Goal: Task Accomplishment & Management: Complete application form

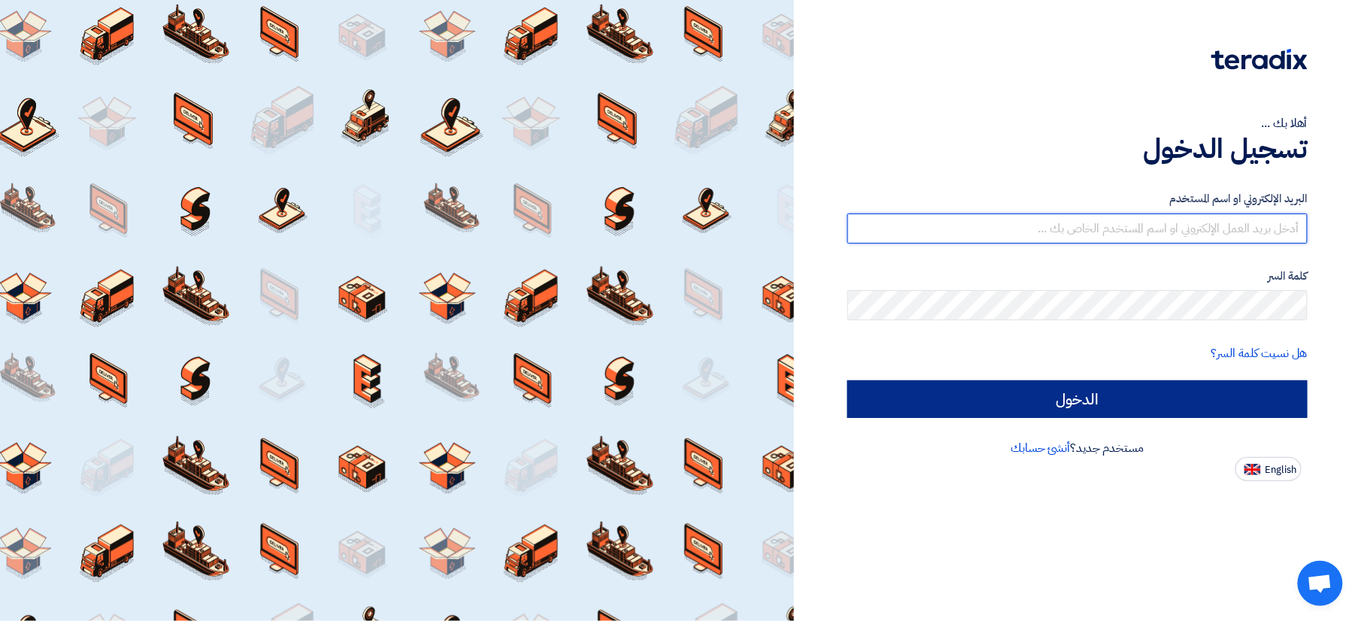
type input "salah.badwy@wadigroup.com.eg"
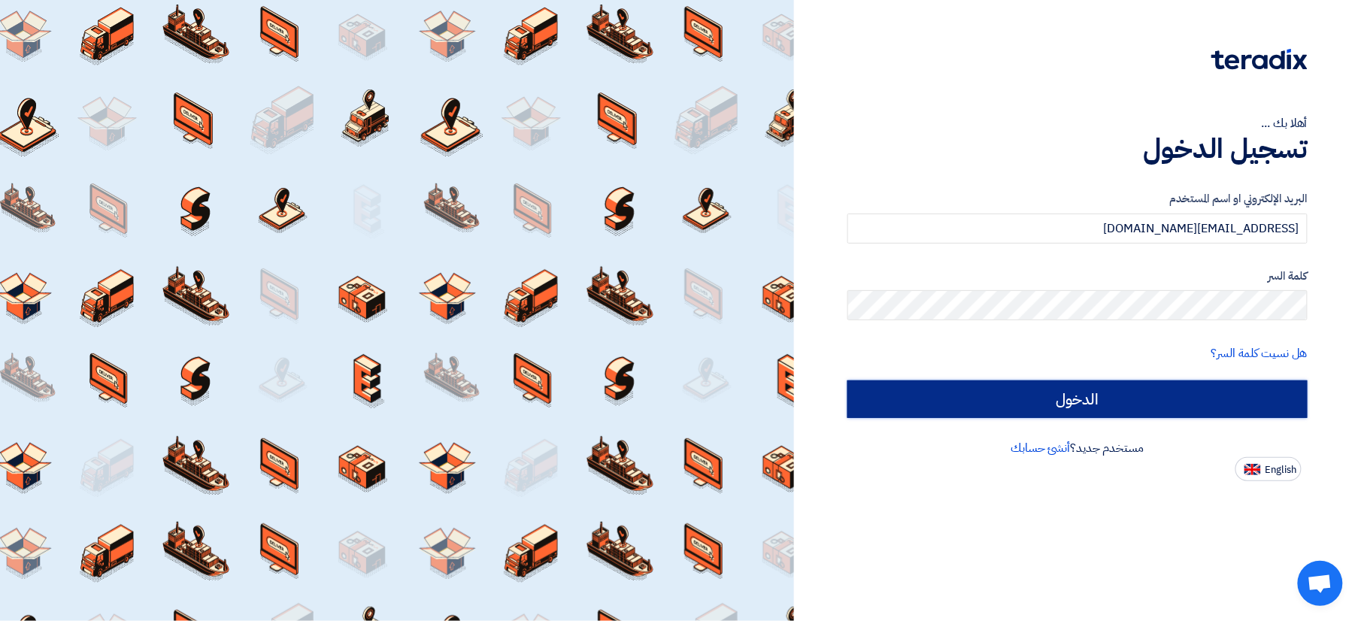
click at [1158, 393] on input "الدخول" at bounding box center [1078, 400] width 460 height 38
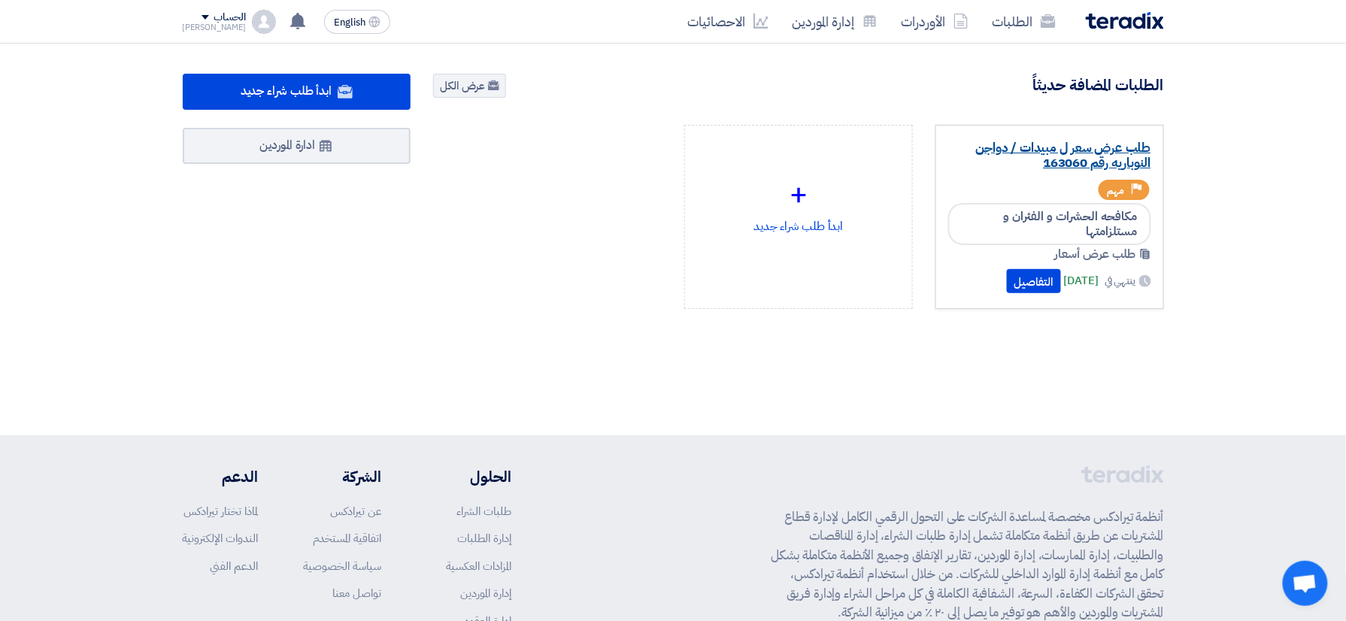
click at [1024, 163] on link "طلب عرض سعر ل مبيدات / دواجن النوباريه رقم 163060" at bounding box center [1049, 156] width 203 height 30
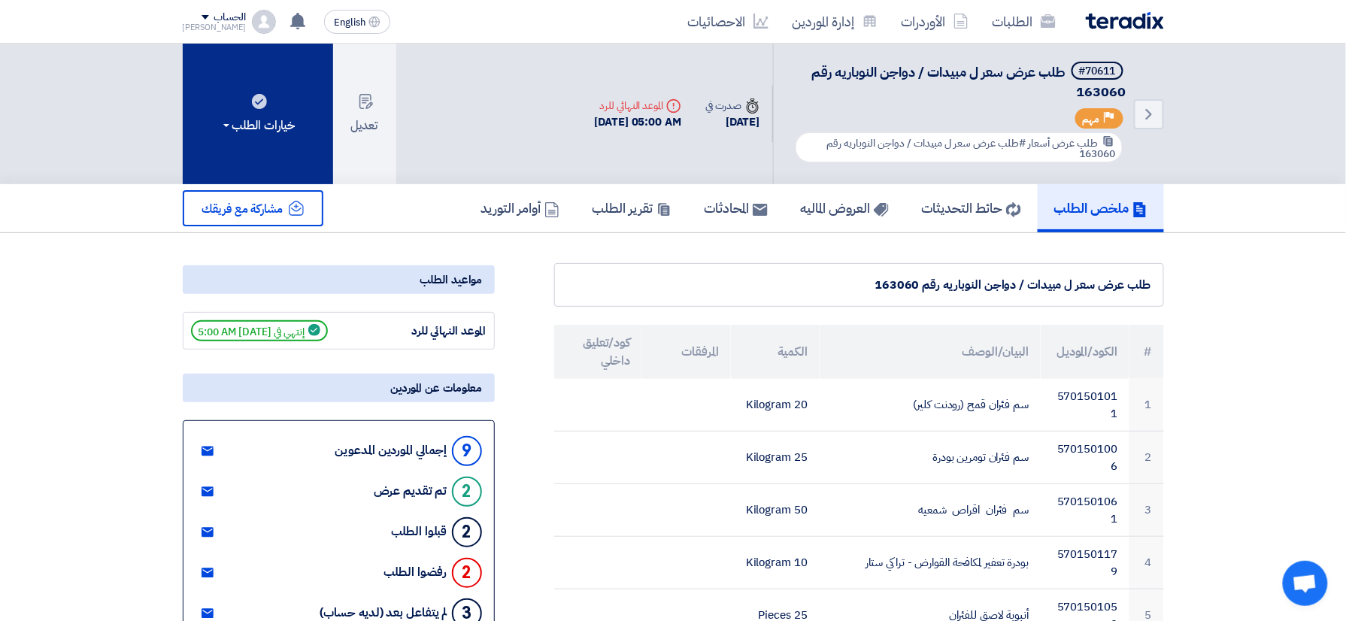
click at [272, 128] on div "خيارات الطلب" at bounding box center [257, 126] width 75 height 18
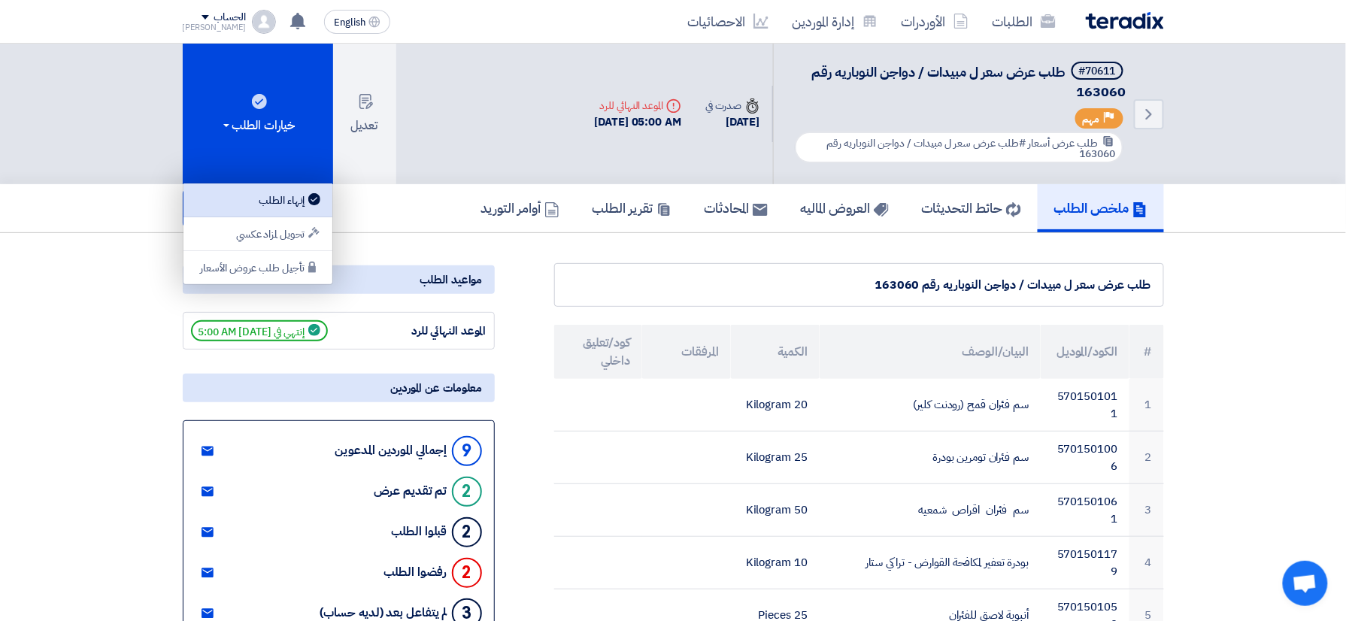
click at [286, 196] on div "إنهاء الطلب" at bounding box center [258, 200] width 131 height 18
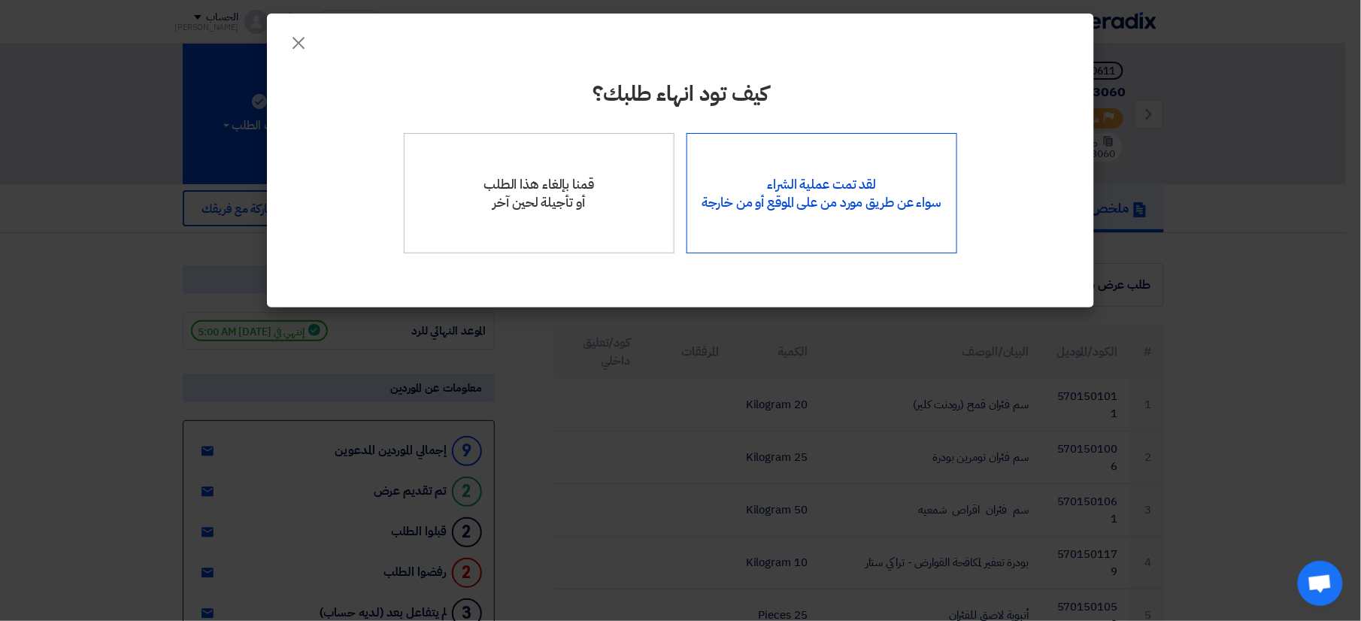
click at [775, 208] on div "لقد تمت عملية الشراء سواء عن طريق مورد من على الموقع أو من خارجة" at bounding box center [822, 193] width 271 height 120
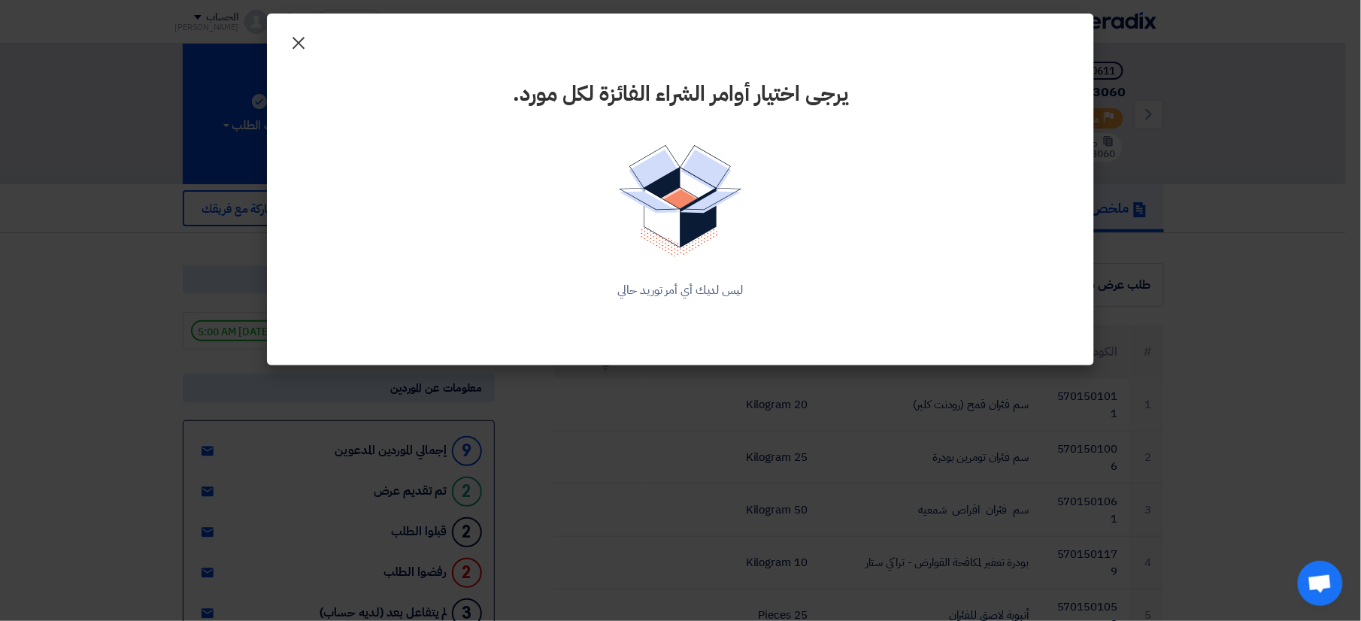
click at [292, 44] on span "×" at bounding box center [299, 42] width 18 height 45
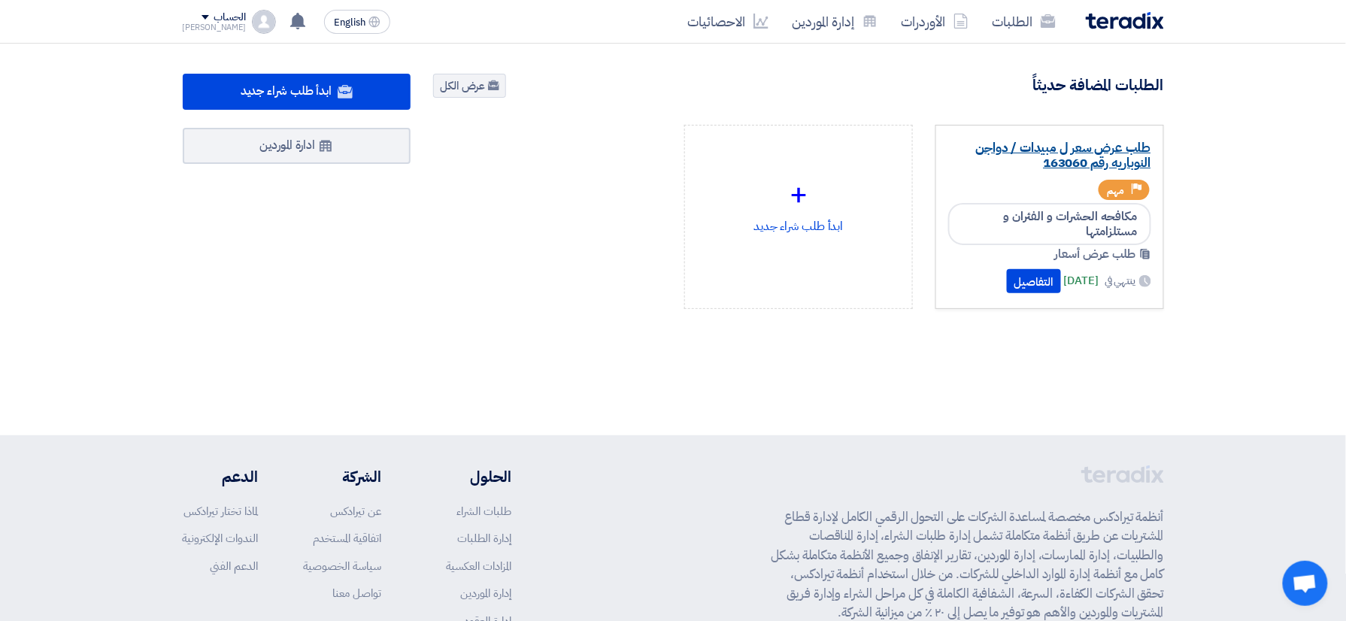
click at [1020, 149] on link "طلب عرض سعر ل مبيدات / دواجن النوباريه رقم 163060" at bounding box center [1049, 156] width 203 height 30
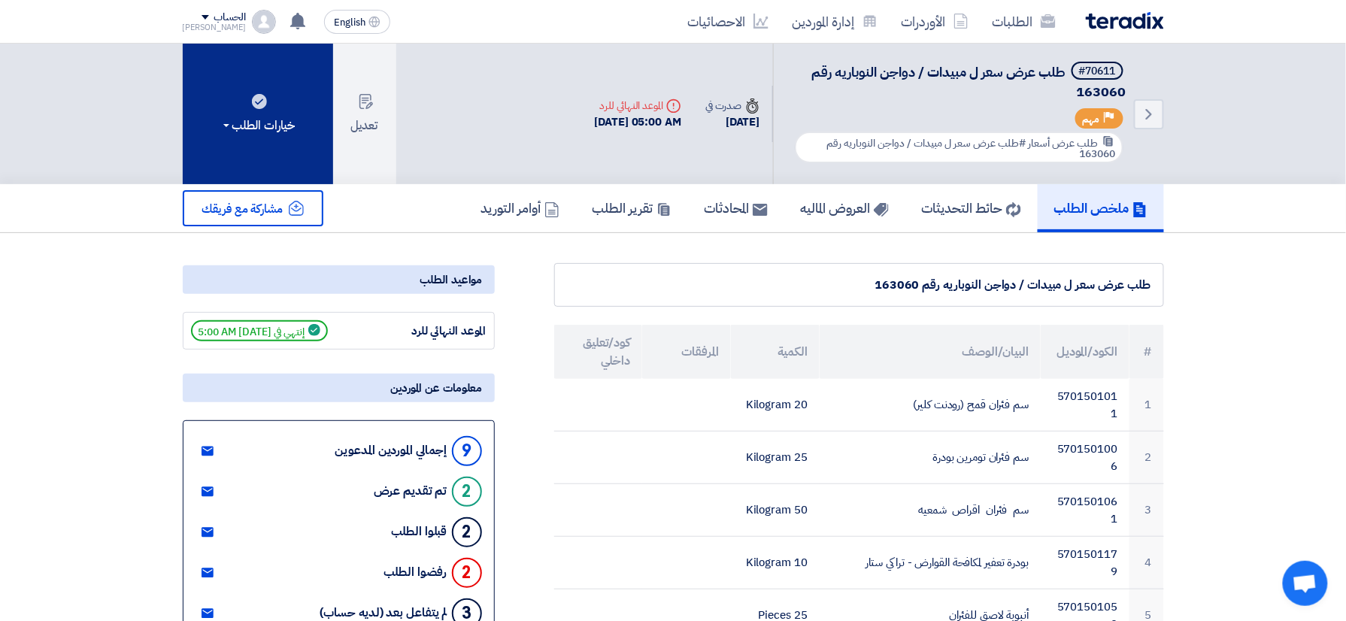
click at [296, 117] on div "خيارات الطلب" at bounding box center [257, 126] width 75 height 18
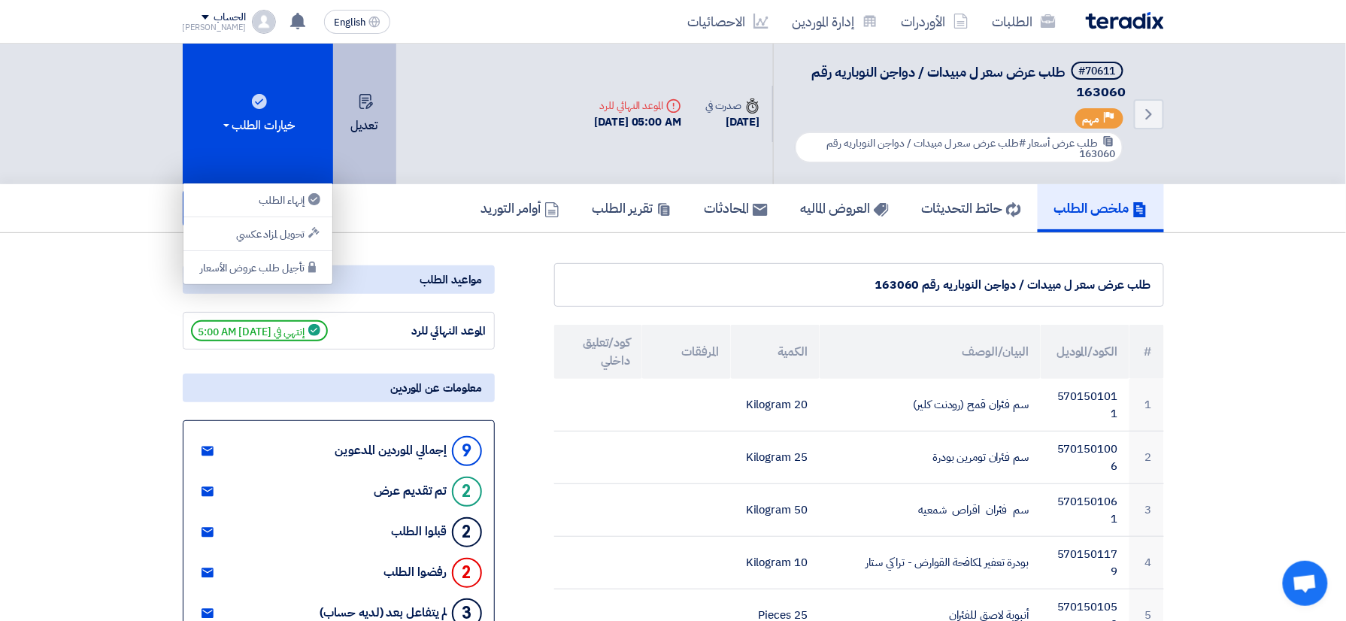
click at [365, 115] on button "تعديل" at bounding box center [364, 114] width 63 height 141
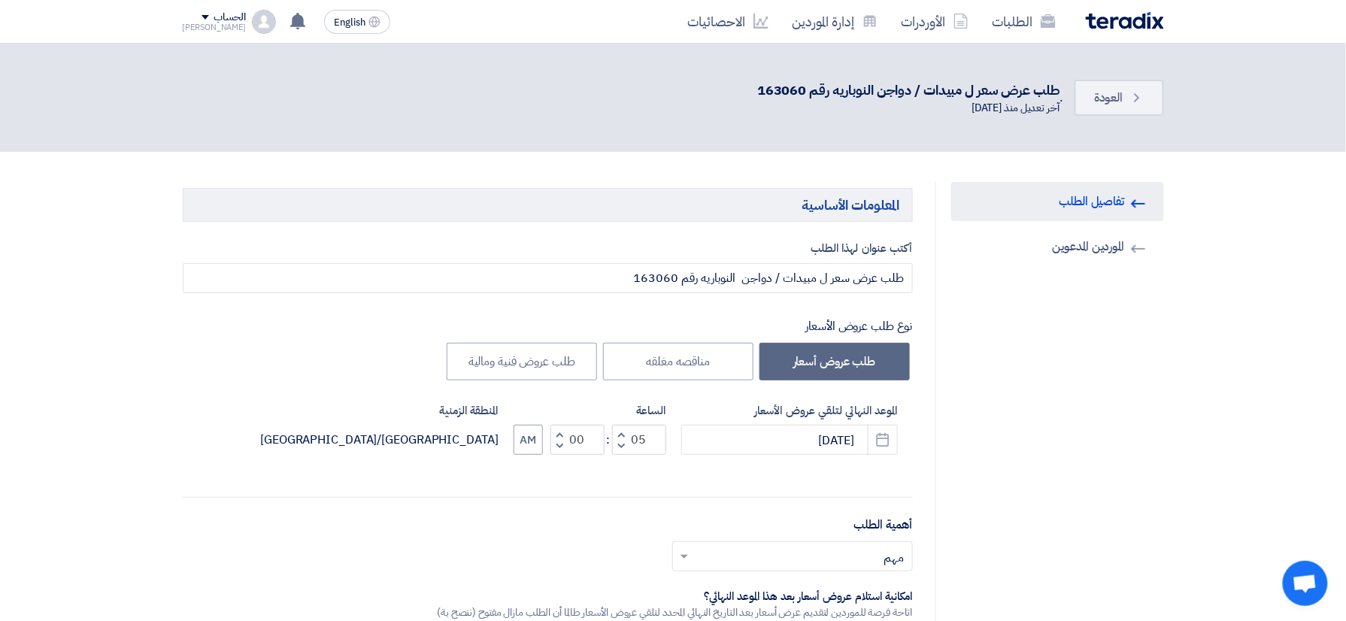
click at [1169, 88] on div "Back العودة . طلب عرض سعر ل مبيدات / دواجن النوباريه رقم 163060 آخر تعديل منذ 3…" at bounding box center [673, 98] width 1004 height 48
click at [1125, 95] on link "Back العودة" at bounding box center [1119, 98] width 89 height 36
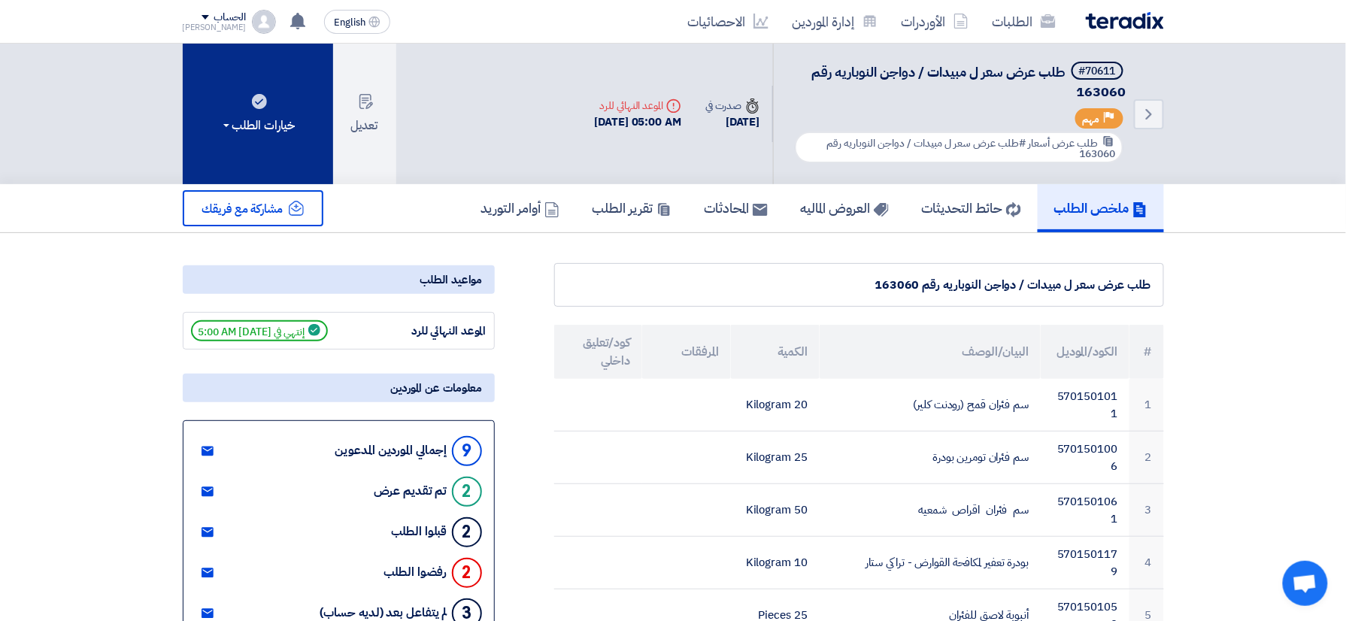
click at [265, 146] on button "خيارات الطلب" at bounding box center [258, 114] width 150 height 141
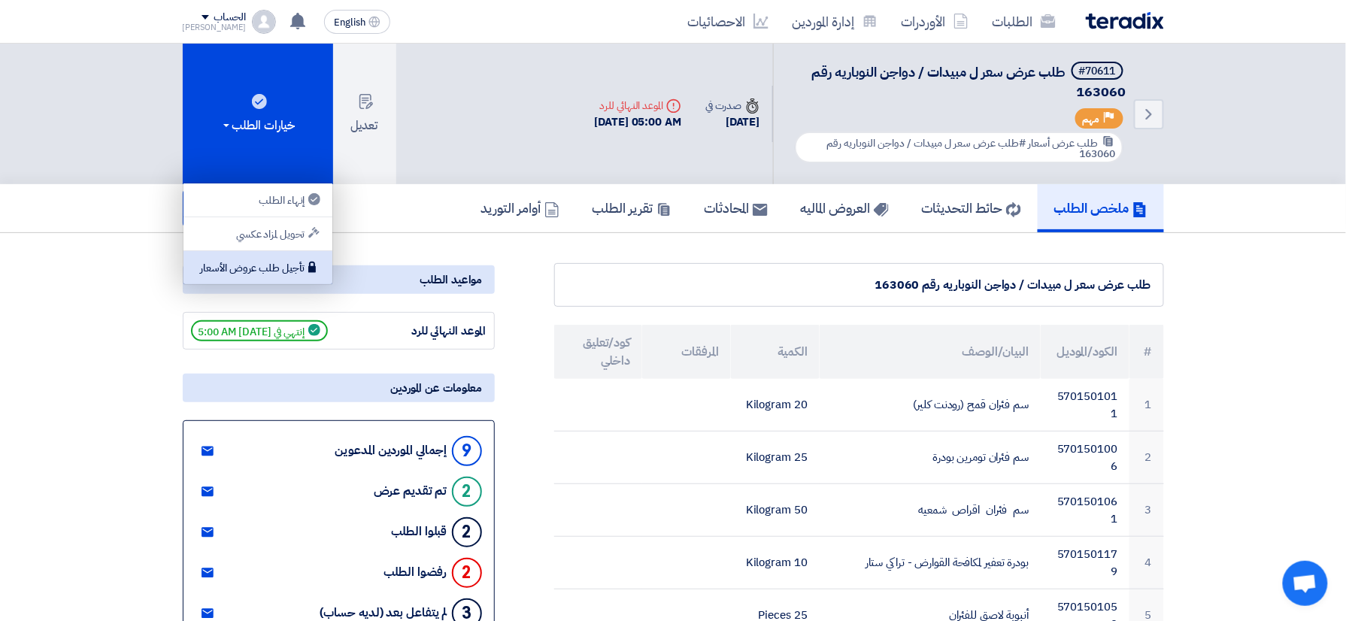
click at [296, 269] on div "تأجيل طلب عروض الأسعار" at bounding box center [258, 268] width 131 height 18
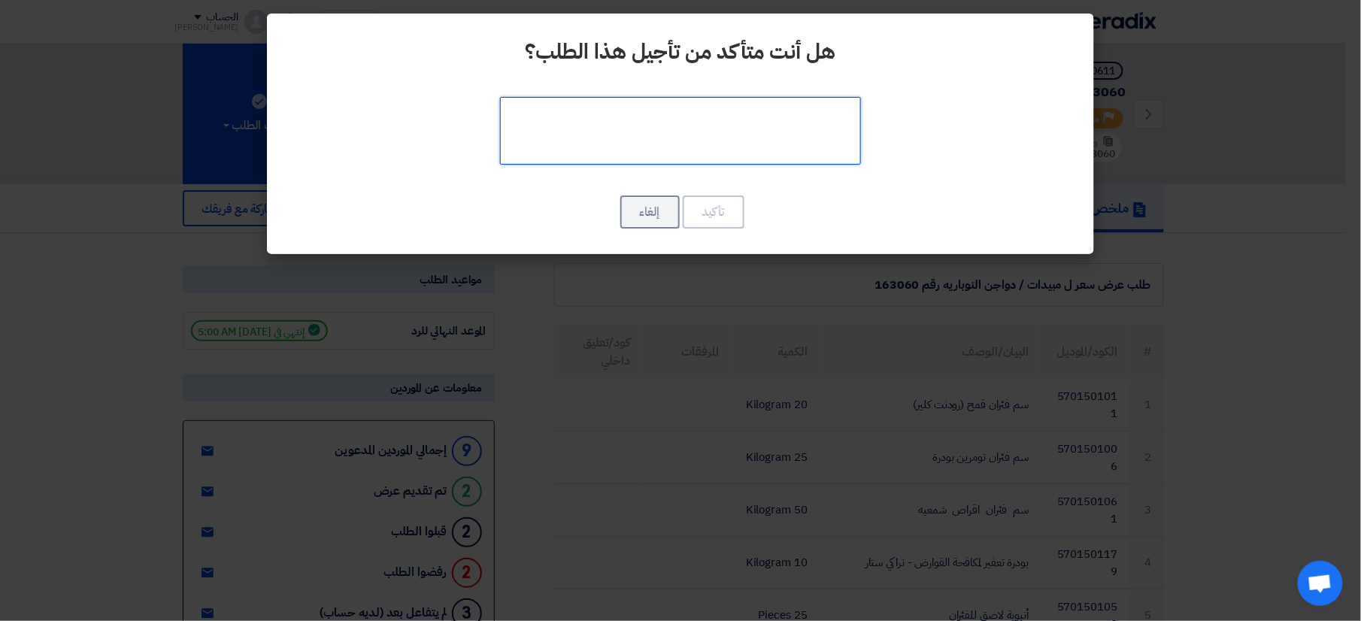
click at [689, 153] on textarea at bounding box center [680, 131] width 361 height 68
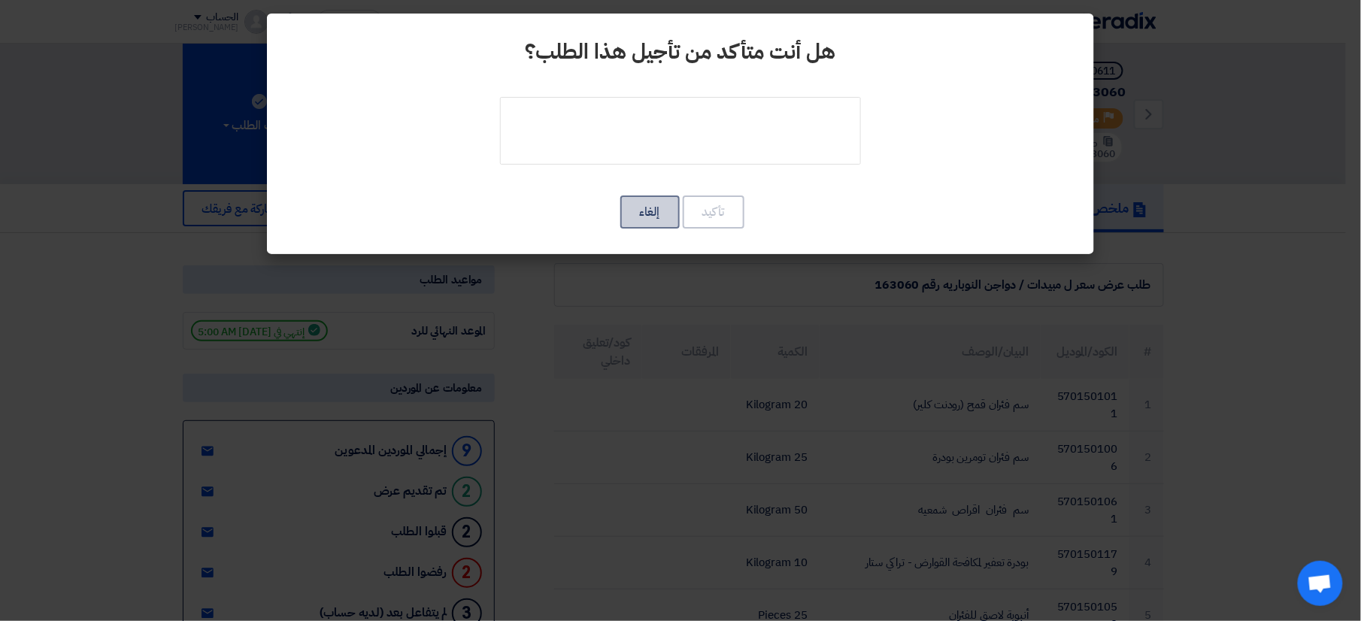
click at [660, 212] on button "إلغاء" at bounding box center [649, 212] width 59 height 33
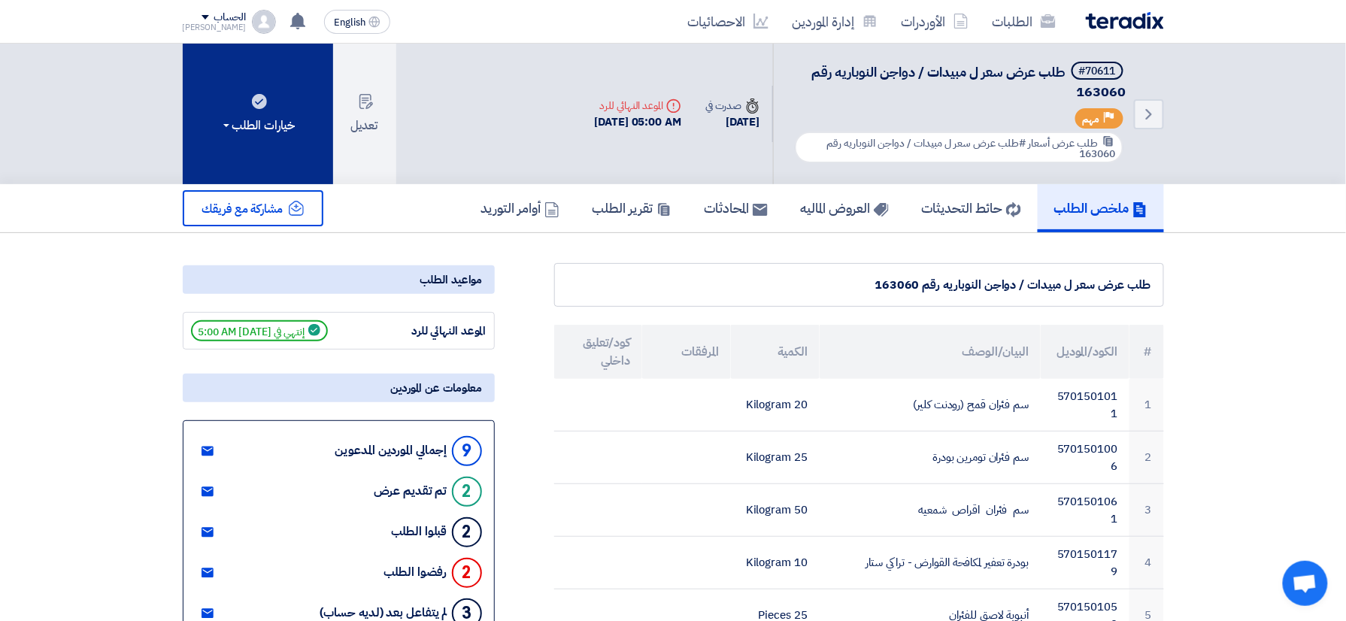
click at [292, 126] on div "خيارات الطلب" at bounding box center [257, 126] width 75 height 18
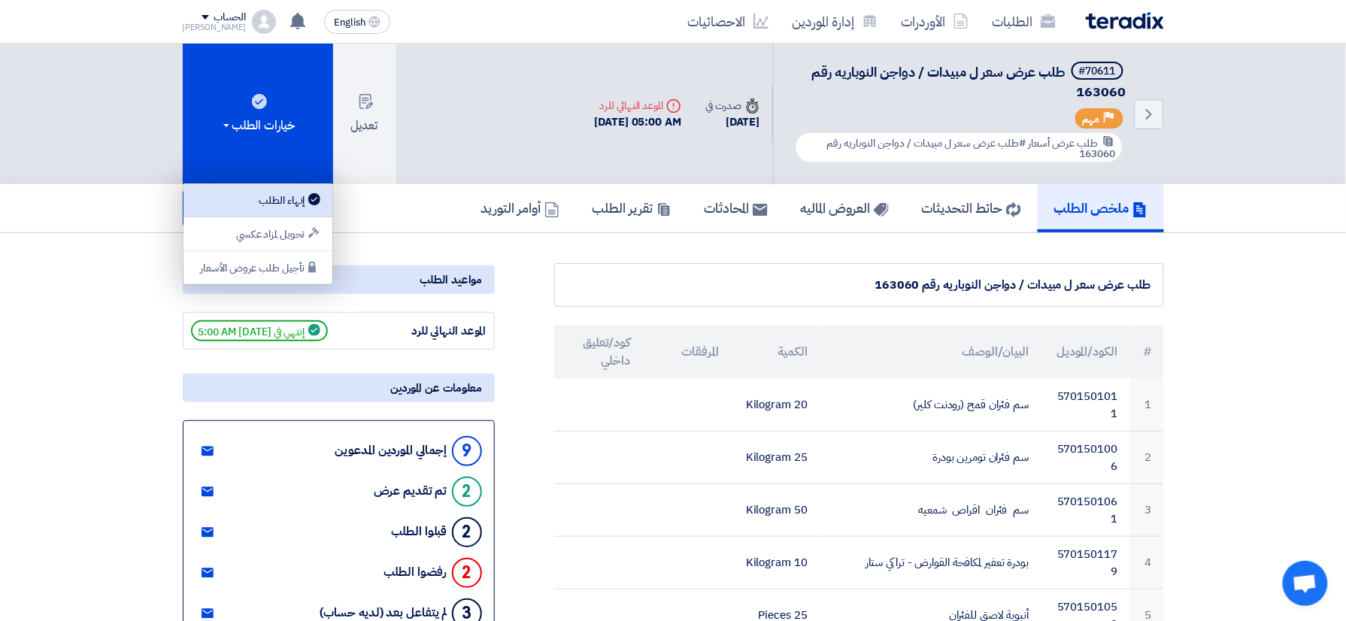
click at [296, 209] on link "إنهاء الطلب" at bounding box center [257, 200] width 149 height 34
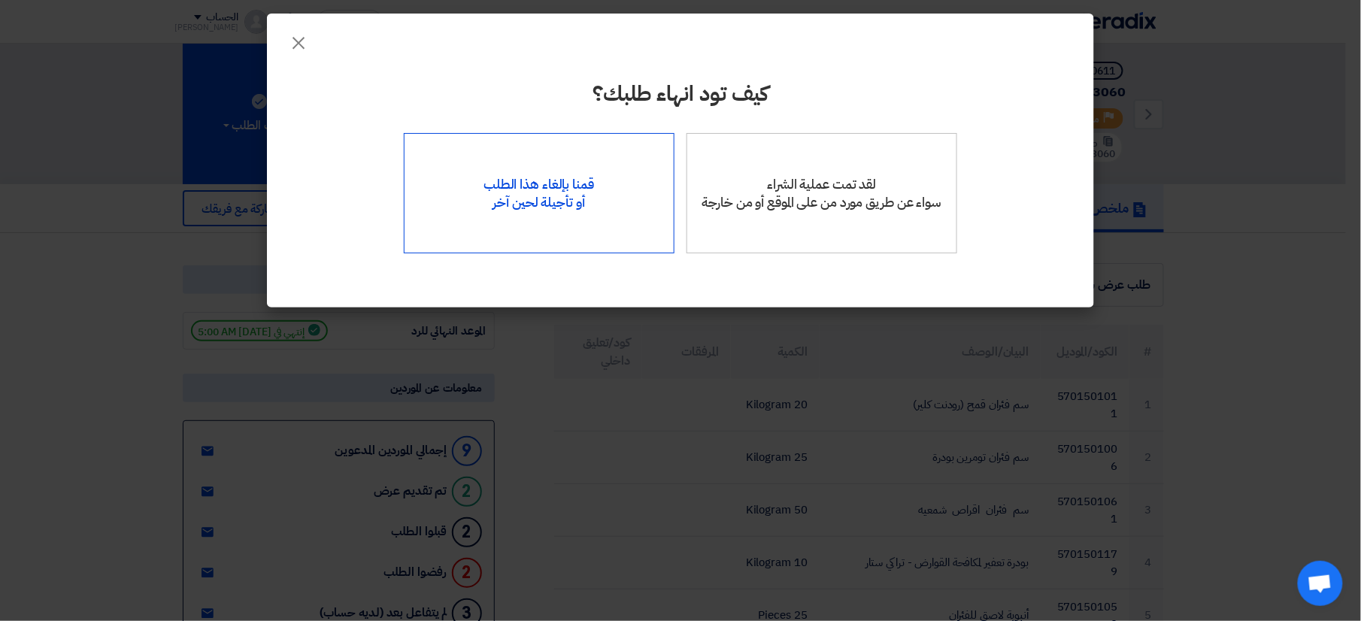
click at [519, 174] on div "قمنا بإلغاء هذا الطلب أو تأجيلة لحين آخر" at bounding box center [539, 193] width 271 height 120
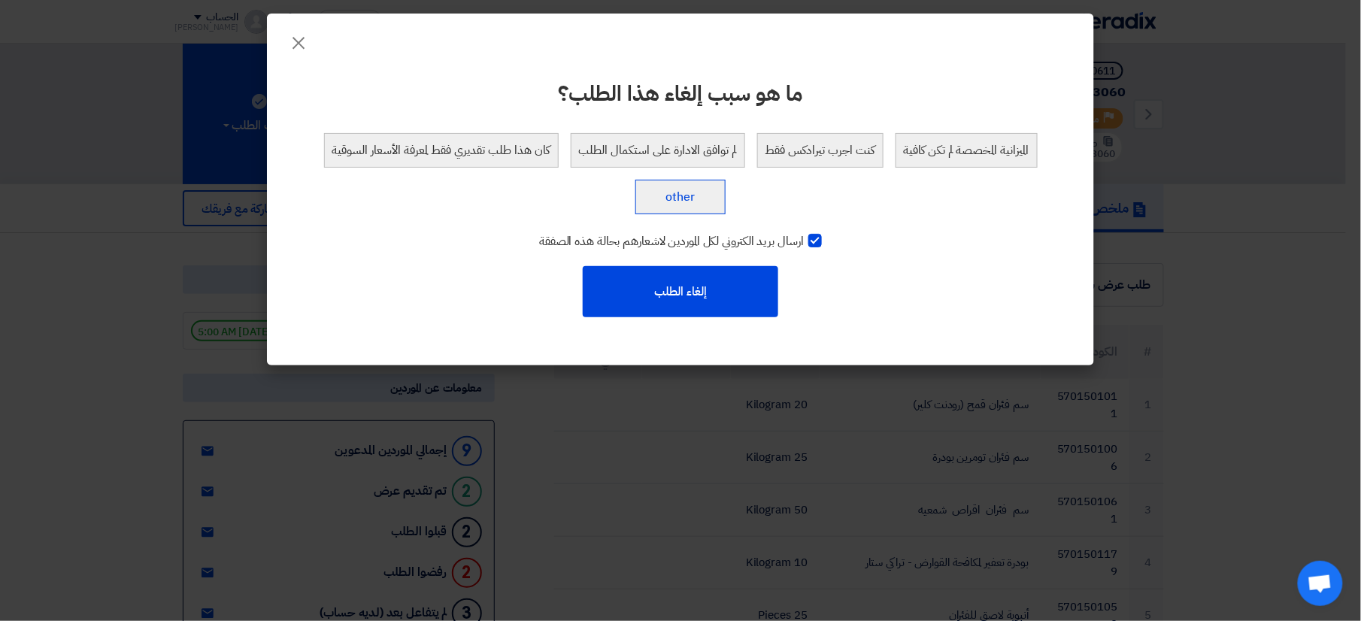
click at [648, 187] on button "other" at bounding box center [680, 197] width 90 height 35
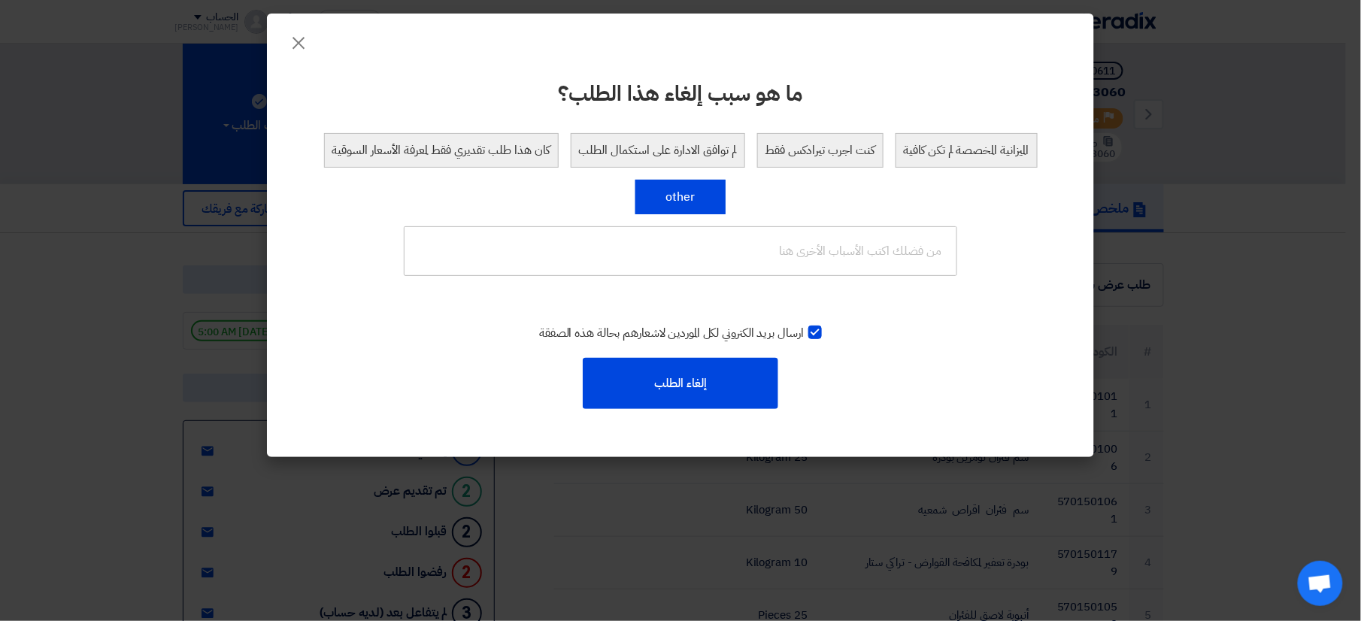
click at [815, 334] on div at bounding box center [815, 333] width 14 height 14
click at [804, 334] on input "ارسال بريد الكتروني لكل الموردين لاشعارهم بحالة هذه الصفقة" at bounding box center [799, 329] width 10 height 10
checkbox input "false"
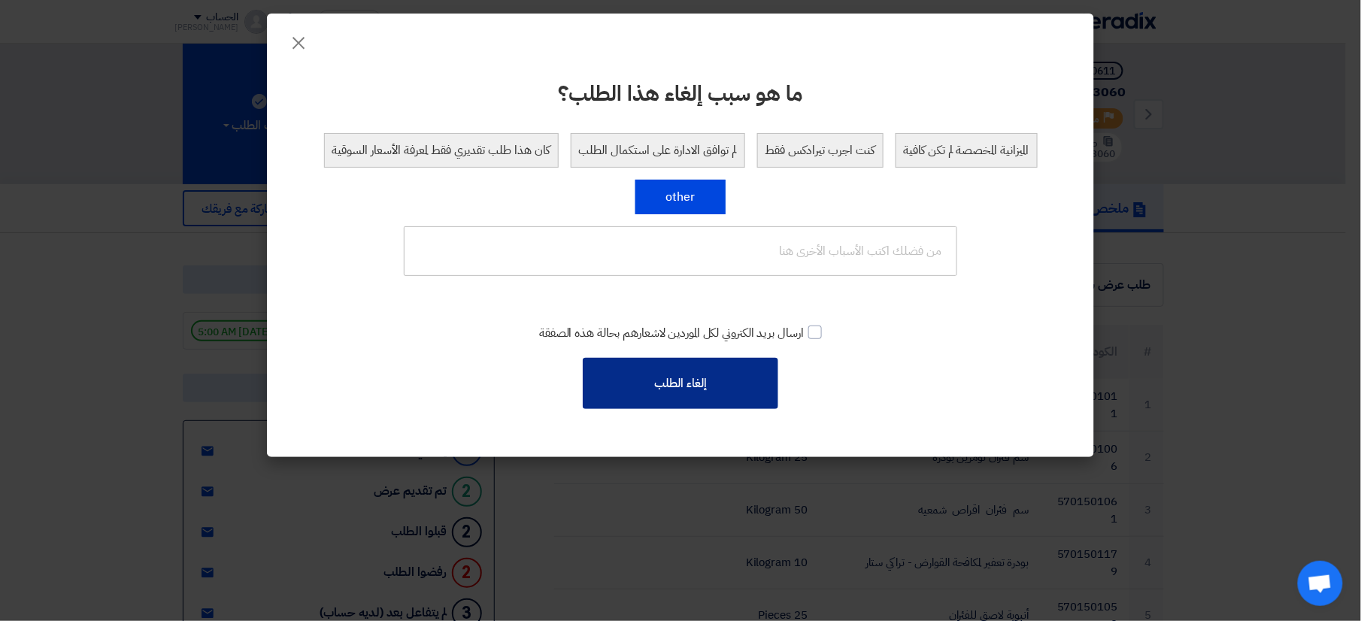
click at [642, 385] on button "إلغاء الطلب" at bounding box center [681, 383] width 196 height 51
click at [677, 373] on button "إلغاء الطلب" at bounding box center [681, 383] width 196 height 51
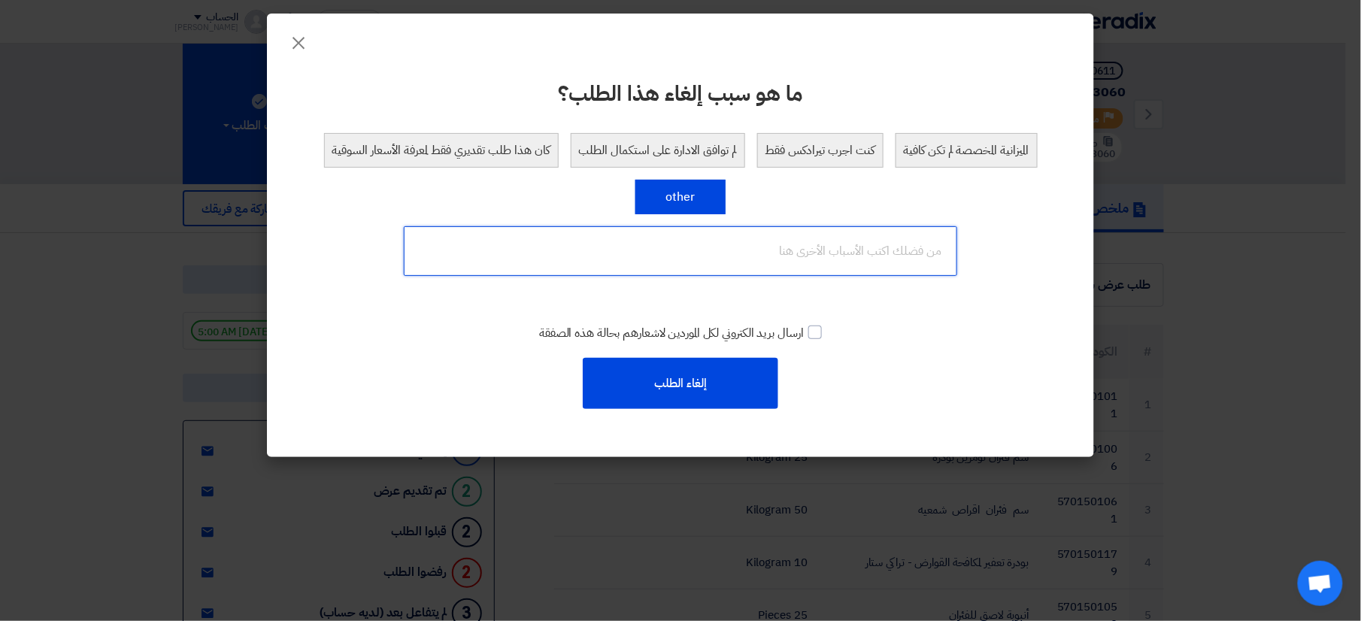
click at [761, 263] on input "text" at bounding box center [680, 251] width 553 height 50
type input "تم اضافه البند في تيراديكس اخر"
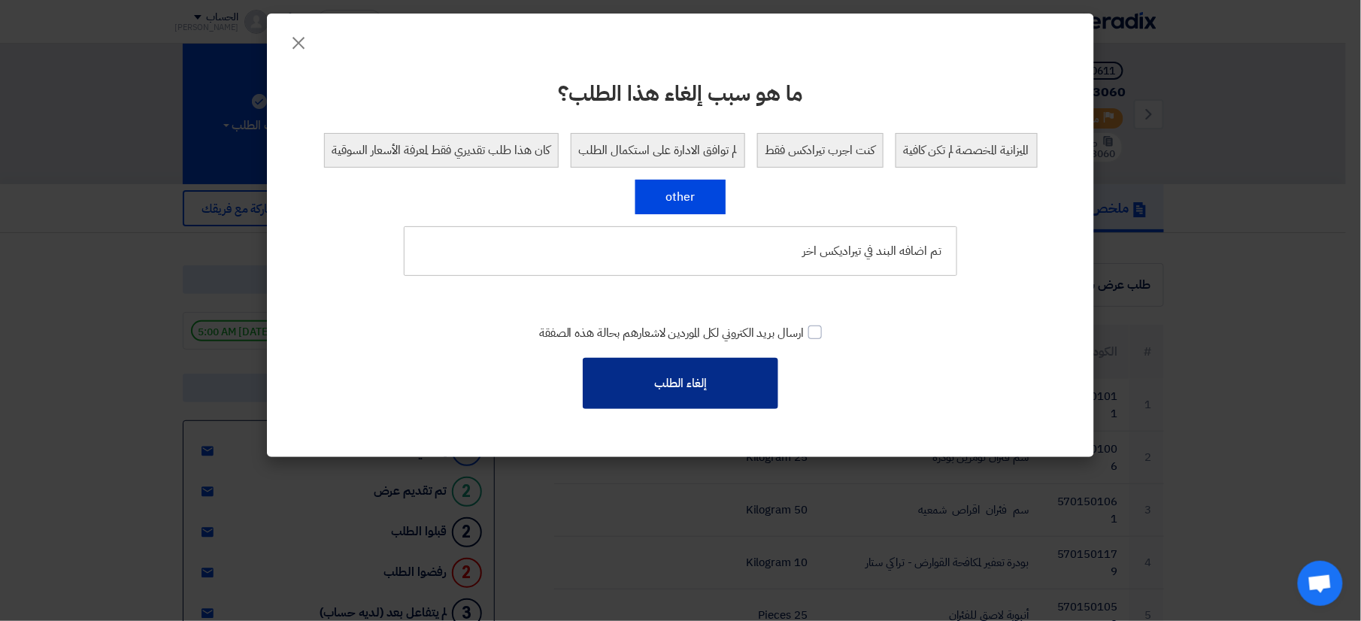
click at [656, 393] on button "إلغاء الطلب" at bounding box center [681, 383] width 196 height 51
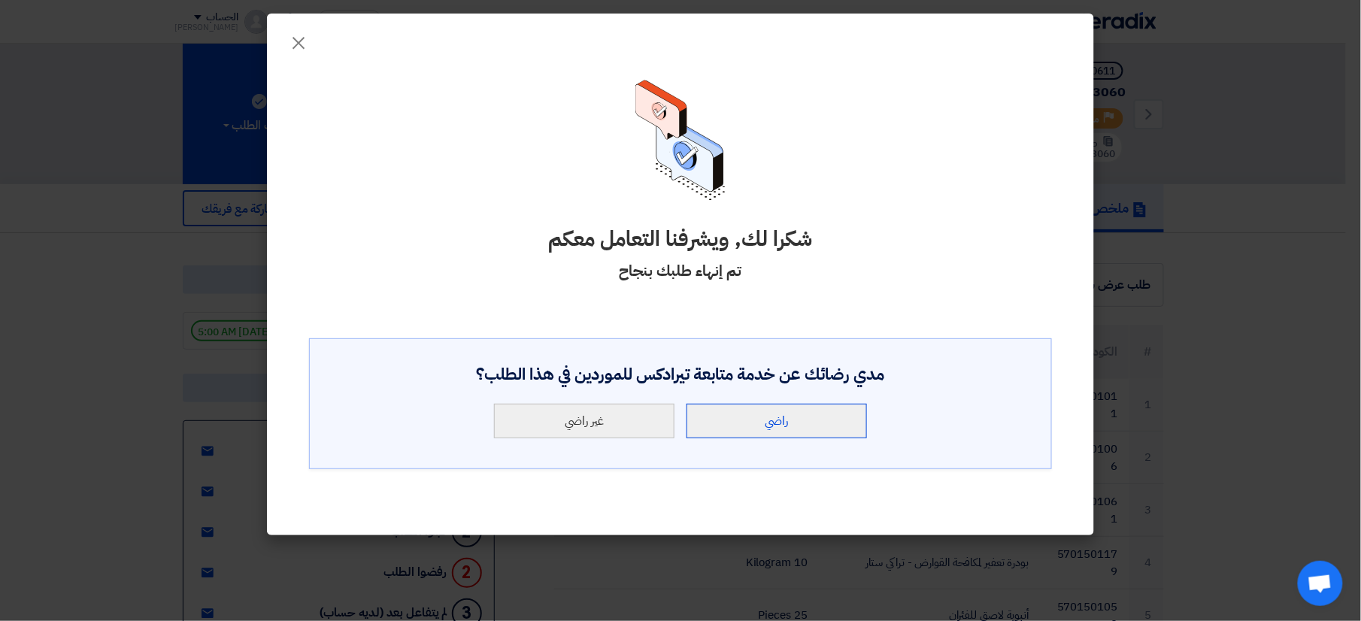
click at [802, 437] on button "راضي" at bounding box center [777, 421] width 180 height 35
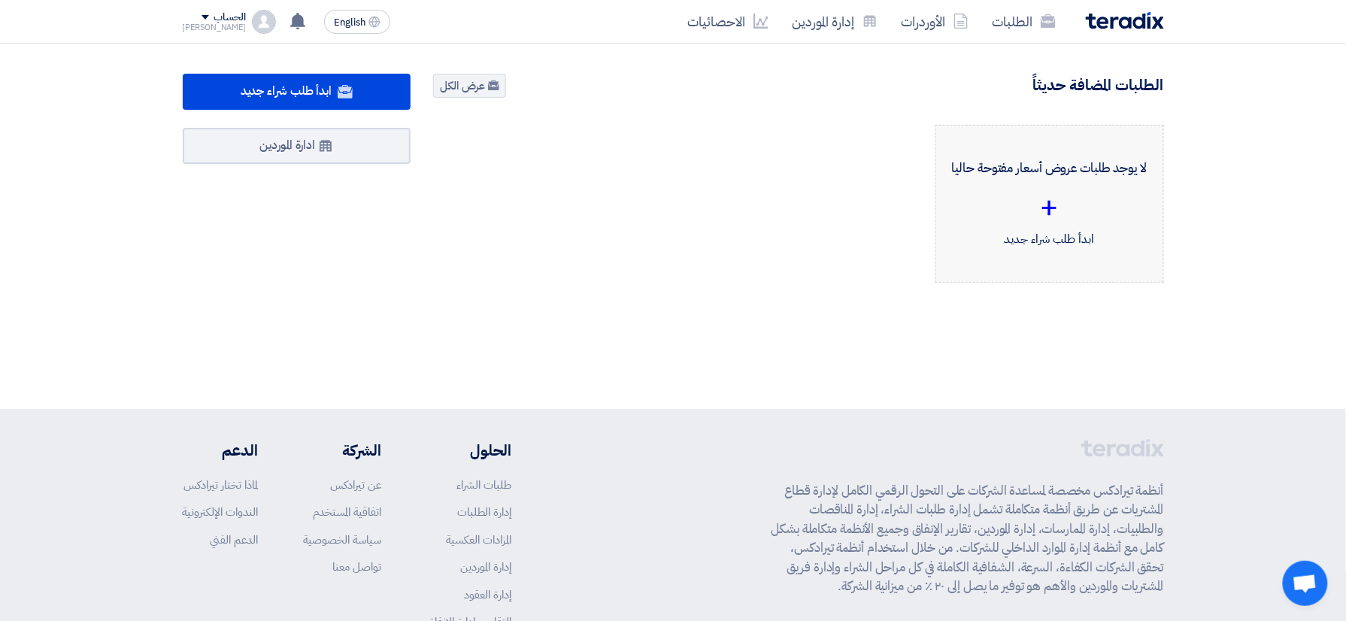
click at [1048, 217] on div "+" at bounding box center [1049, 207] width 203 height 45
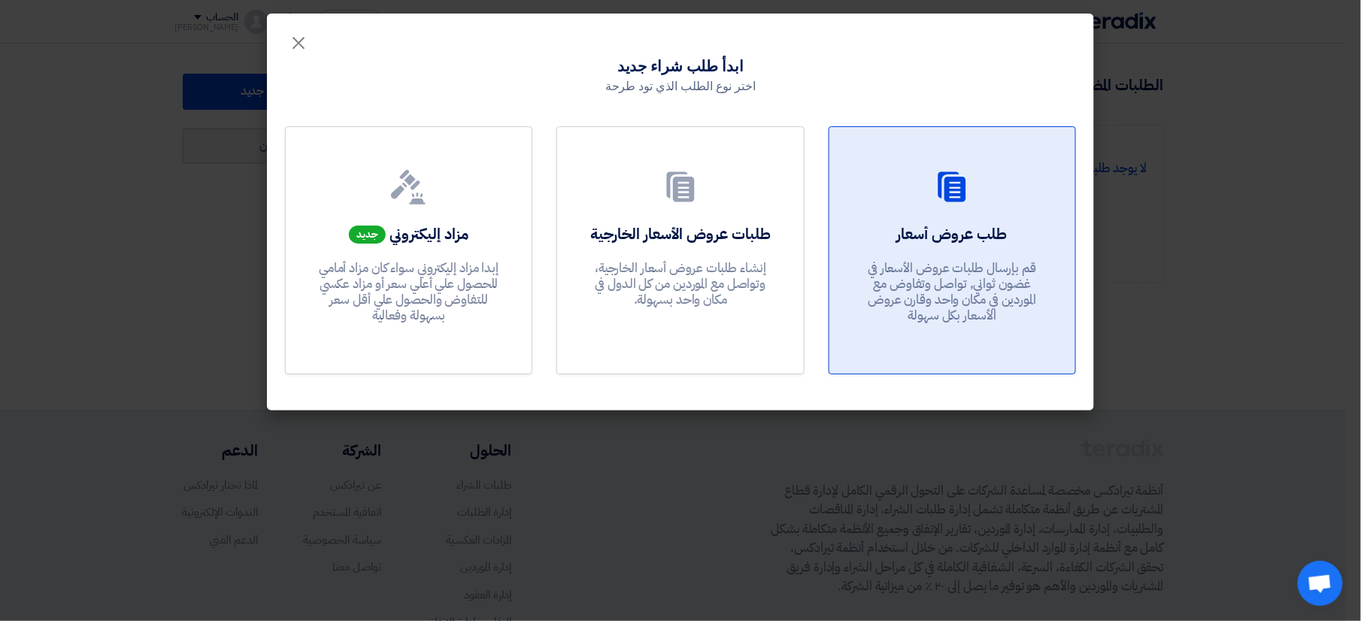
click at [982, 247] on div "طلب عروض أسعار قم بإرسال طلبات عروض الأسعار في غضون ثواني, تواصل وتفاوض مع المو…" at bounding box center [953, 277] width 210 height 108
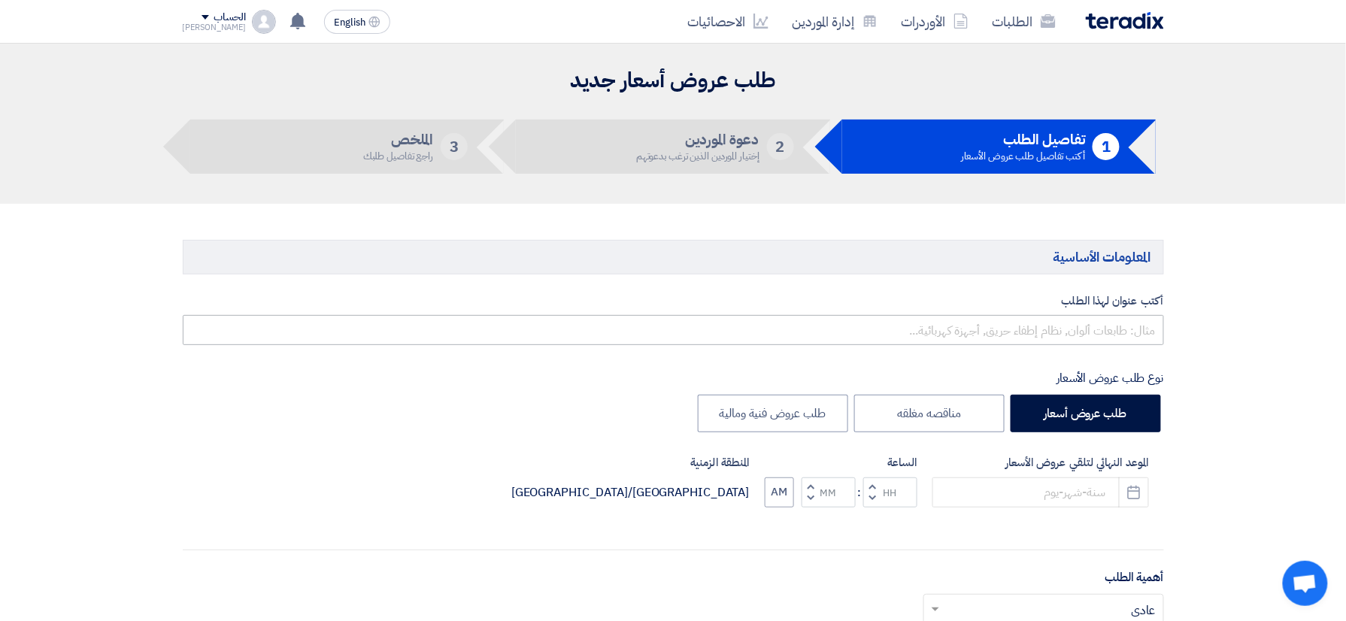
drag, startPoint x: 888, startPoint y: 311, endPoint x: 892, endPoint y: 319, distance: 9.1
click at [888, 311] on div "أكتب عنوان لهذا الطلب" at bounding box center [673, 319] width 981 height 53
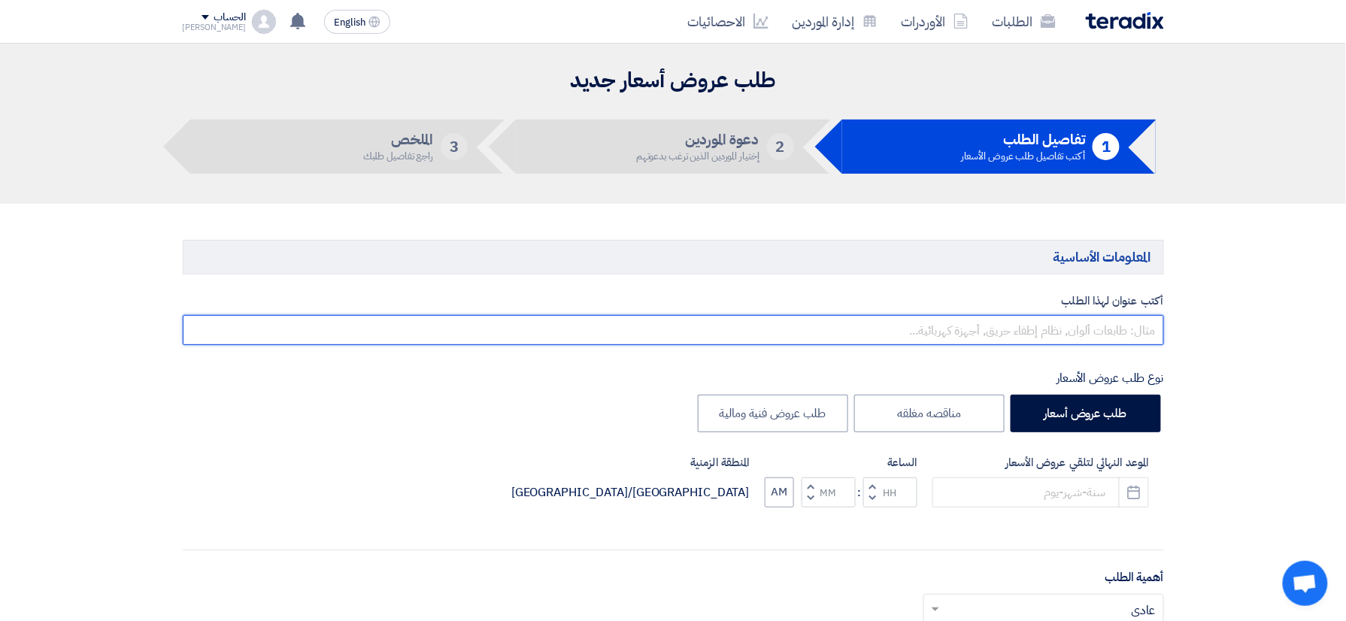
click at [901, 328] on input "text" at bounding box center [673, 330] width 981 height 30
click at [996, 340] on input "text" at bounding box center [673, 330] width 981 height 30
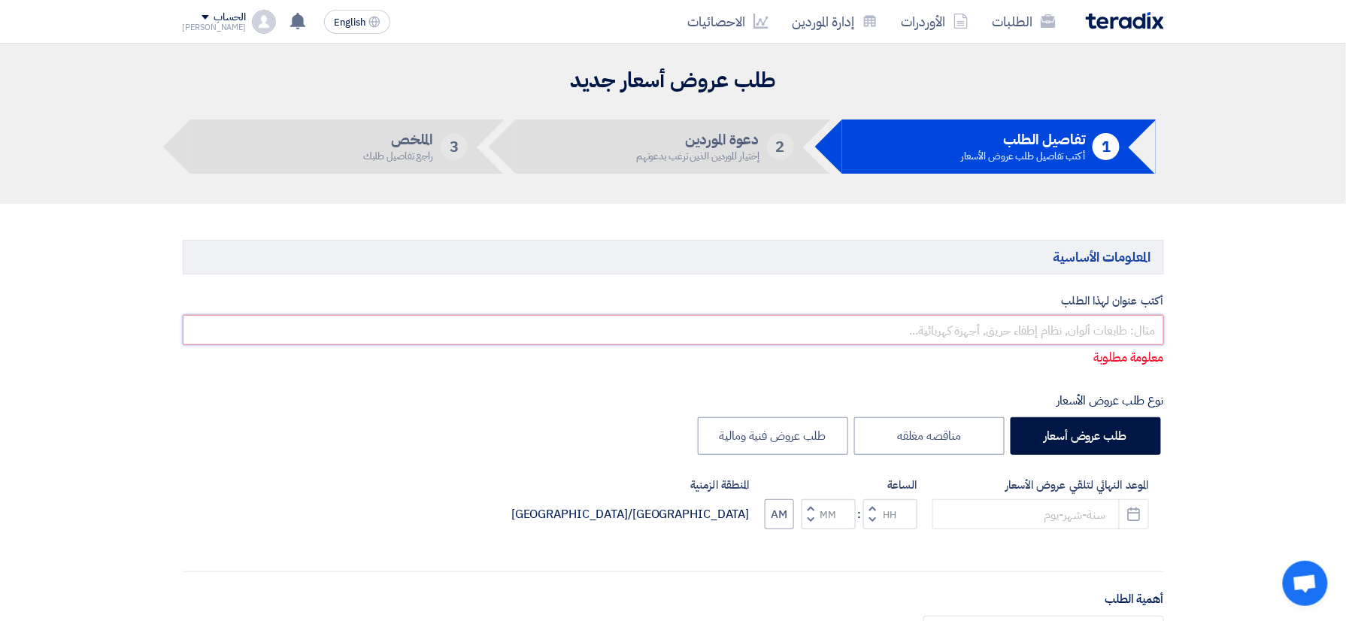
click at [1050, 341] on input "text" at bounding box center [673, 330] width 981 height 30
paste input "طلب عرض سعر ل مبيدات دواجن ك 49 رقم 162261"
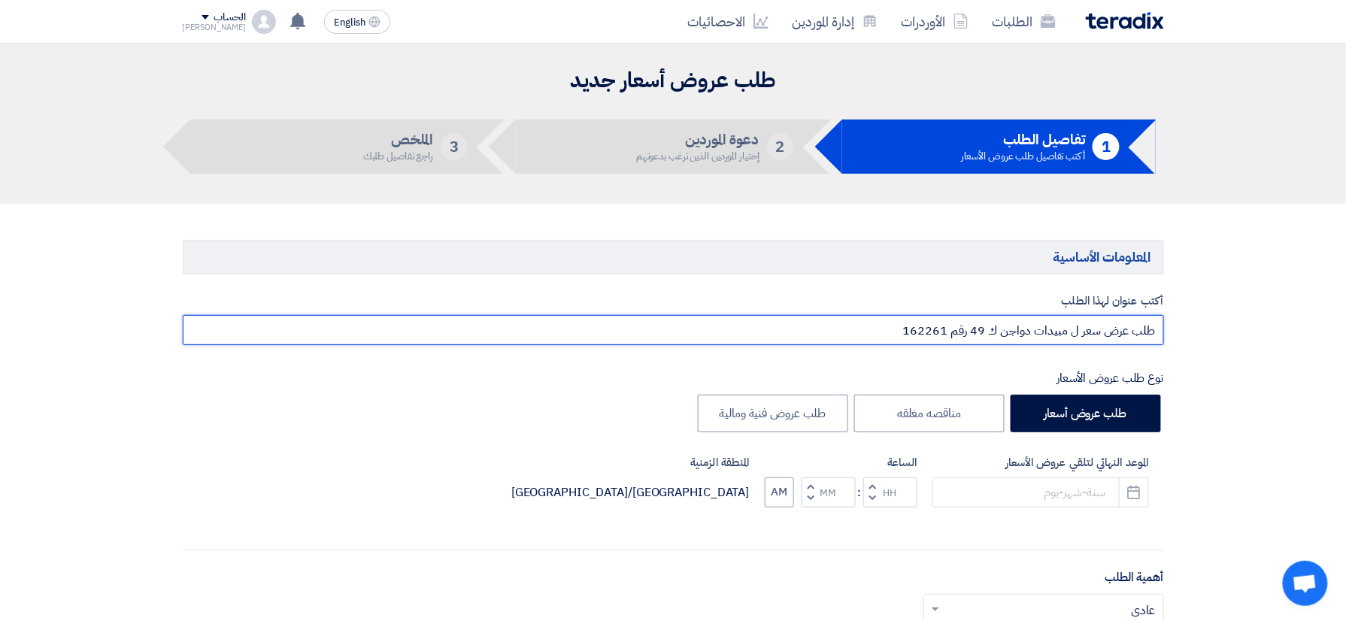
drag, startPoint x: 951, startPoint y: 332, endPoint x: 859, endPoint y: 341, distance: 92.9
click at [859, 341] on input "طلب عرض سعر ل مبيدات دواجن ك 49 رقم 162261" at bounding box center [673, 330] width 981 height 30
type input "طلب عرض سعر ل مبيدات دواجن ك 49 رقم 165239"
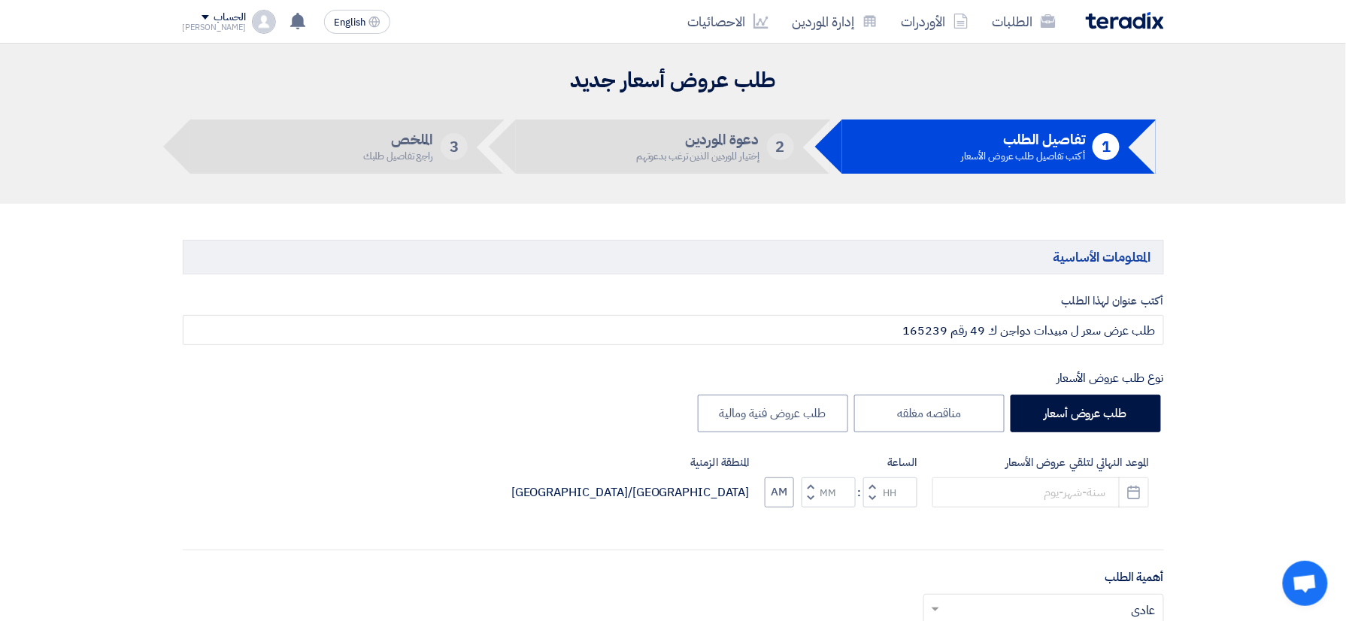
drag, startPoint x: 1224, startPoint y: 341, endPoint x: 1239, endPoint y: 347, distance: 16.2
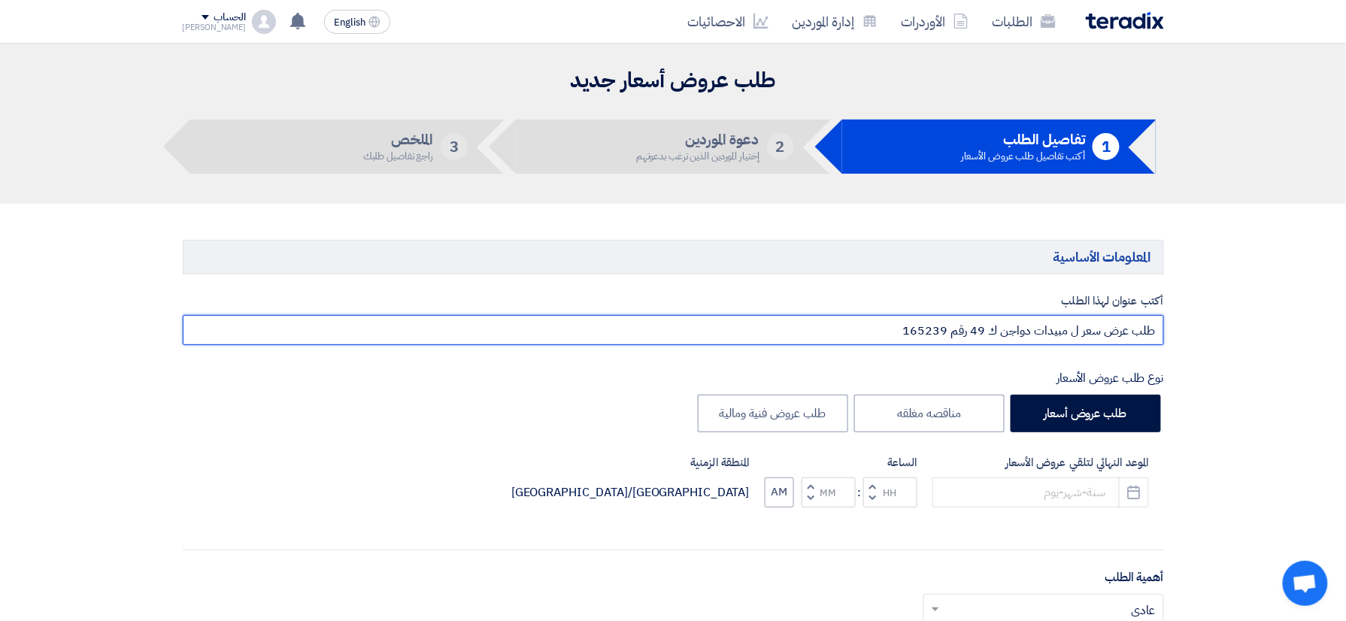
drag, startPoint x: 886, startPoint y: 323, endPoint x: 1363, endPoint y: 402, distance: 483.3
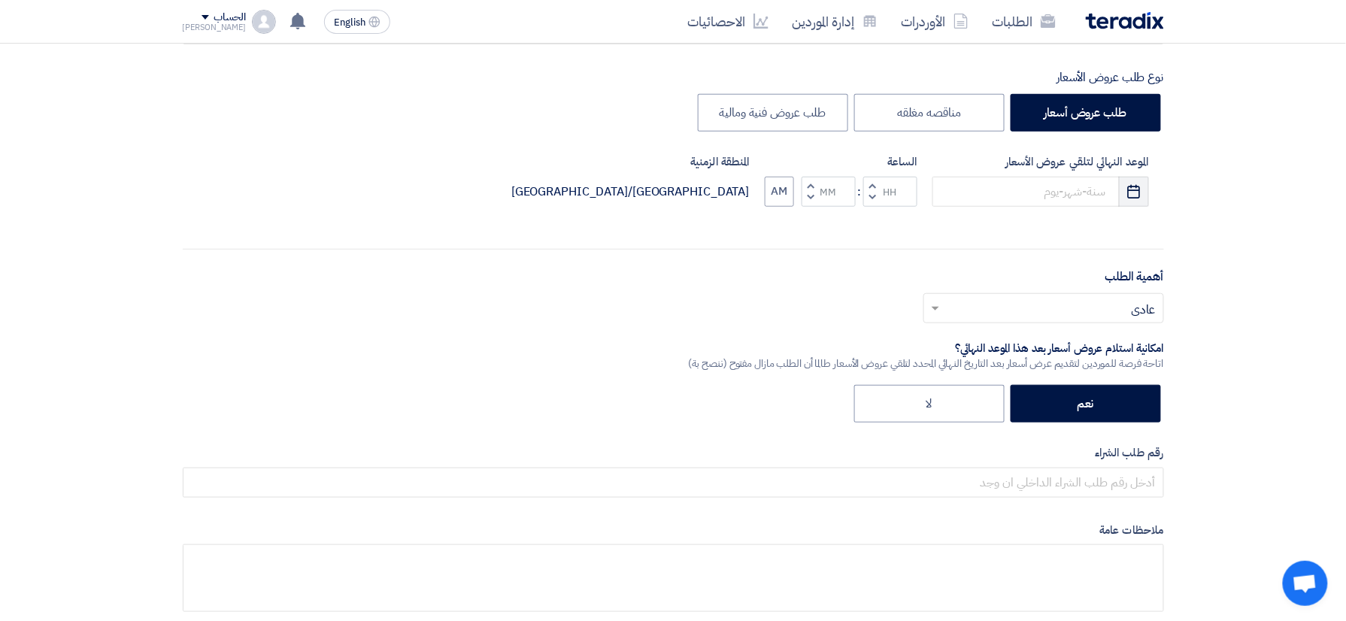
click at [1137, 196] on icon "Pick a date" at bounding box center [1134, 191] width 15 height 15
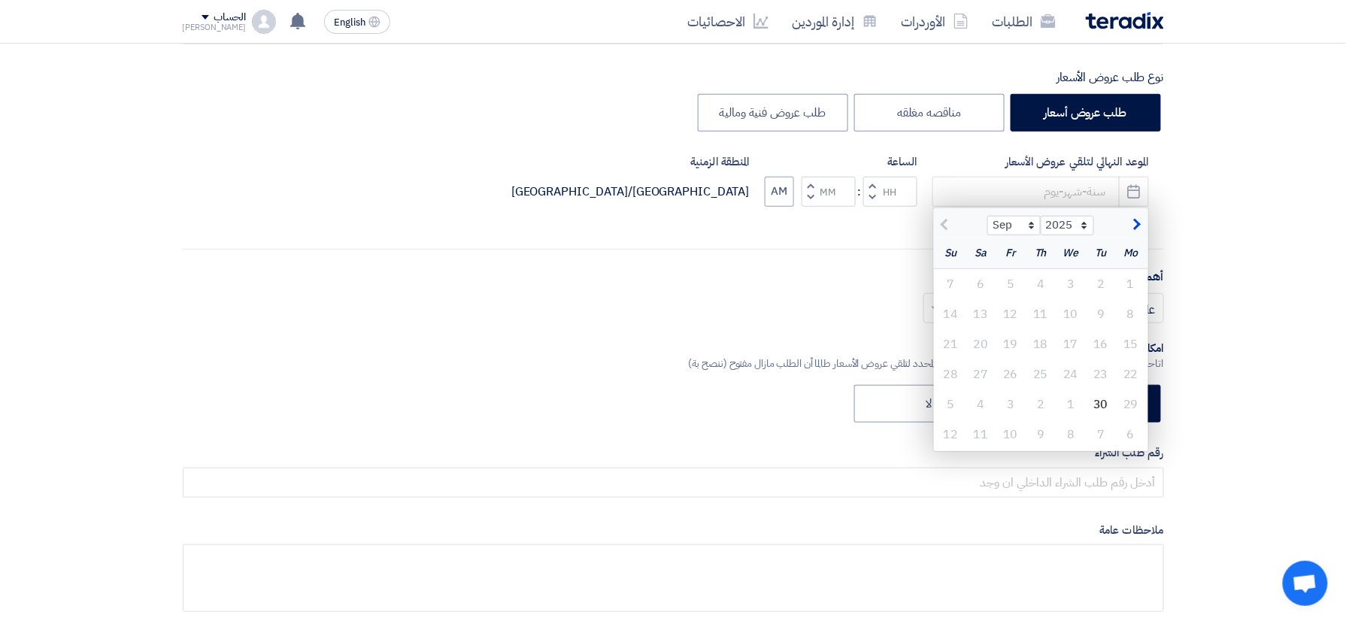
click at [1131, 230] on span "button" at bounding box center [1135, 225] width 8 height 17
select select "10"
click at [1075, 311] on div "8" at bounding box center [1071, 314] width 30 height 30
type input "[DATE]"
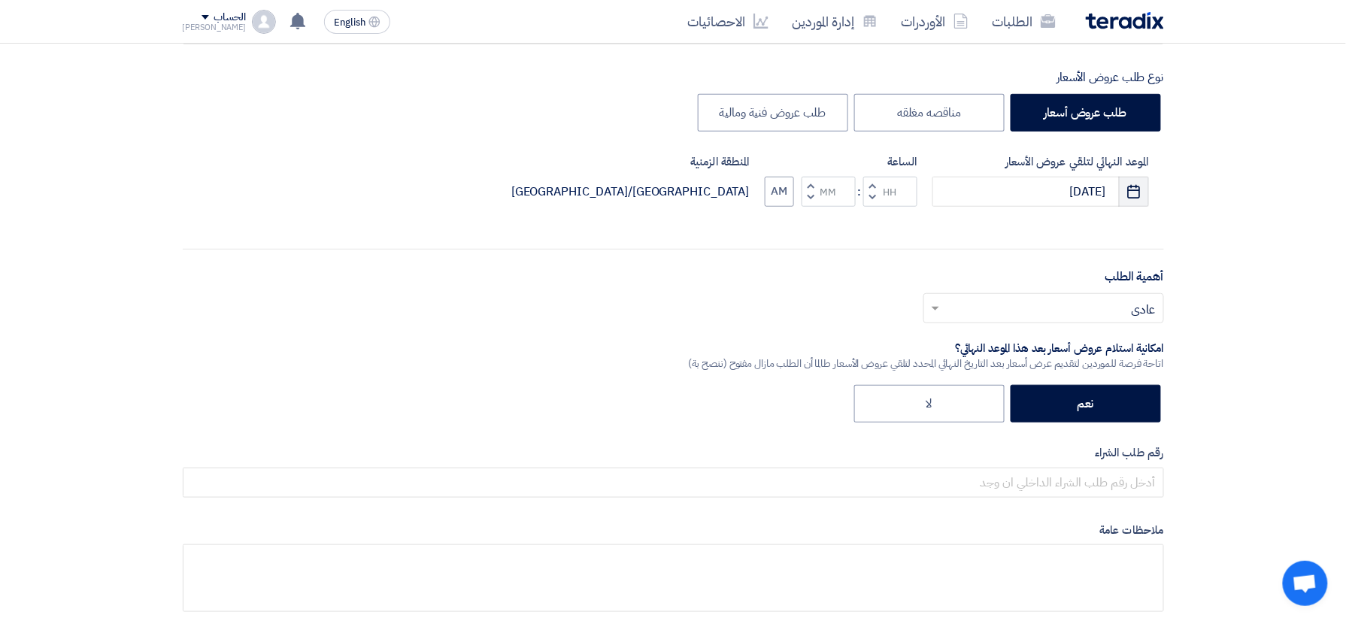
click at [1130, 198] on use "button" at bounding box center [1134, 191] width 13 height 14
select select "10"
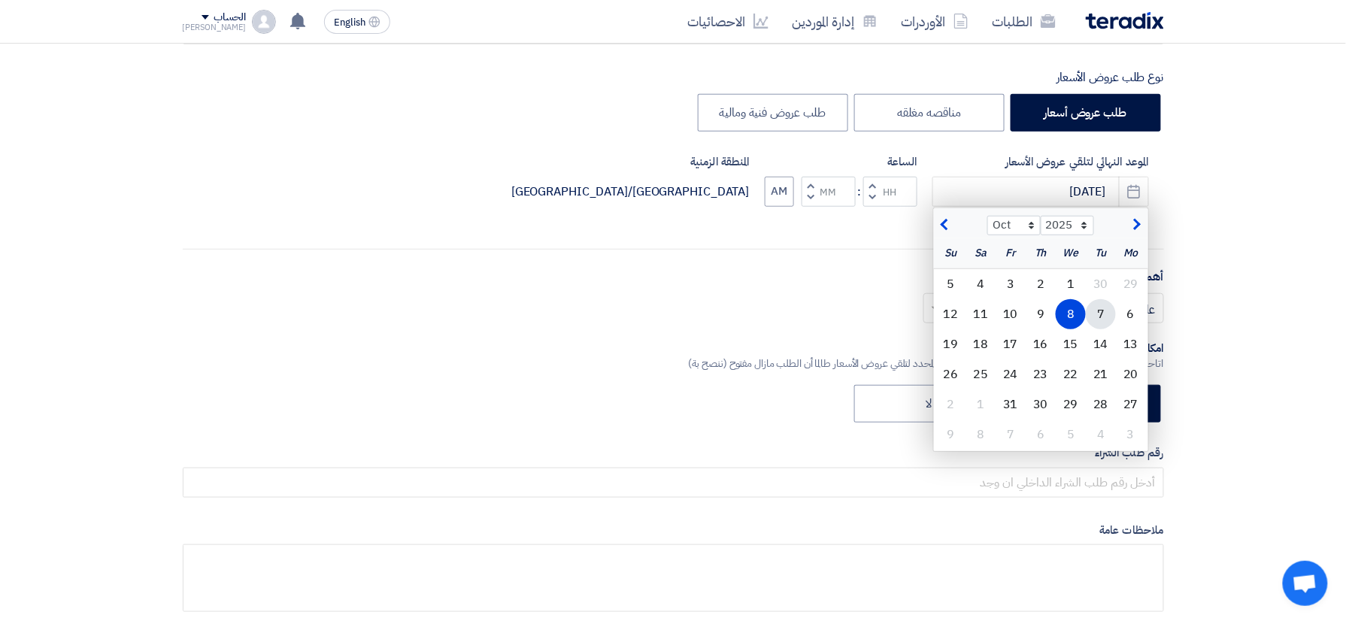
click at [1093, 313] on div "7" at bounding box center [1101, 314] width 30 height 30
type input "[DATE]"
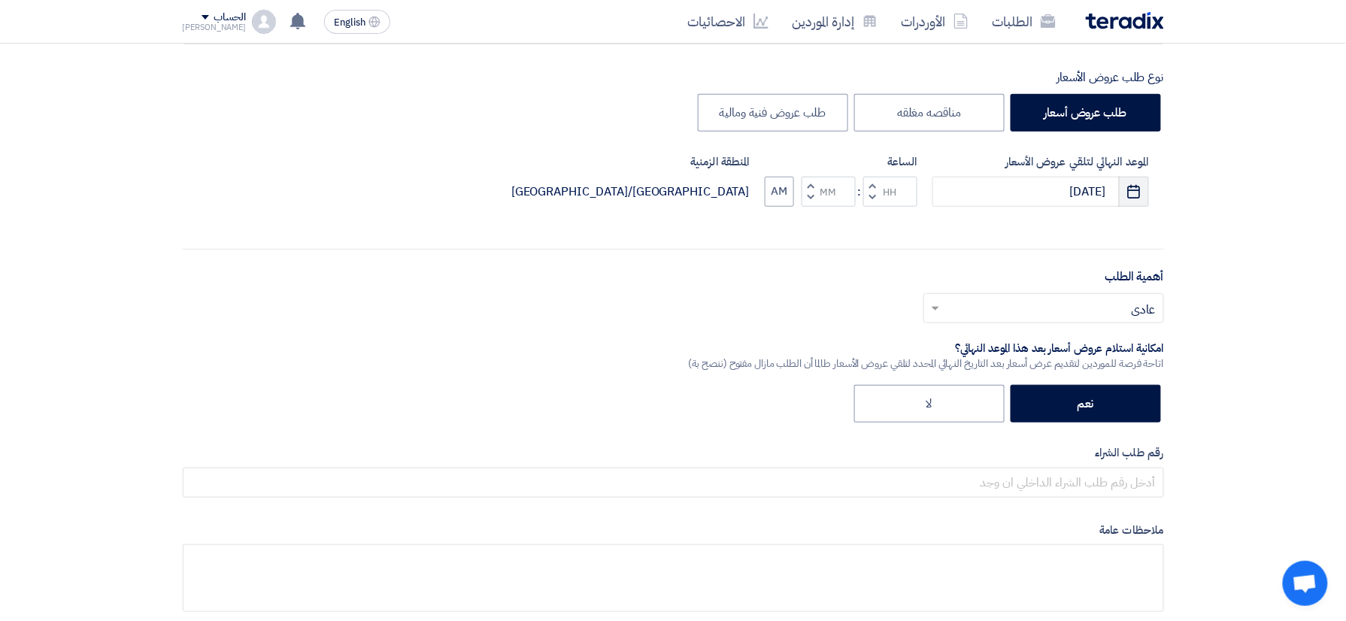
click at [1144, 202] on button "Pick a date" at bounding box center [1134, 192] width 30 height 30
select select "10"
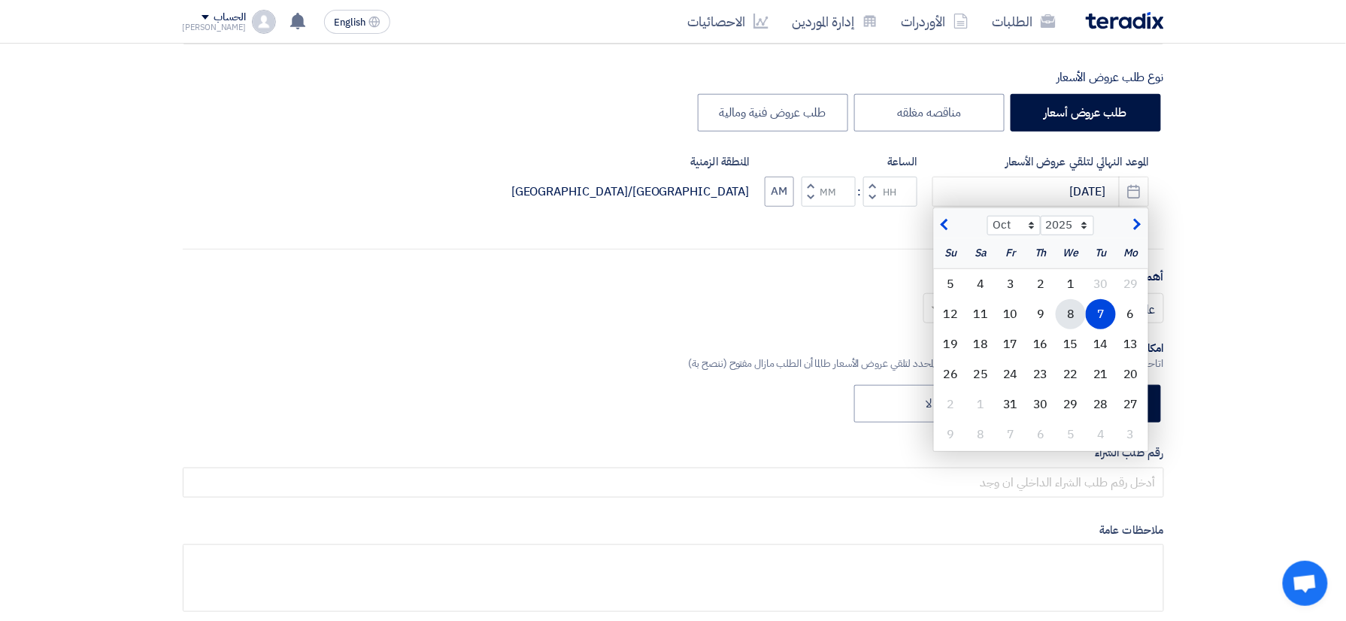
click at [1072, 325] on div "8" at bounding box center [1071, 314] width 30 height 30
type input "[DATE]"
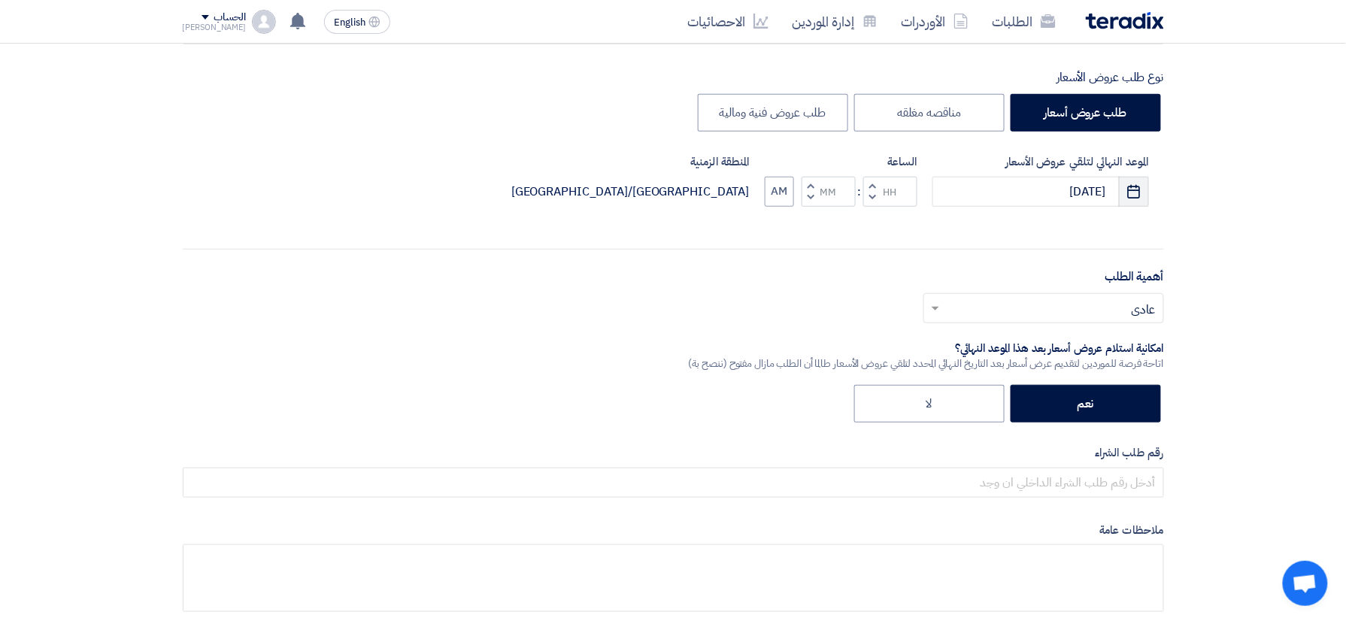
click at [1135, 186] on icon "Pick a date" at bounding box center [1134, 191] width 15 height 15
select select "10"
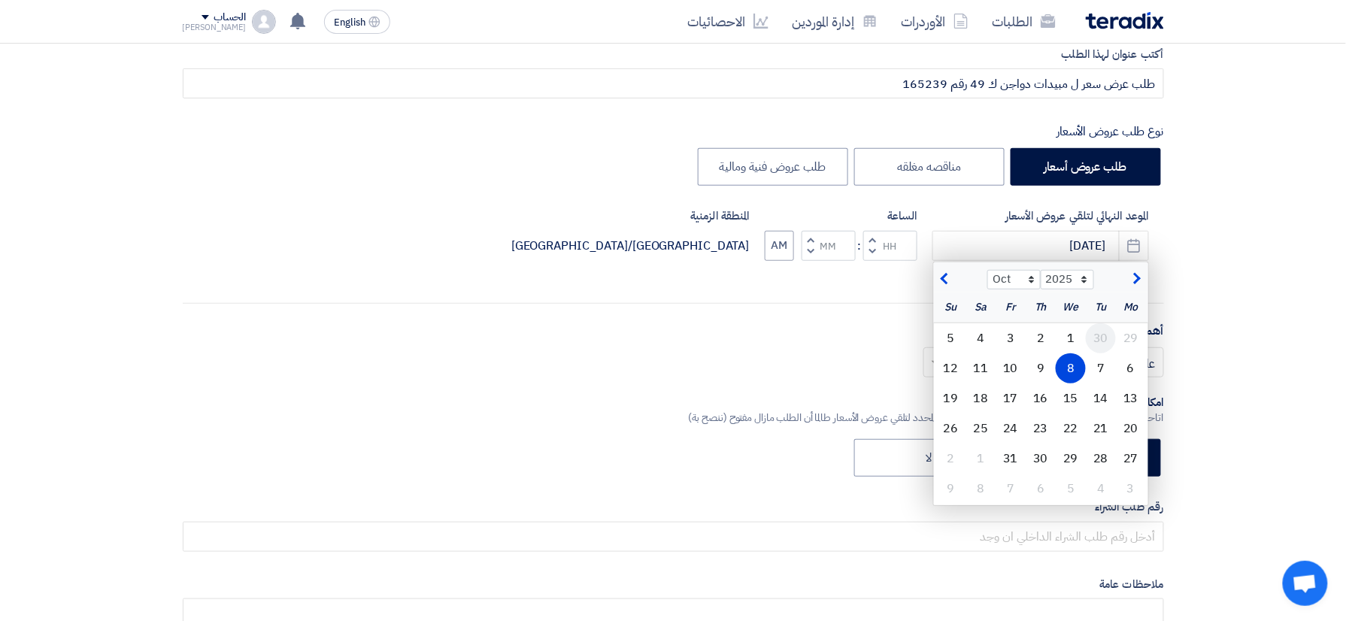
scroll to position [200, 0]
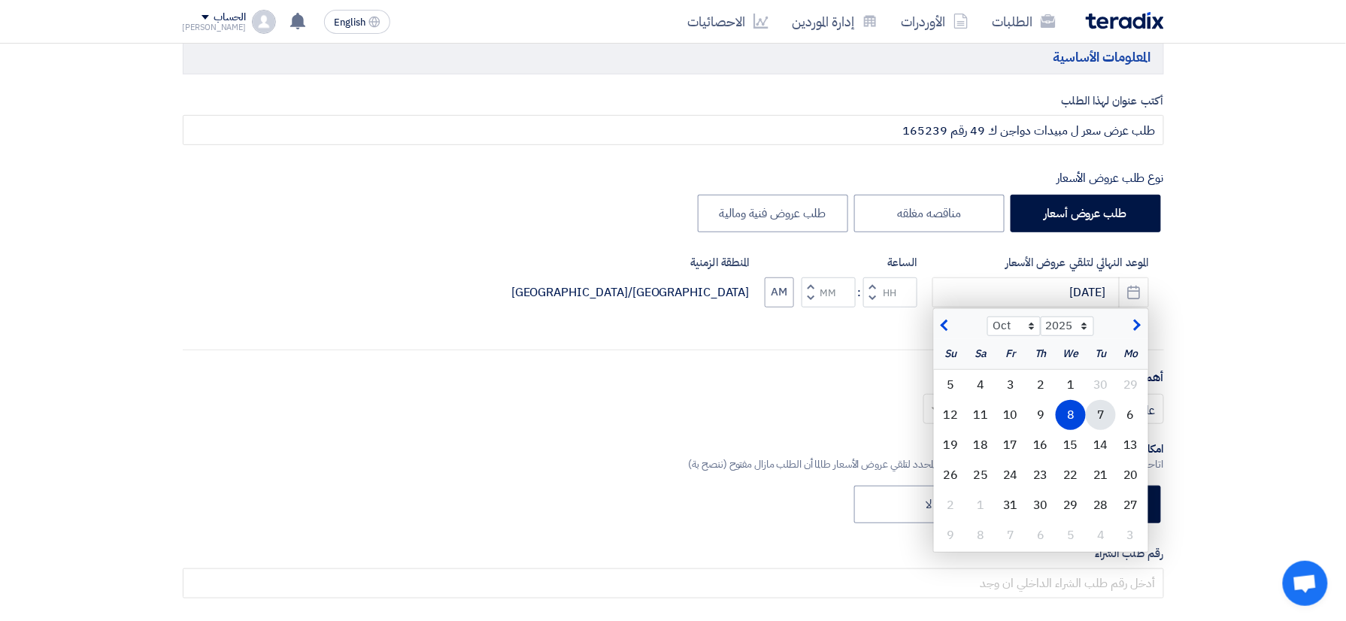
click at [1102, 407] on div "7" at bounding box center [1101, 415] width 30 height 30
type input "[DATE]"
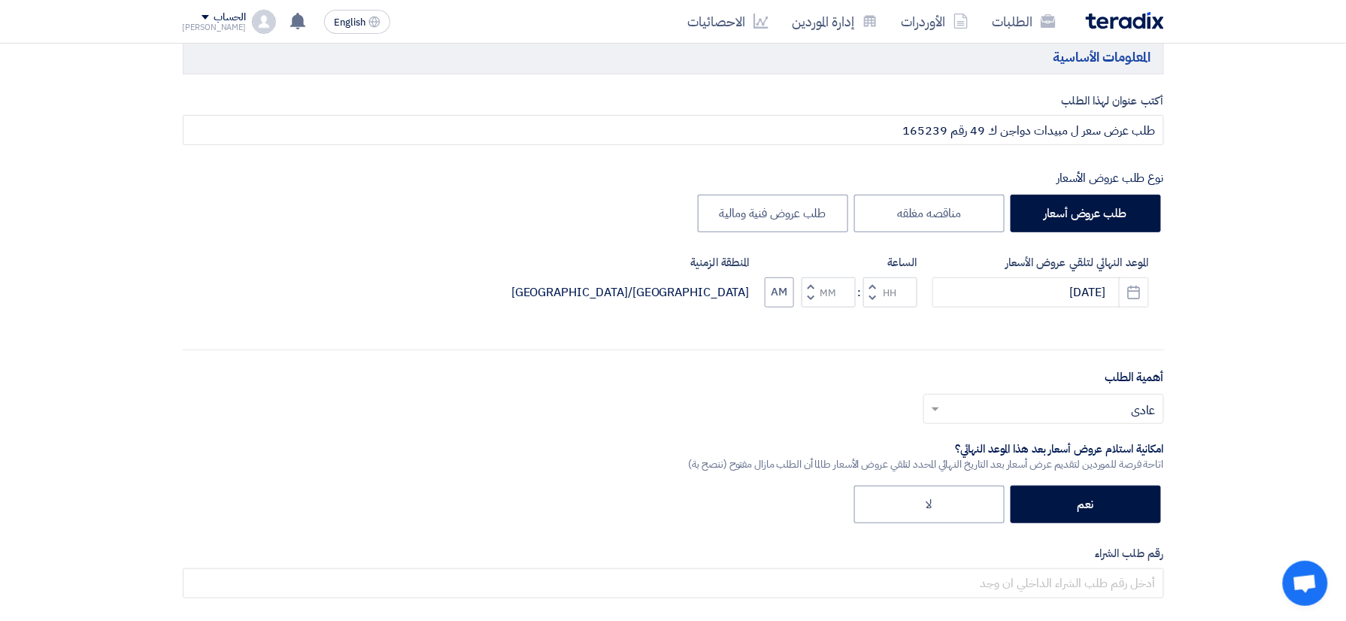
click at [1096, 412] on input "text" at bounding box center [1052, 410] width 211 height 25
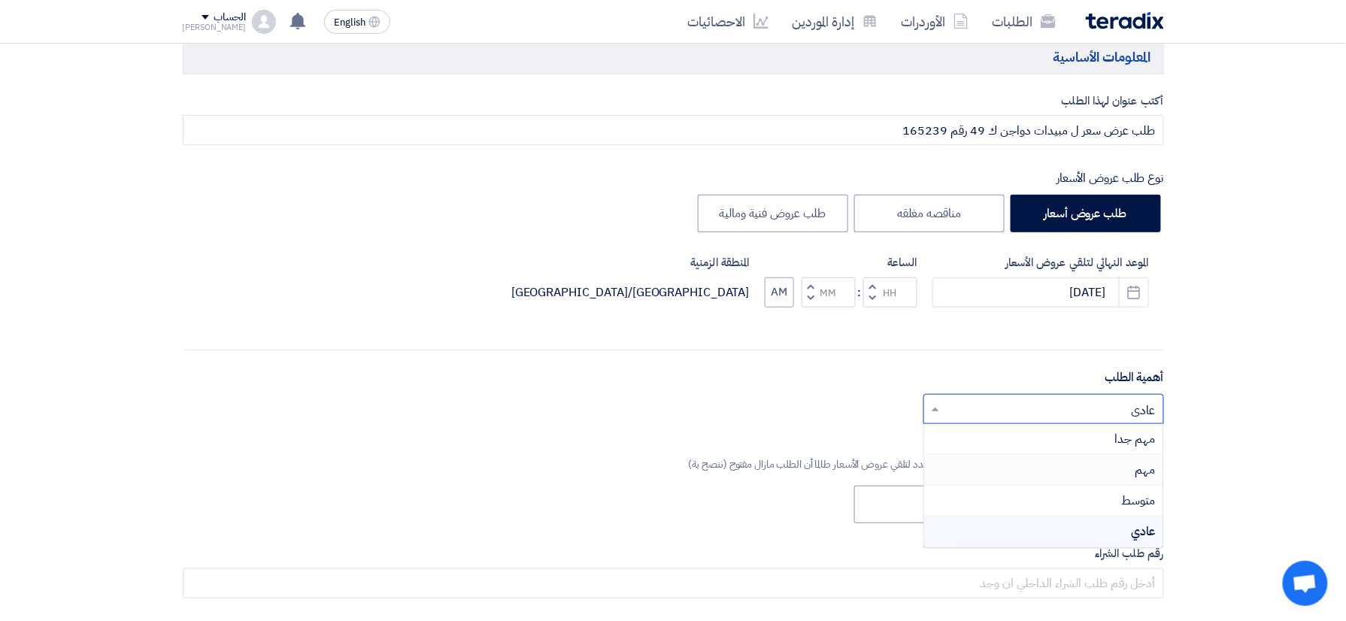
click at [1110, 461] on div "مهم" at bounding box center [1043, 470] width 239 height 31
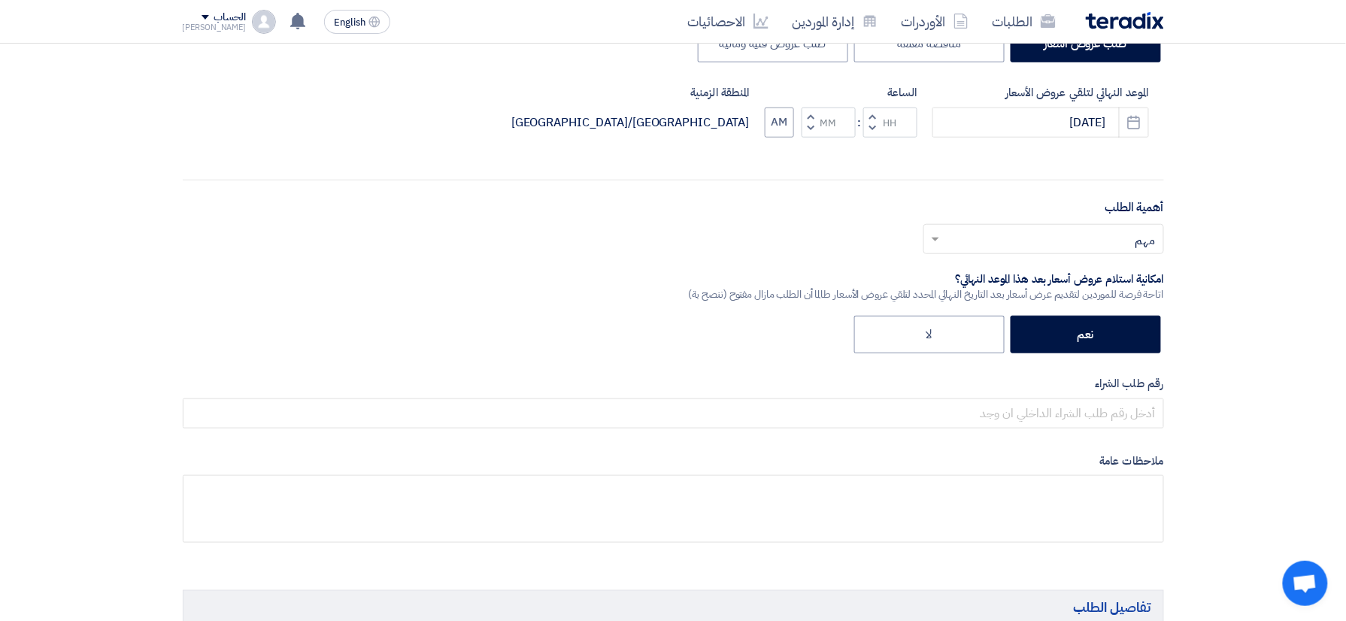
scroll to position [401, 0]
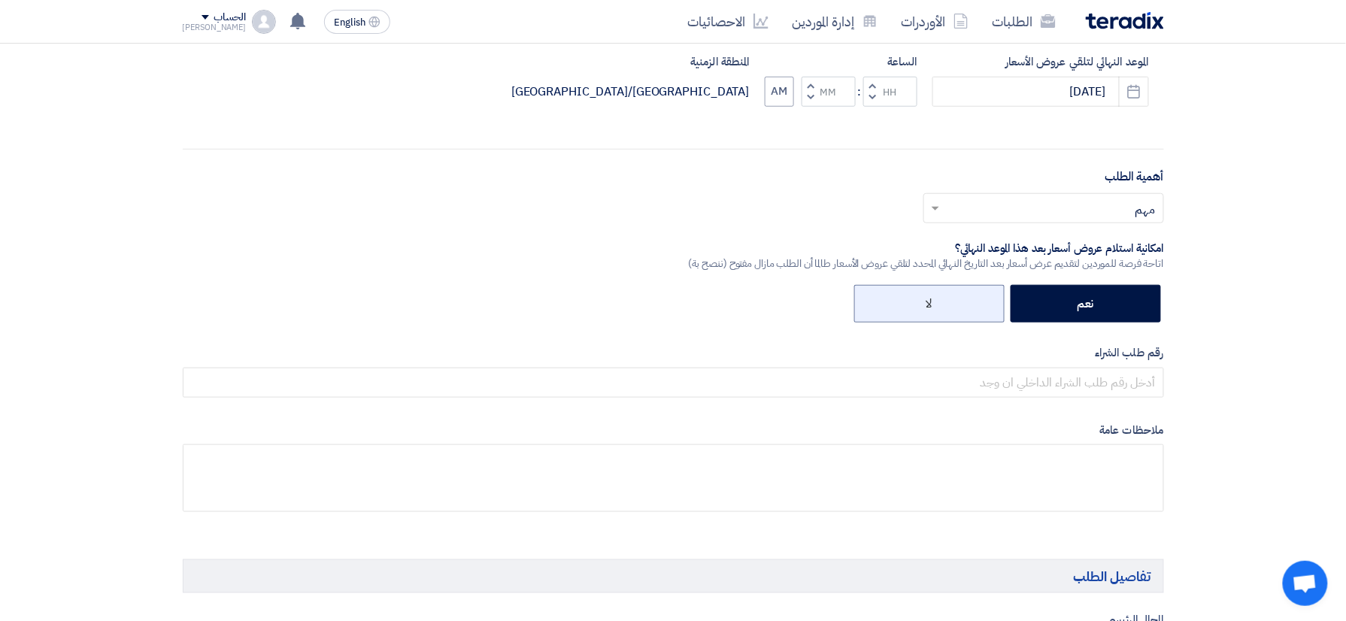
click at [921, 296] on label "لا" at bounding box center [929, 304] width 150 height 38
click at [923, 298] on input "لا" at bounding box center [928, 303] width 10 height 10
radio input "true"
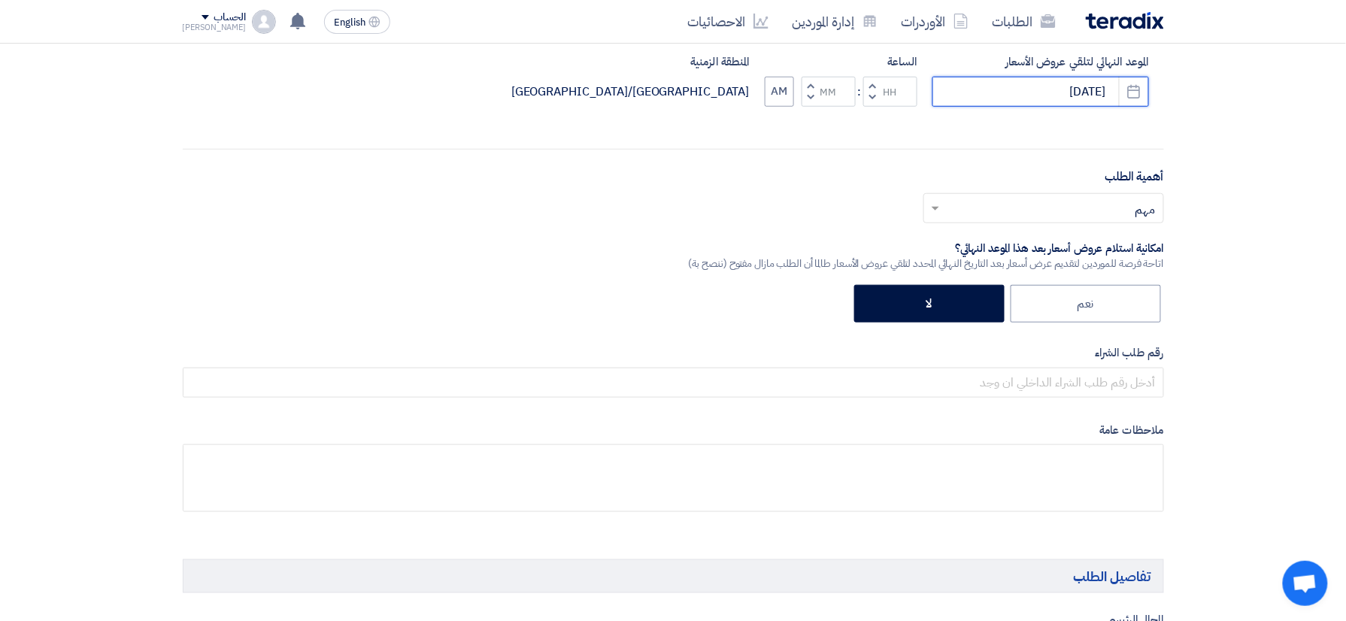
click at [1002, 87] on input "[DATE]" at bounding box center [1040, 92] width 217 height 30
select select "10"
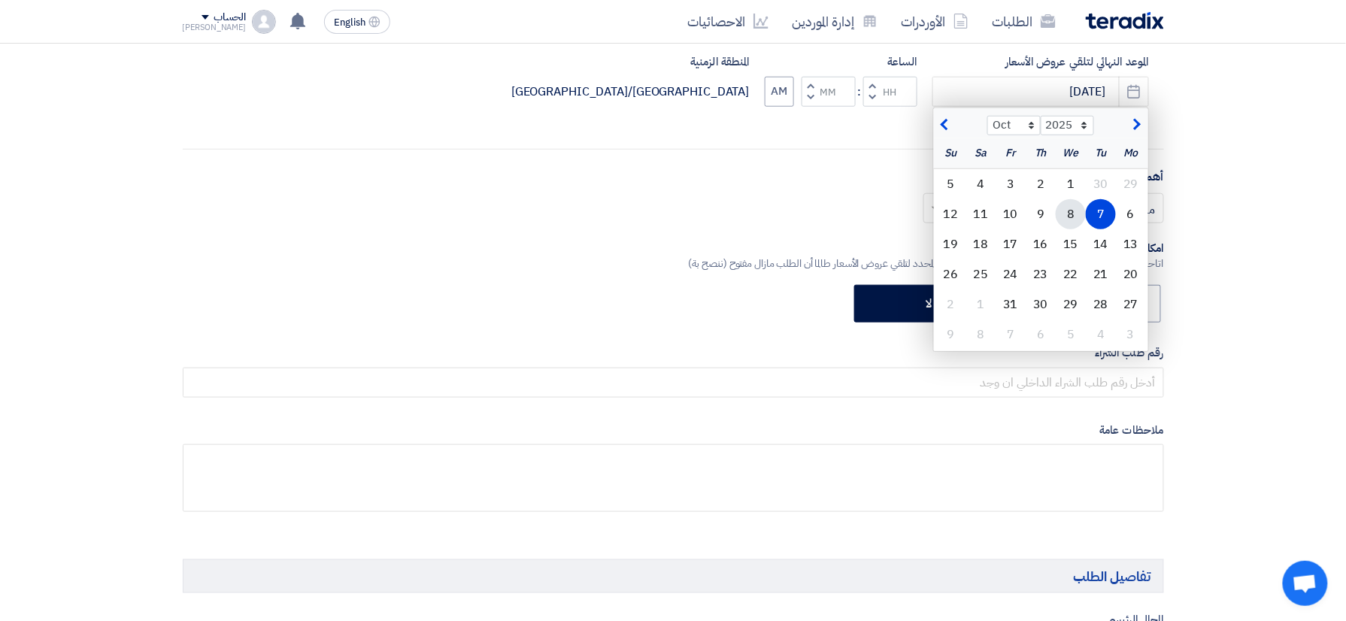
click at [1075, 220] on div "8" at bounding box center [1071, 214] width 30 height 30
type input "[DATE]"
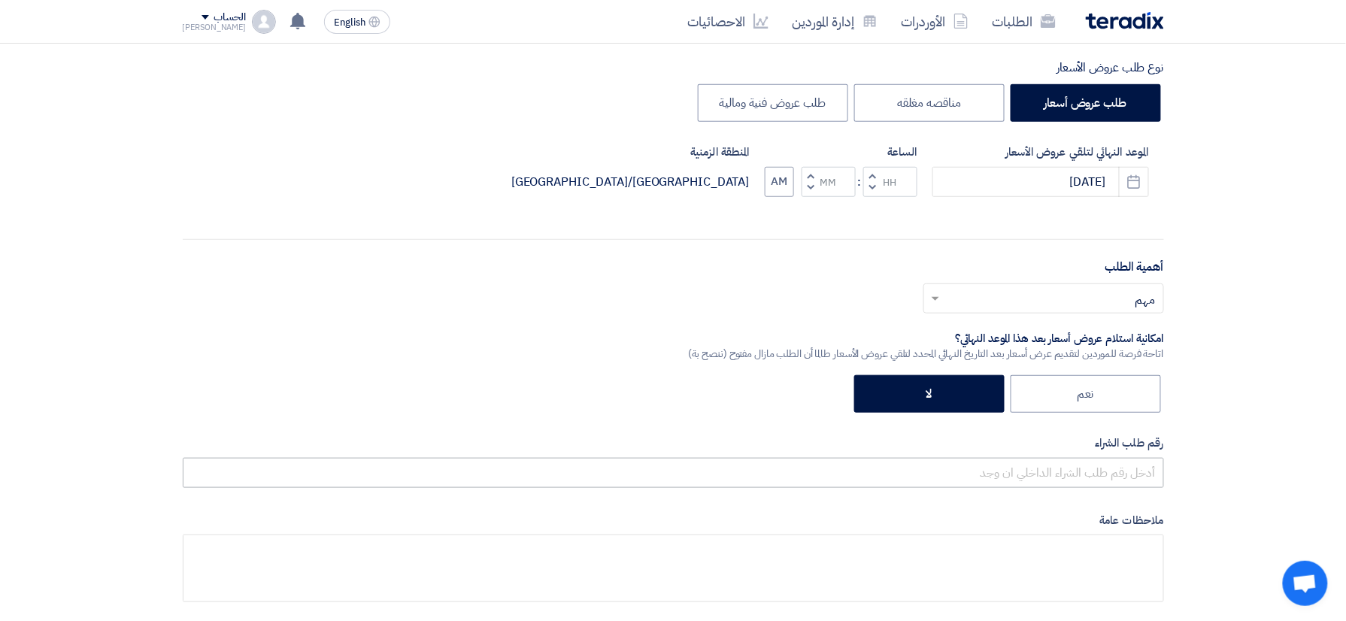
scroll to position [100, 0]
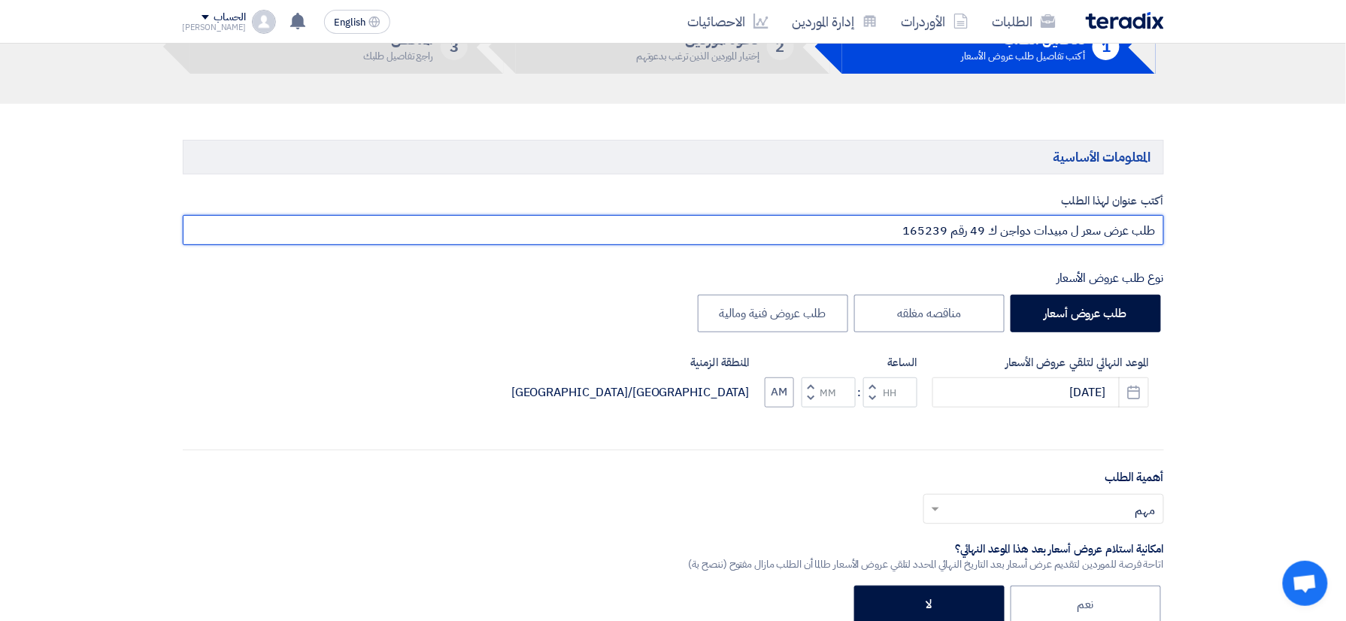
drag, startPoint x: 851, startPoint y: 232, endPoint x: 1224, endPoint y: 211, distance: 373.6
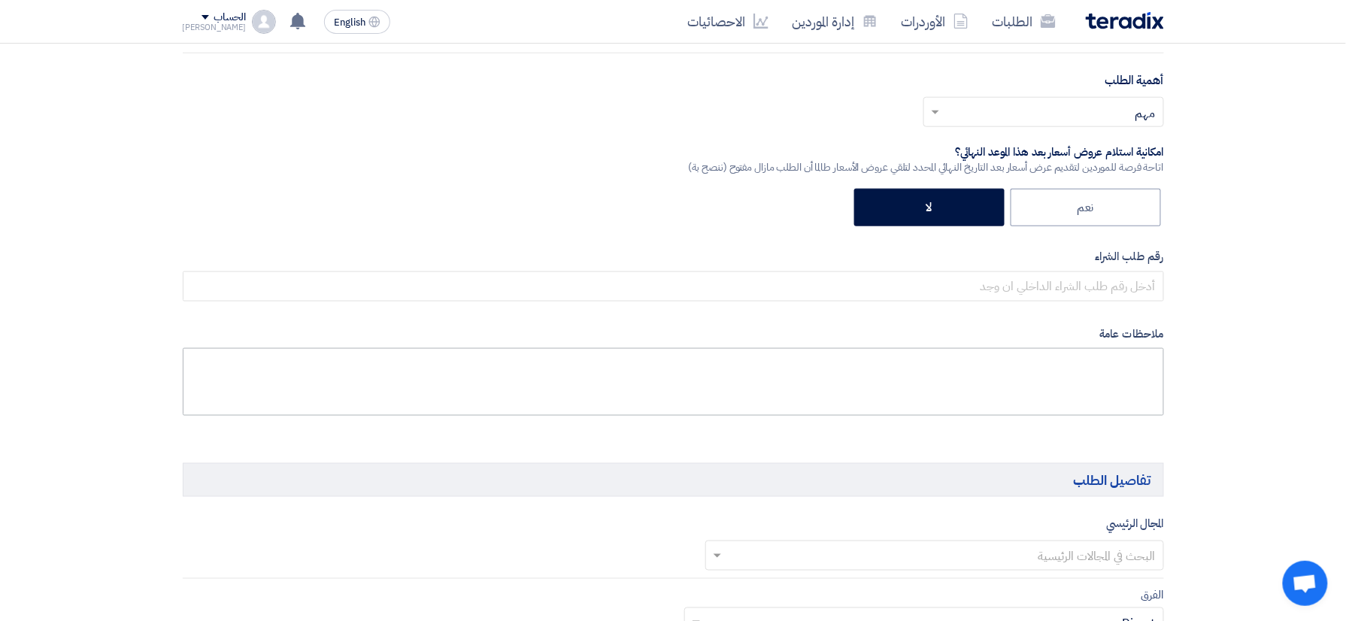
scroll to position [501, 0]
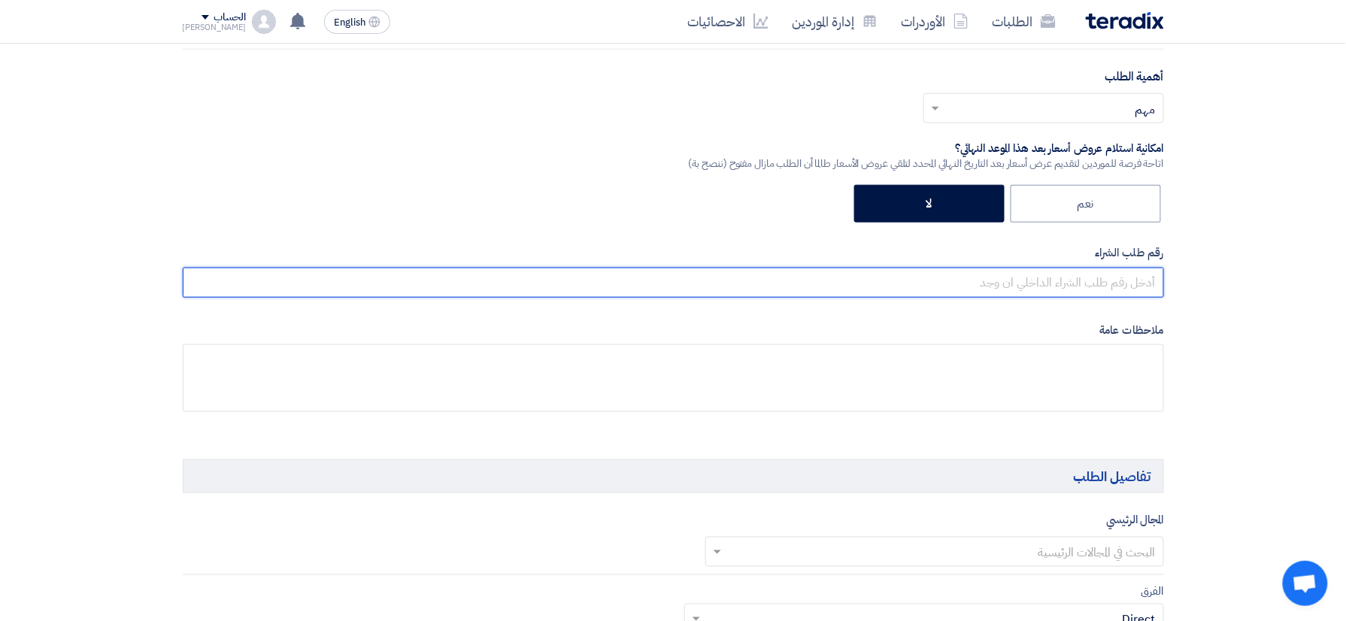
click at [1075, 289] on input "text" at bounding box center [673, 283] width 981 height 30
paste input "طلب عرض سعر ل مبيدات دواجن ك 49 رقم 165239"
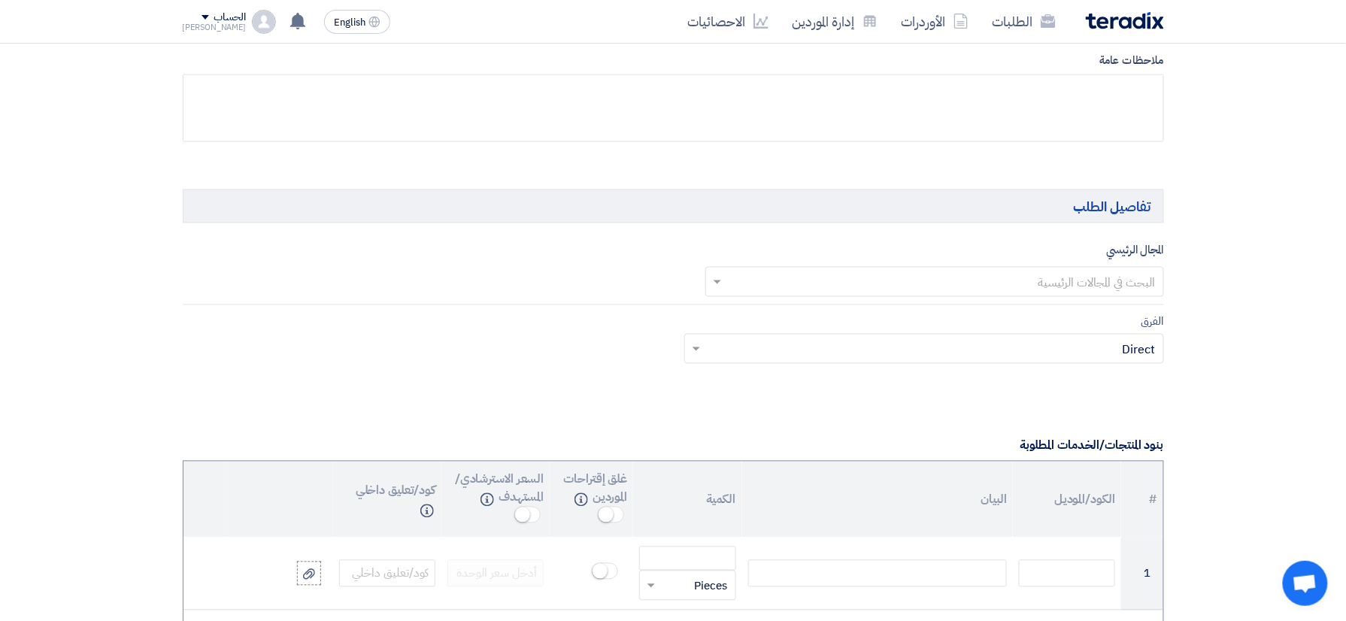
scroll to position [802, 0]
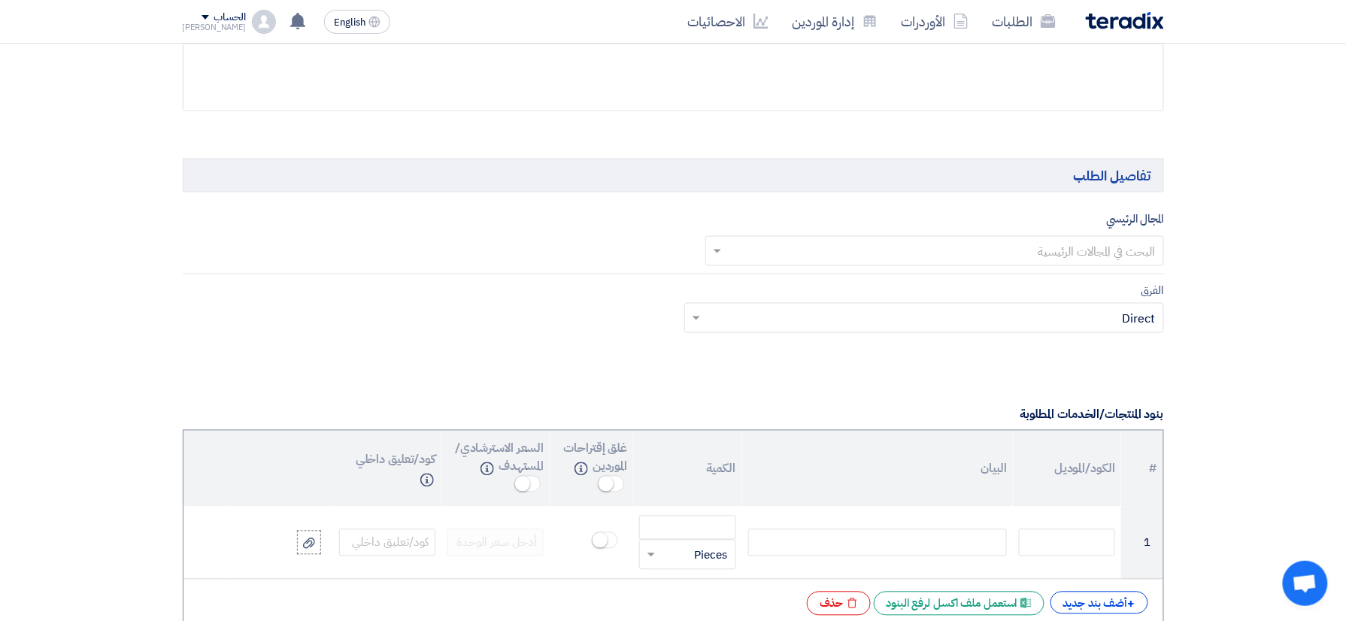
type input "طلب عرض سعر ل مبيدات دواجن ك 49 رقم 165239"
click at [1063, 245] on input "text" at bounding box center [943, 252] width 429 height 25
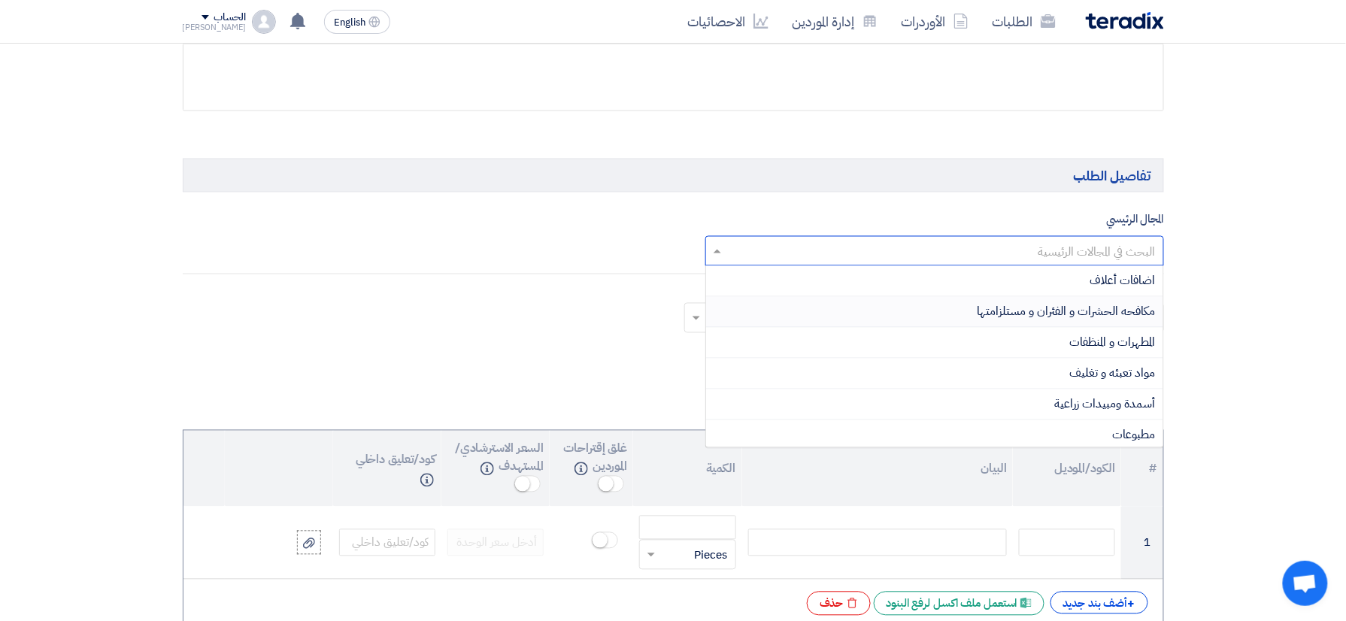
click at [1099, 311] on span "مكافحه الحشرات و الفئران و مستلزامتها" at bounding box center [1067, 312] width 178 height 18
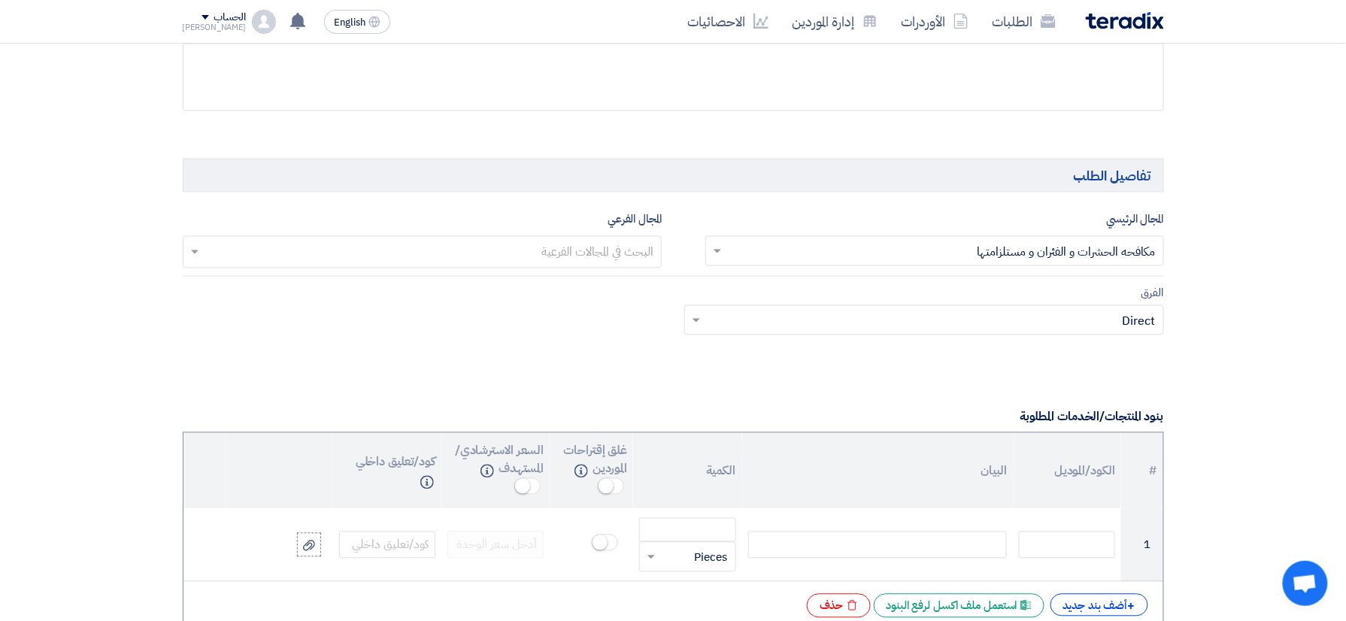
click at [820, 247] on input "text" at bounding box center [943, 252] width 429 height 25
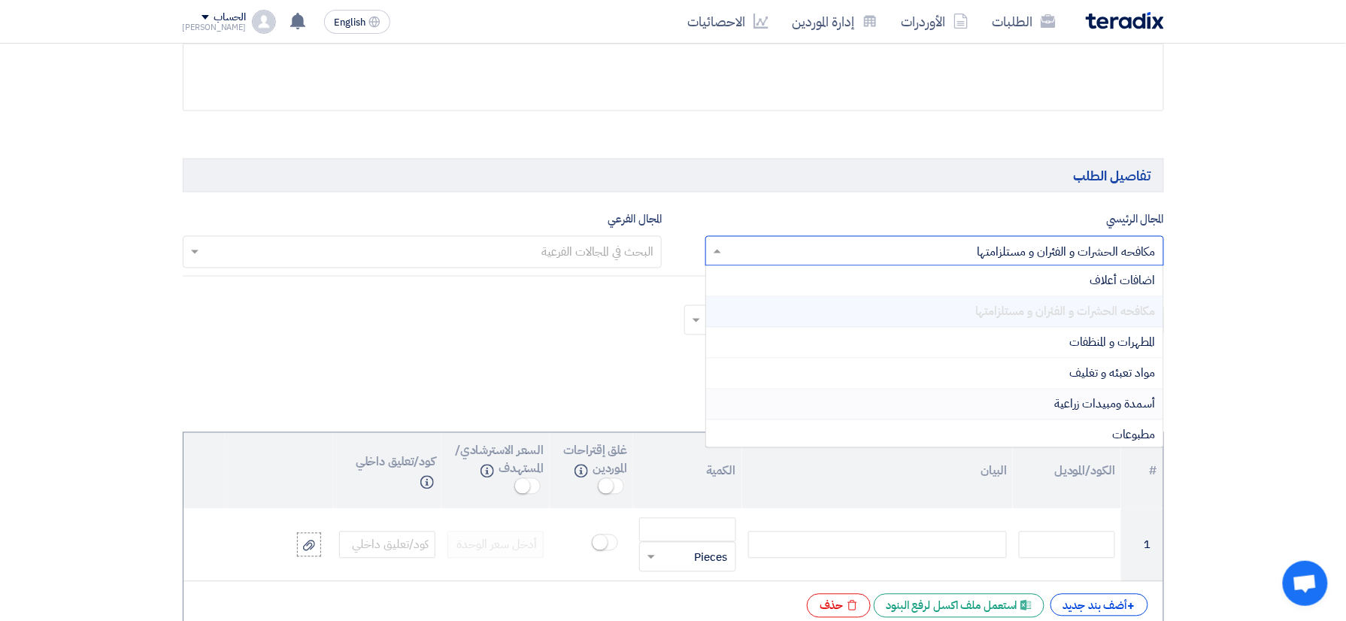
click at [1084, 411] on span "أسمدة ومبيدات زراعية" at bounding box center [1105, 405] width 101 height 18
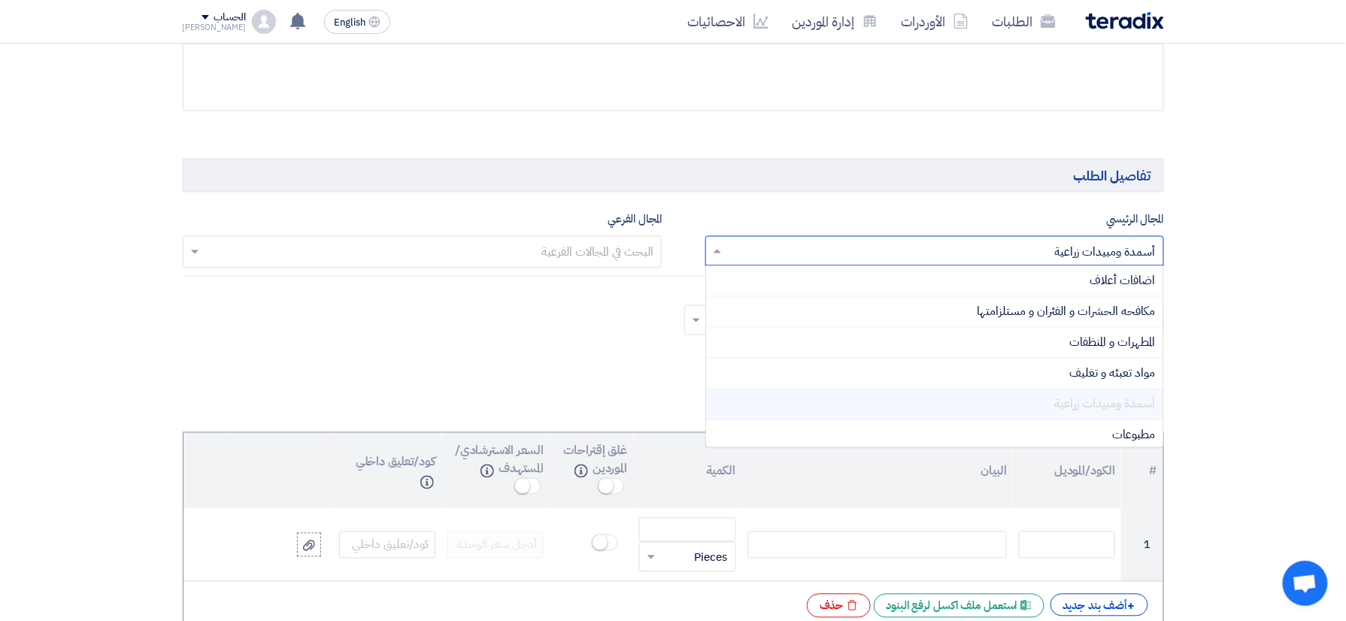
click at [1012, 251] on input "text" at bounding box center [943, 252] width 429 height 25
click at [1045, 317] on span "مكافحه الحشرات و الفئران و مستلزامتها" at bounding box center [1067, 312] width 178 height 18
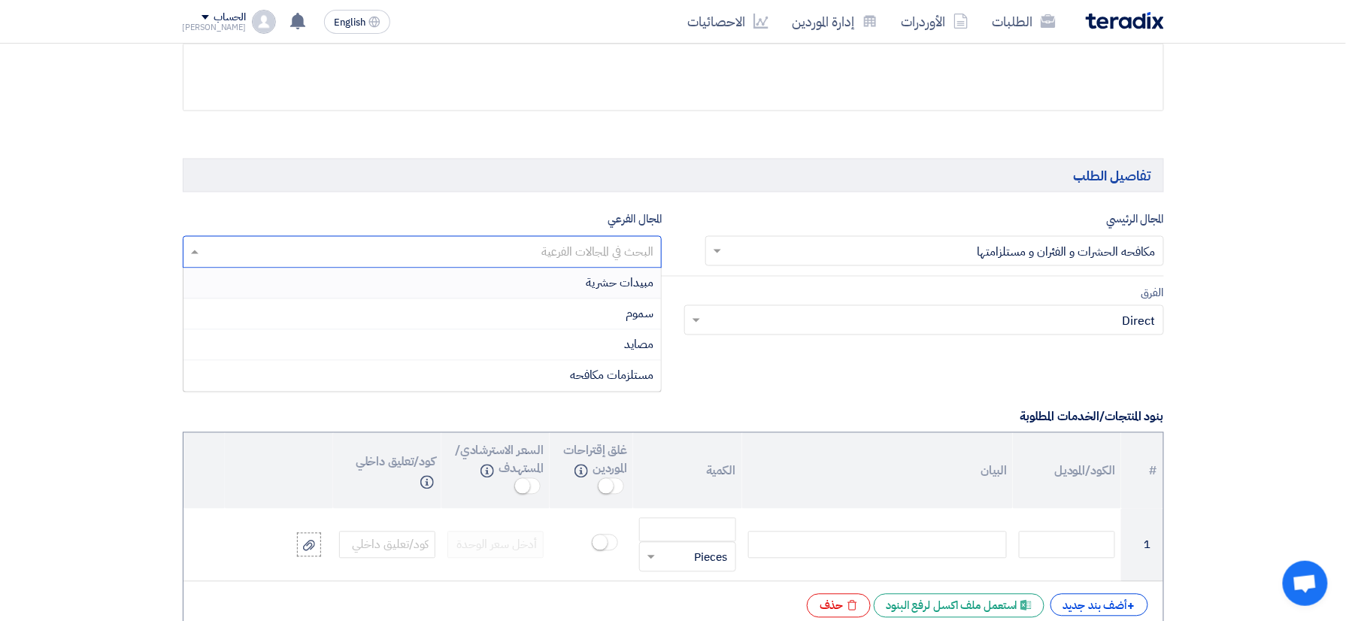
click at [567, 256] on input "text" at bounding box center [422, 253] width 465 height 25
click at [623, 290] on span "مبيدات حشرية" at bounding box center [620, 283] width 68 height 18
click at [475, 260] on input "text" at bounding box center [384, 253] width 365 height 25
click at [609, 385] on span "مستلزمات مكافحه" at bounding box center [611, 376] width 83 height 18
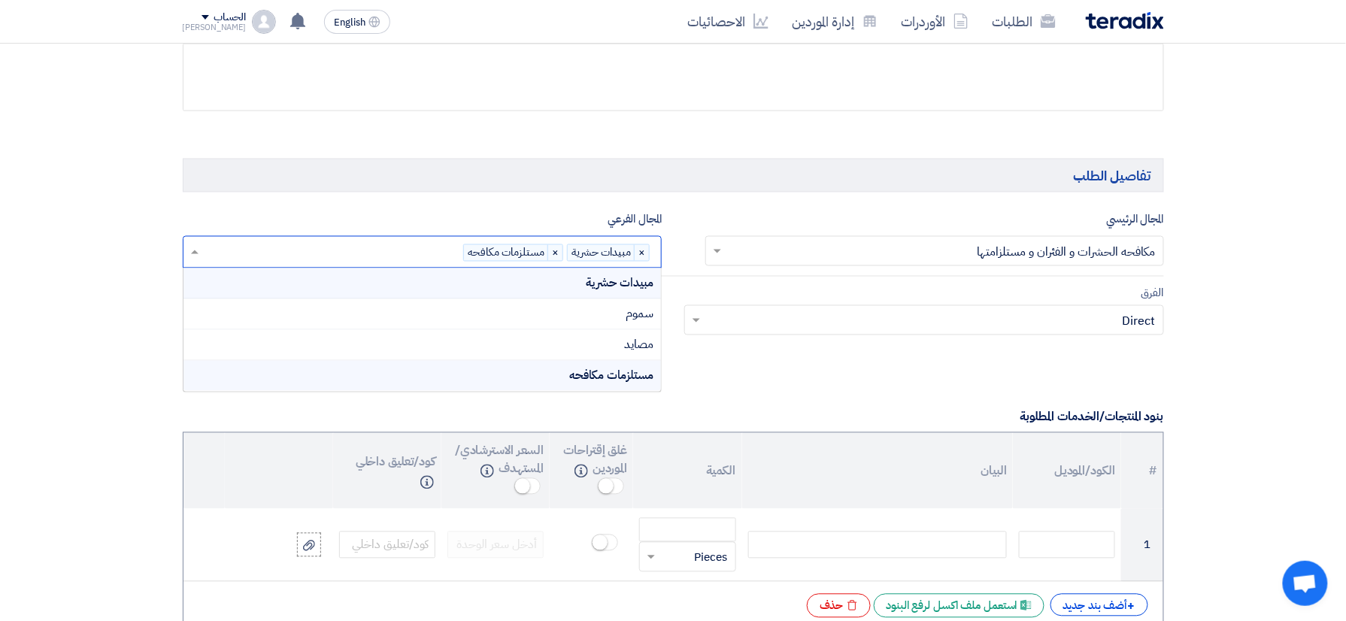
click at [410, 254] on input "text" at bounding box center [333, 253] width 262 height 25
click at [584, 323] on div "سموم" at bounding box center [422, 314] width 478 height 31
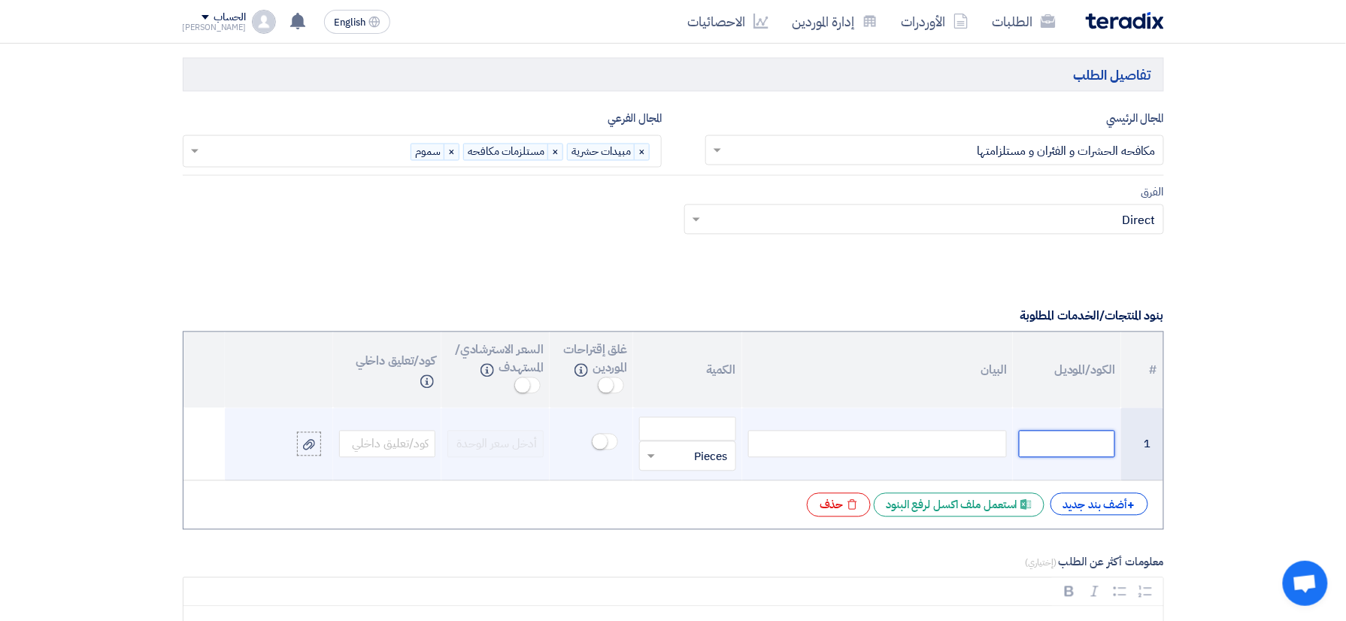
click at [1087, 458] on input "text" at bounding box center [1067, 444] width 96 height 27
paste input "6022001265"
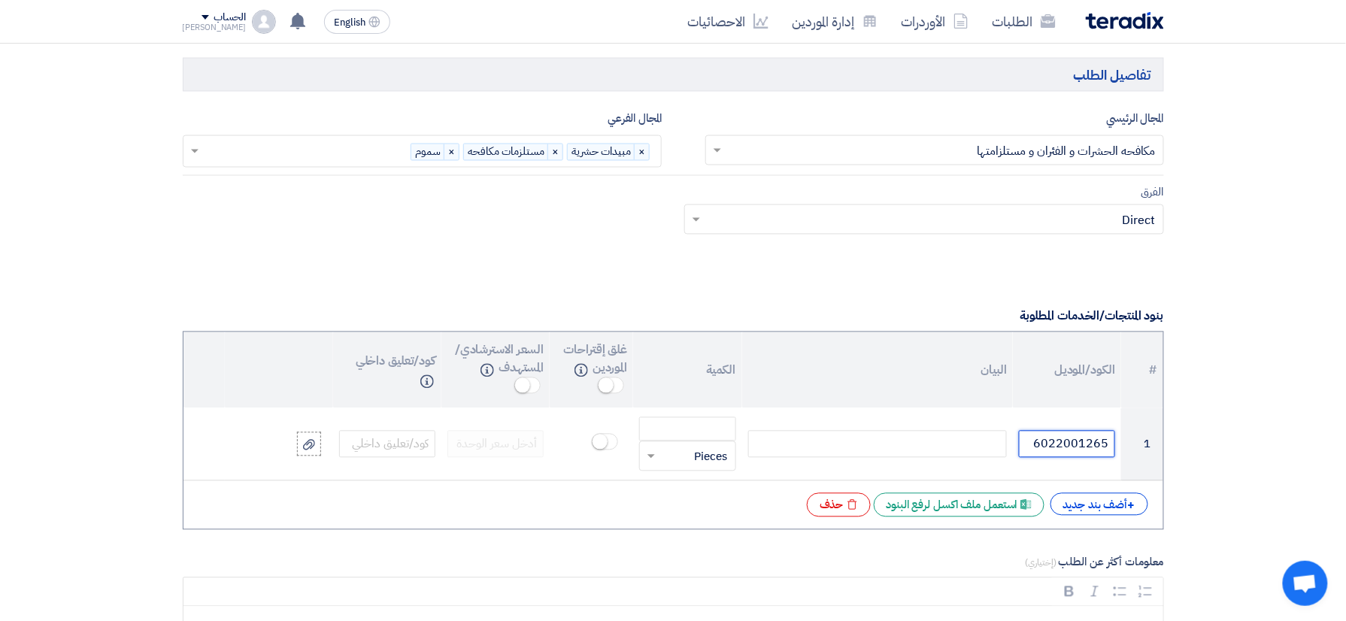
type input "6022001265"
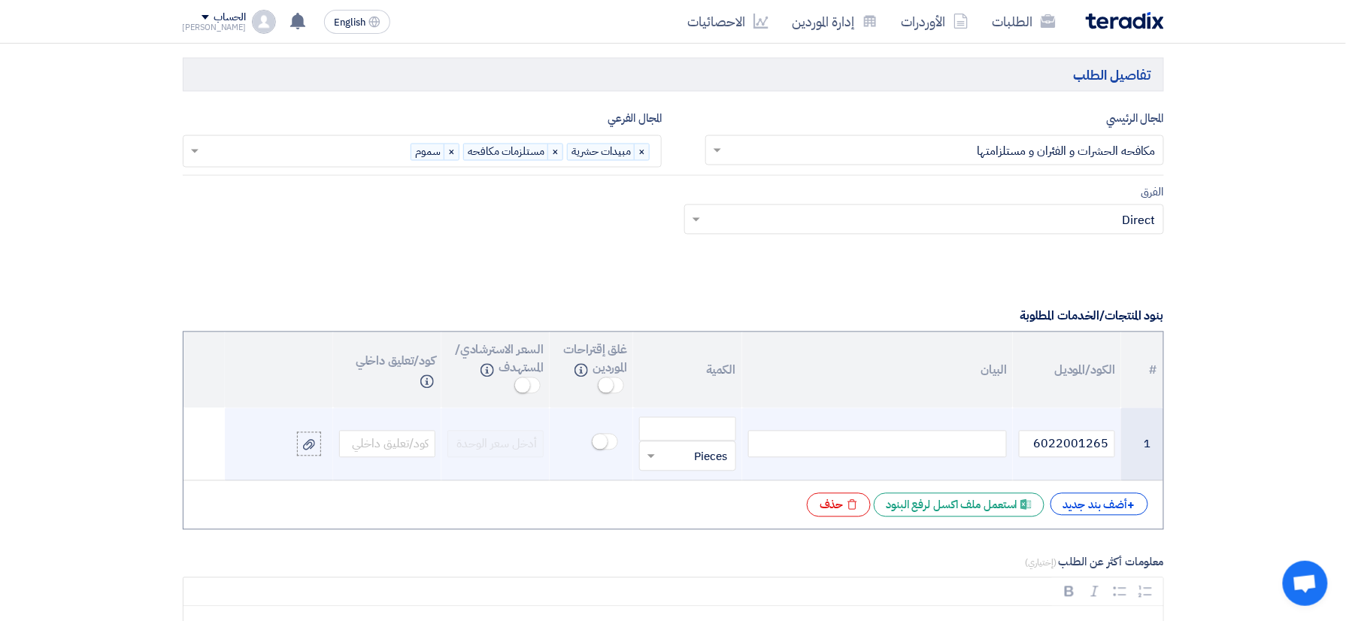
click at [933, 454] on div at bounding box center [877, 444] width 259 height 27
paste div
click at [687, 451] on input "text" at bounding box center [697, 456] width 63 height 24
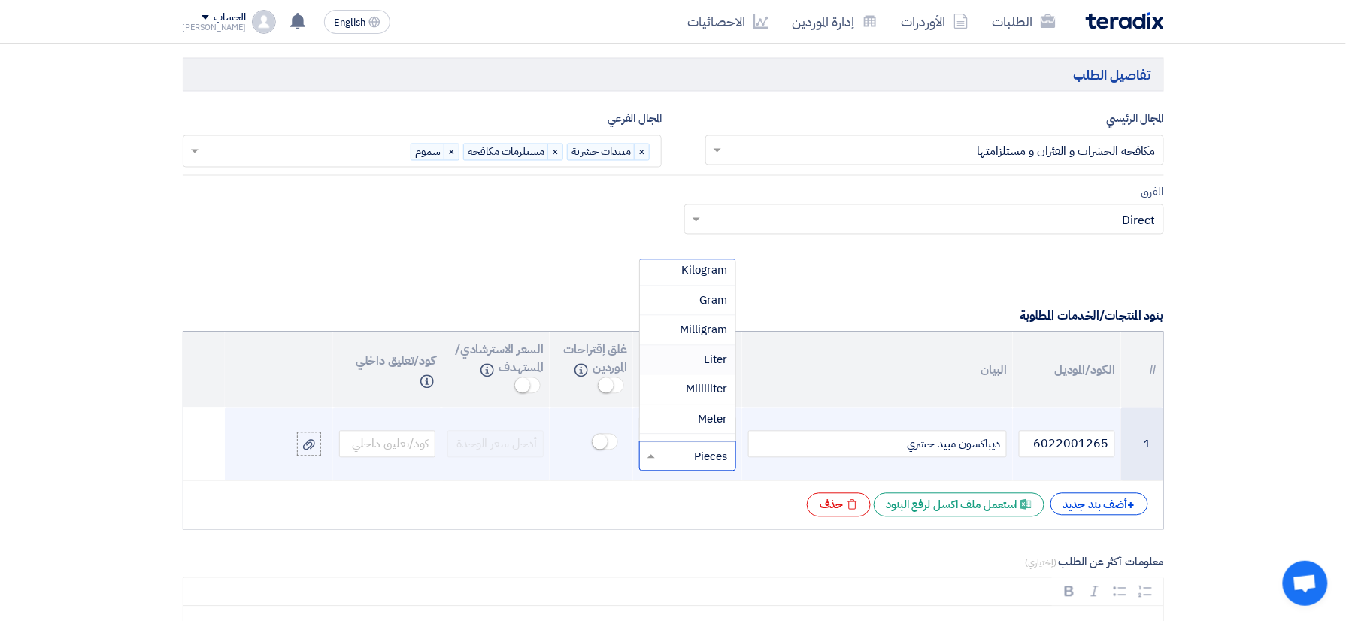
click at [702, 367] on div "Liter" at bounding box center [687, 361] width 95 height 30
click at [698, 440] on input "number" at bounding box center [687, 429] width 96 height 24
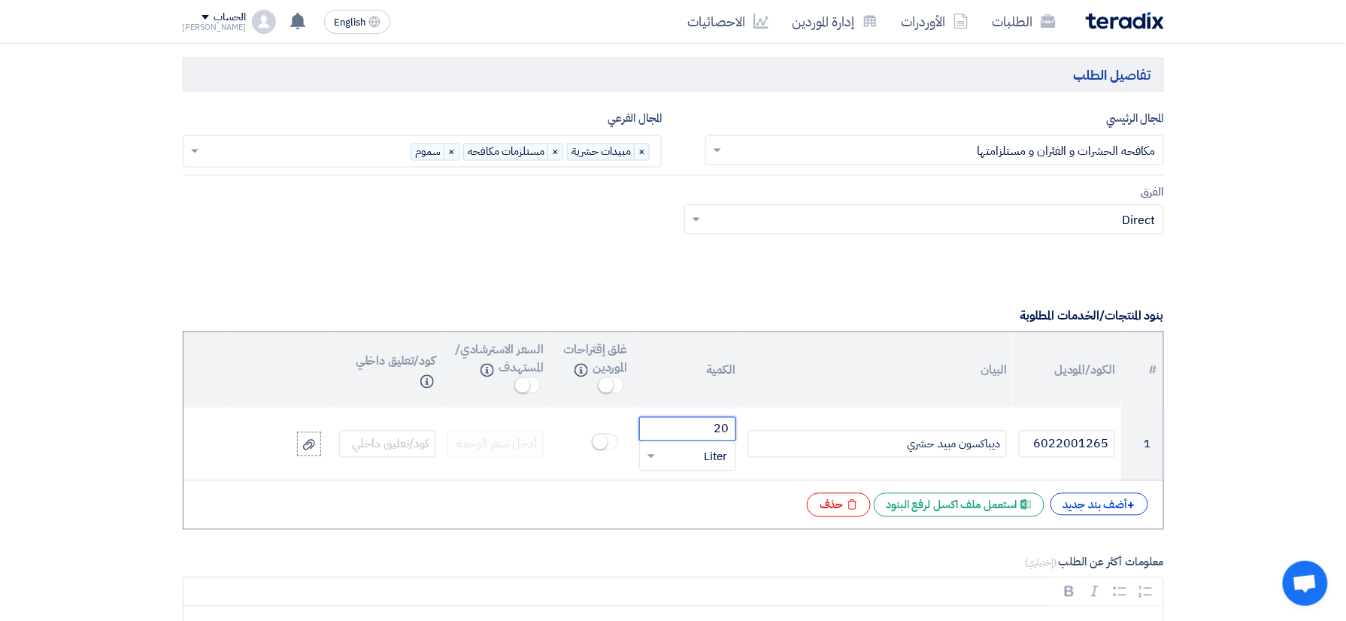
type input "20"
click at [566, 526] on div "# الكود/الموديل البيان الكمية غلق إقتراحات الموردين Info السعر الاسترشادي/المست…" at bounding box center [673, 431] width 981 height 199
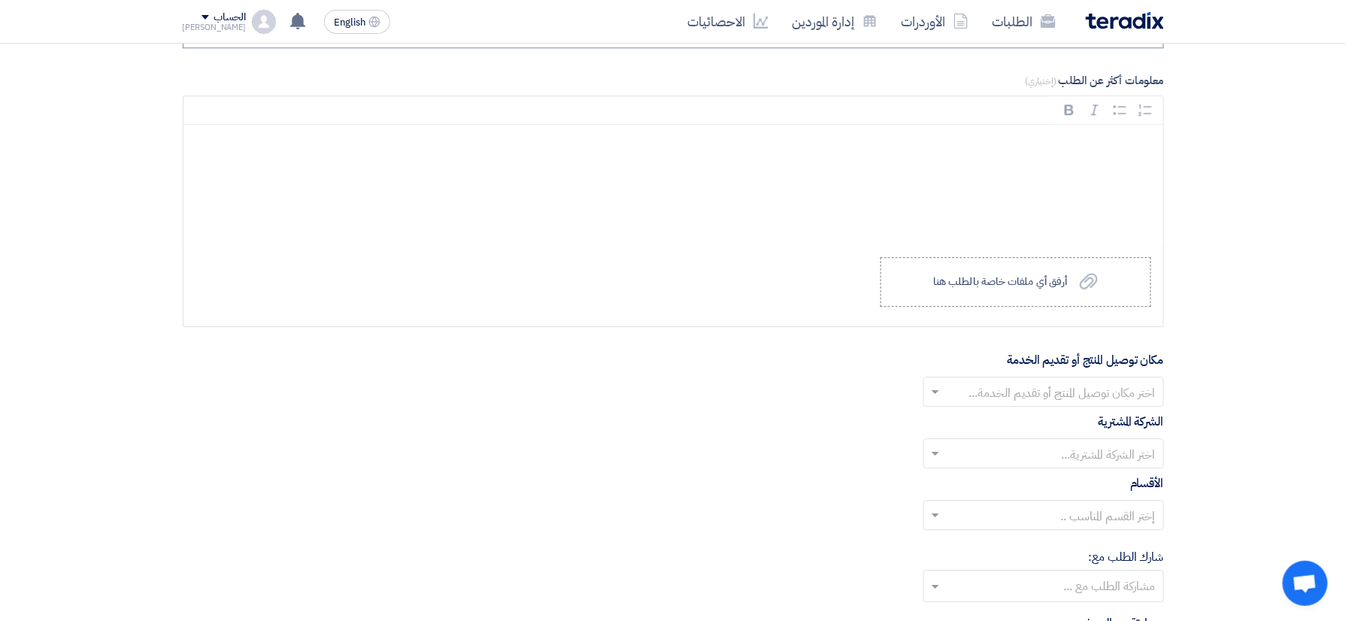
scroll to position [1604, 0]
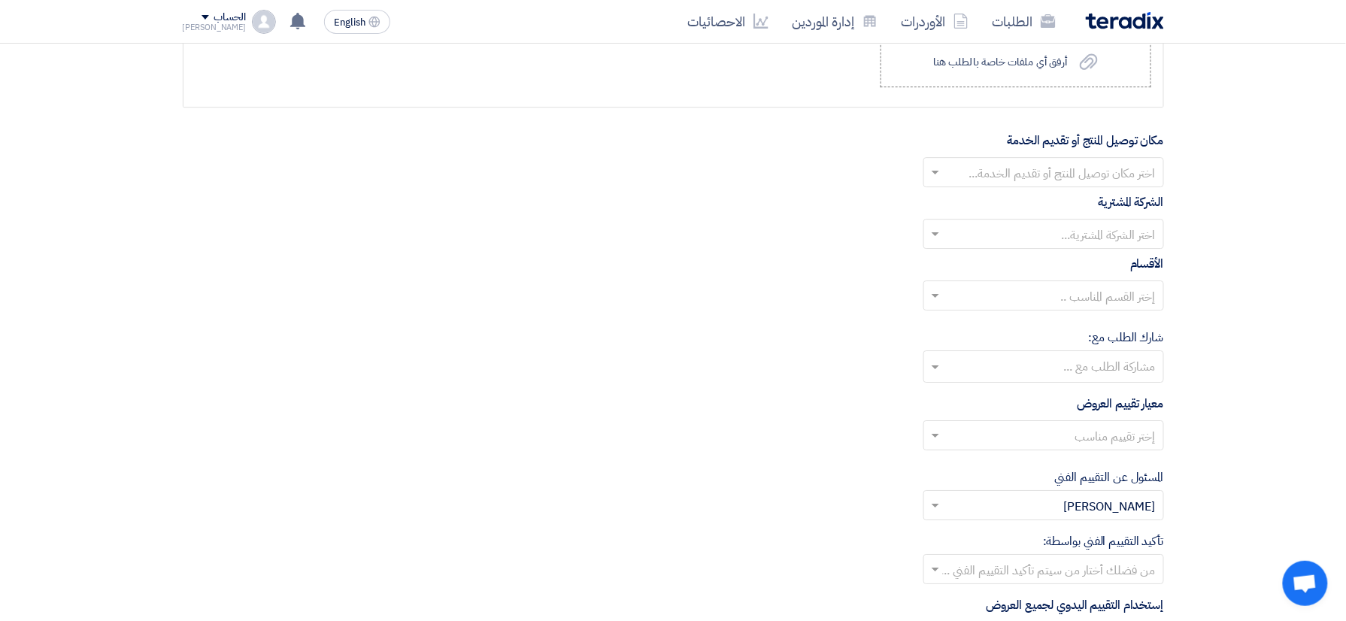
click at [1117, 181] on input "text" at bounding box center [1052, 174] width 211 height 25
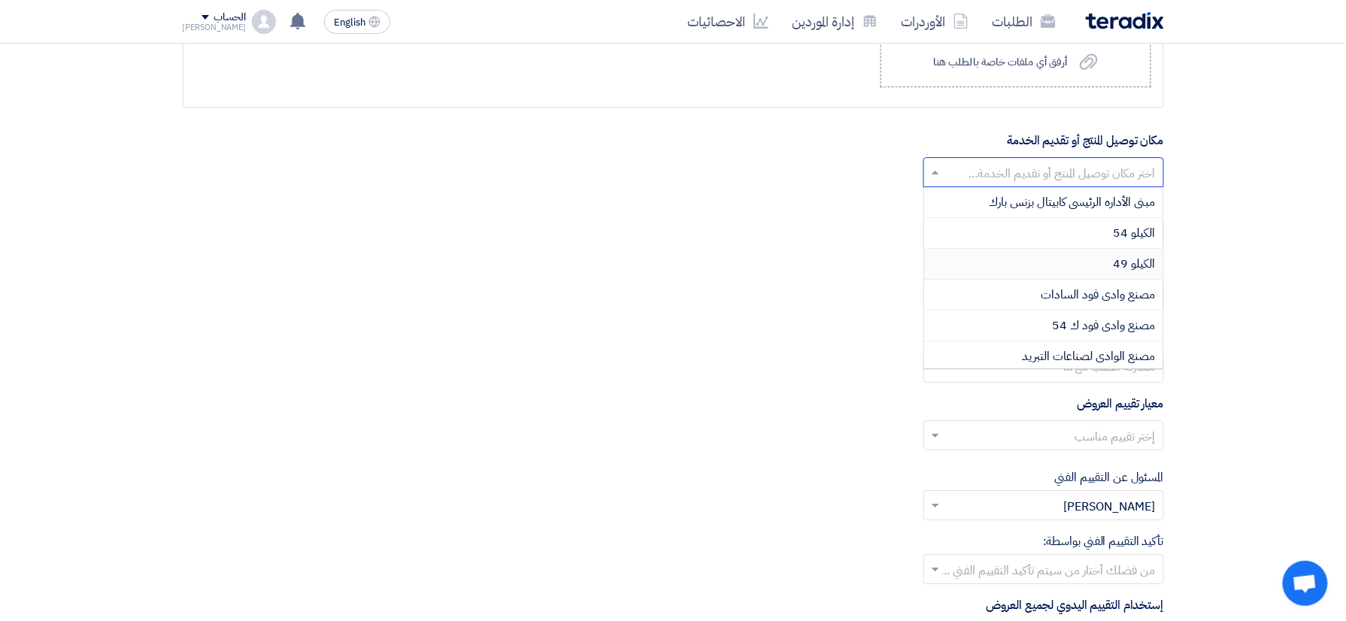
click at [1125, 263] on span "الكيلو 49" at bounding box center [1135, 264] width 42 height 18
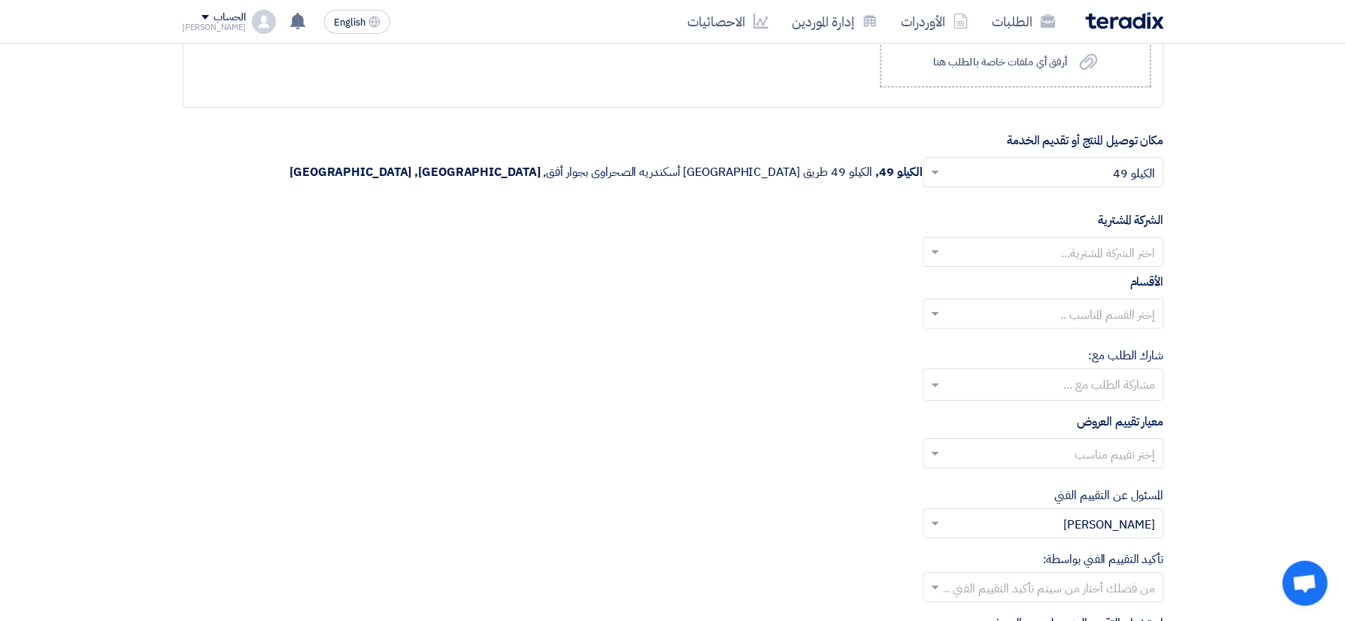
click at [1108, 266] on input "text" at bounding box center [1052, 253] width 211 height 25
click at [1105, 290] on span "Wadi Group وادي جروب" at bounding box center [1096, 282] width 120 height 18
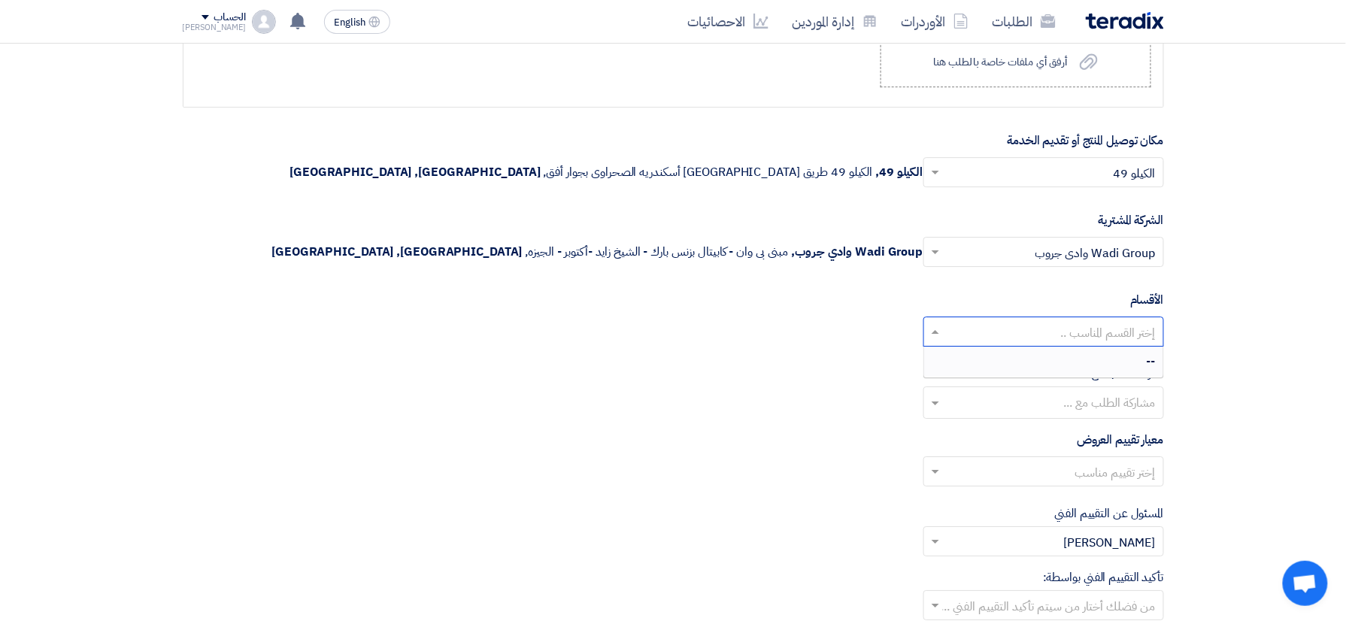
click at [1108, 346] on input "text" at bounding box center [1052, 333] width 211 height 25
click at [1107, 346] on input "text" at bounding box center [1052, 333] width 211 height 25
click at [1137, 415] on input "text" at bounding box center [1043, 404] width 226 height 25
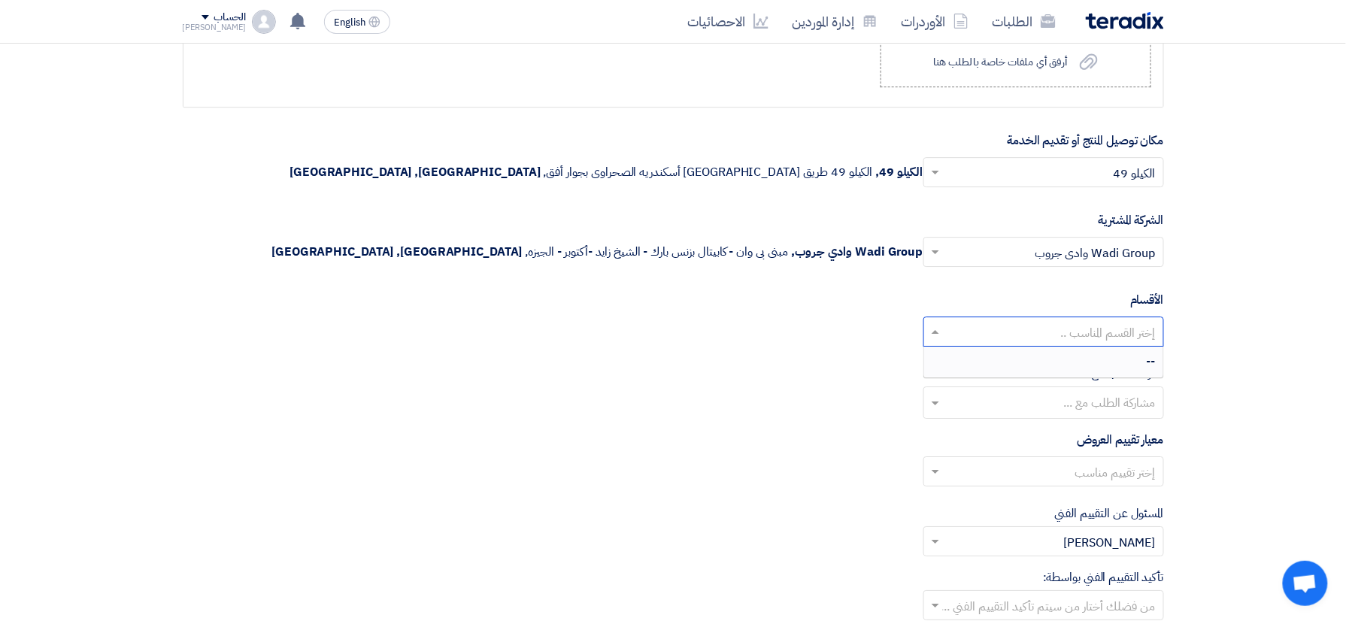
click at [1120, 340] on input "text" at bounding box center [1052, 333] width 211 height 25
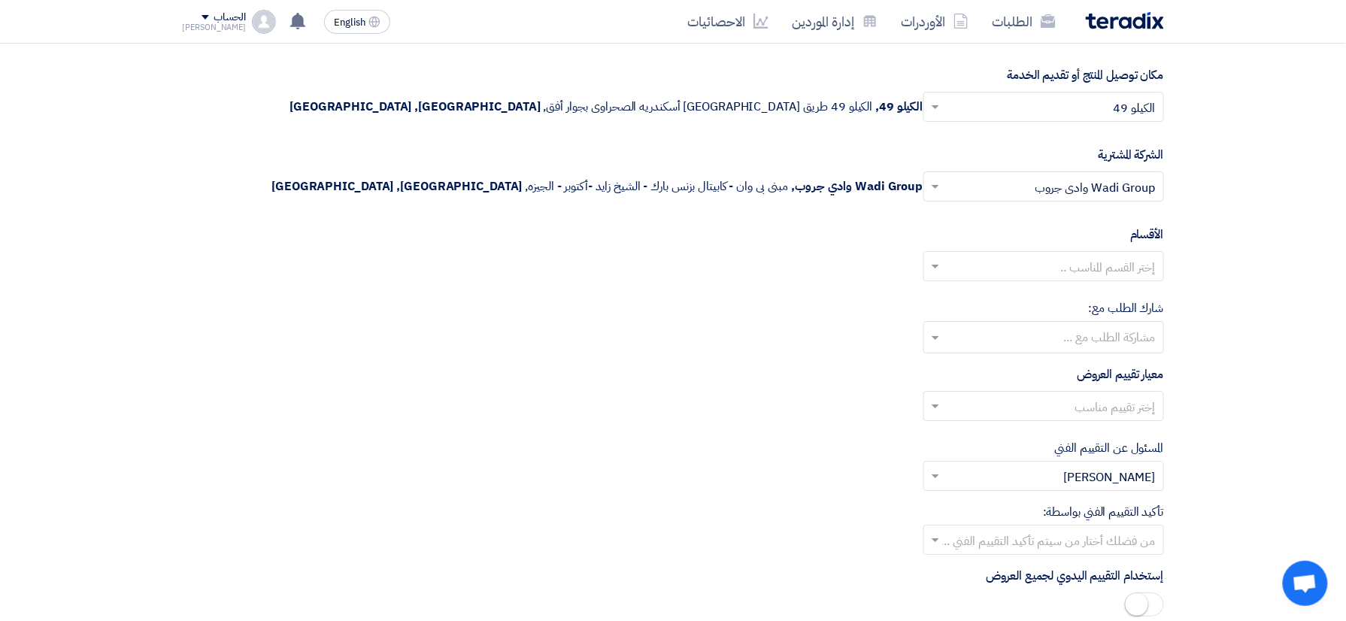
scroll to position [1704, 0]
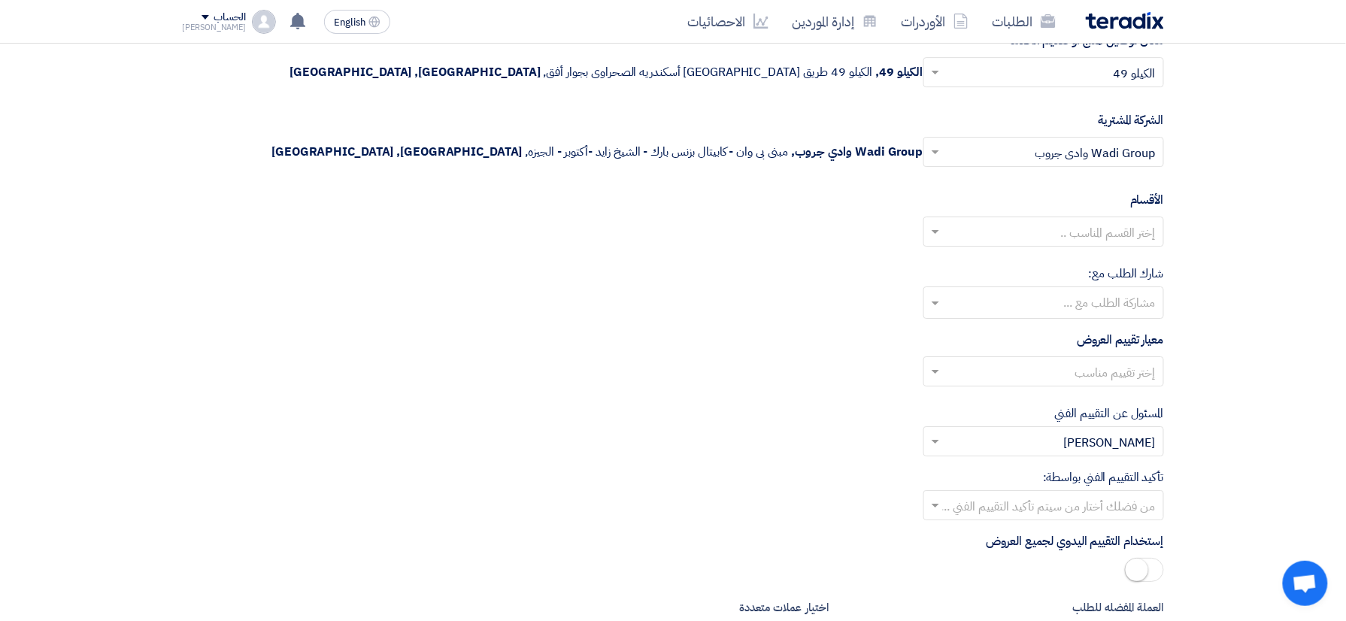
click at [1141, 377] on input "text" at bounding box center [1052, 373] width 211 height 25
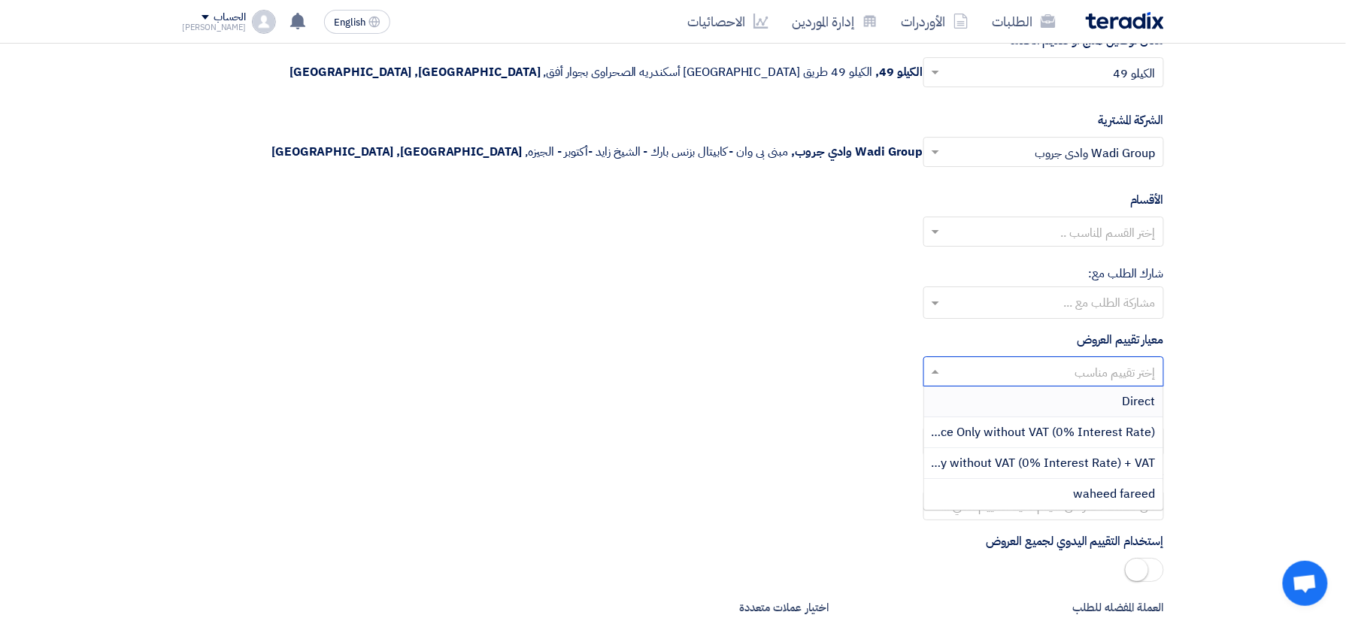
click at [1139, 411] on span "Direct" at bounding box center [1139, 402] width 33 height 18
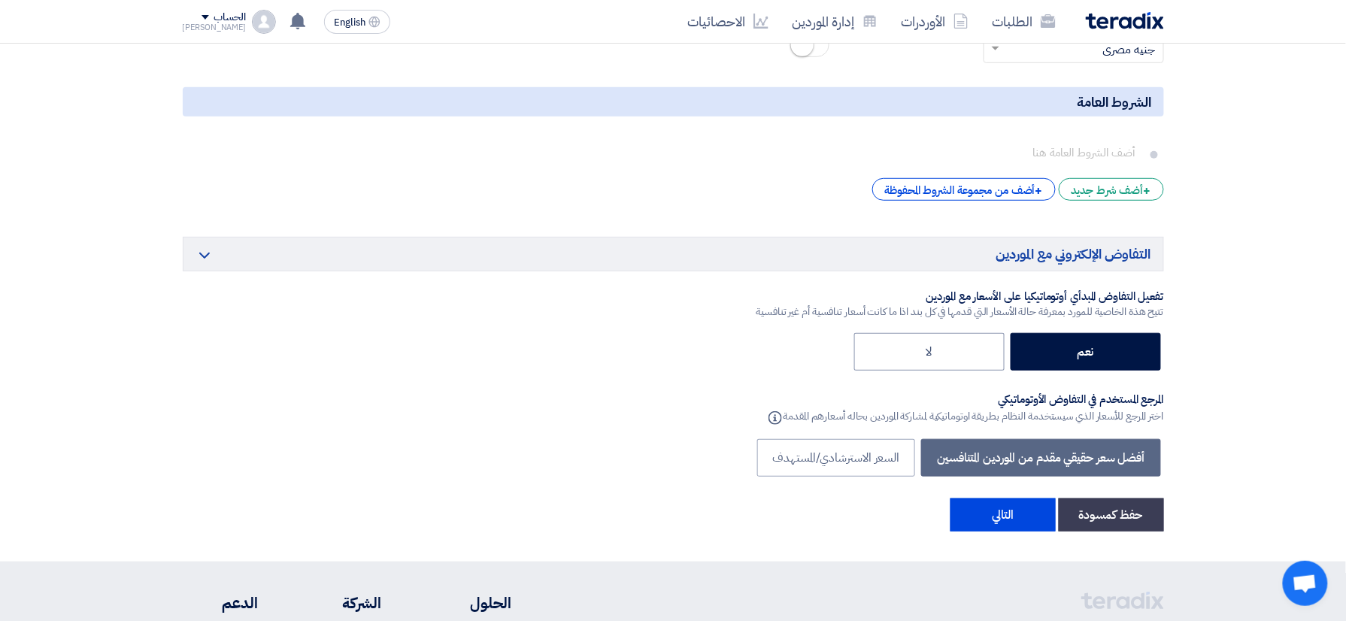
scroll to position [2306, 0]
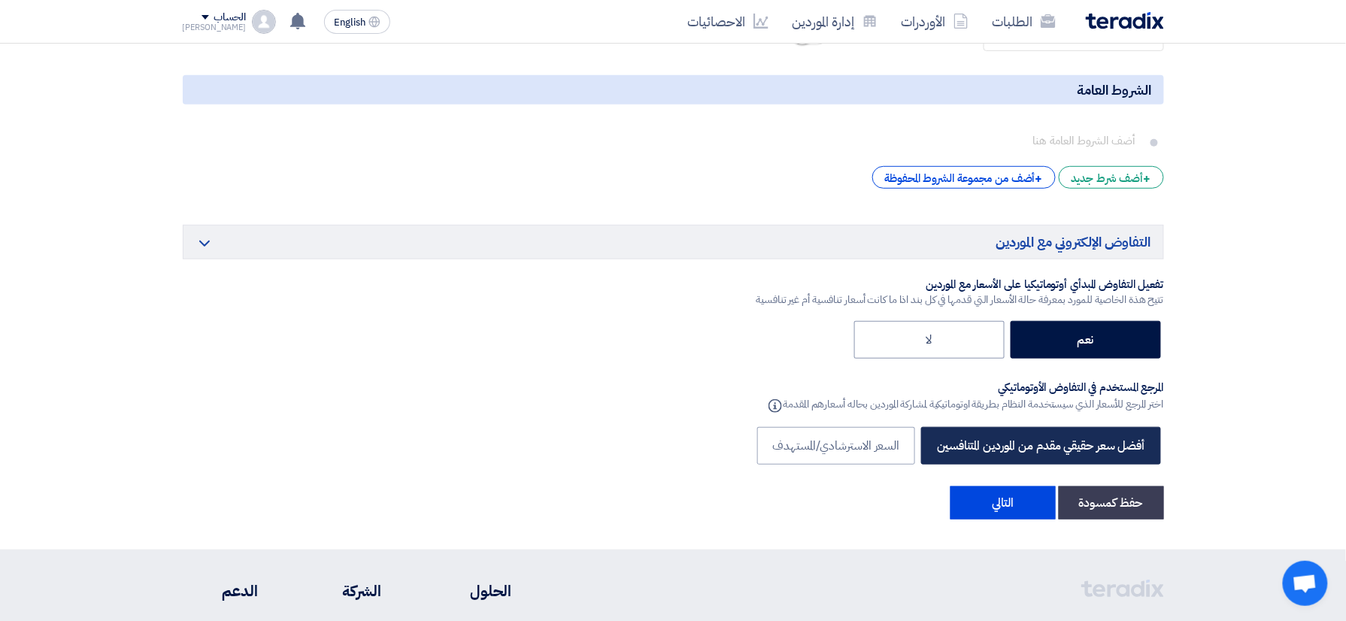
click at [1080, 458] on label "أفضل سعر حقيقي مقدم من الموردين المتنافسين" at bounding box center [1040, 446] width 239 height 38
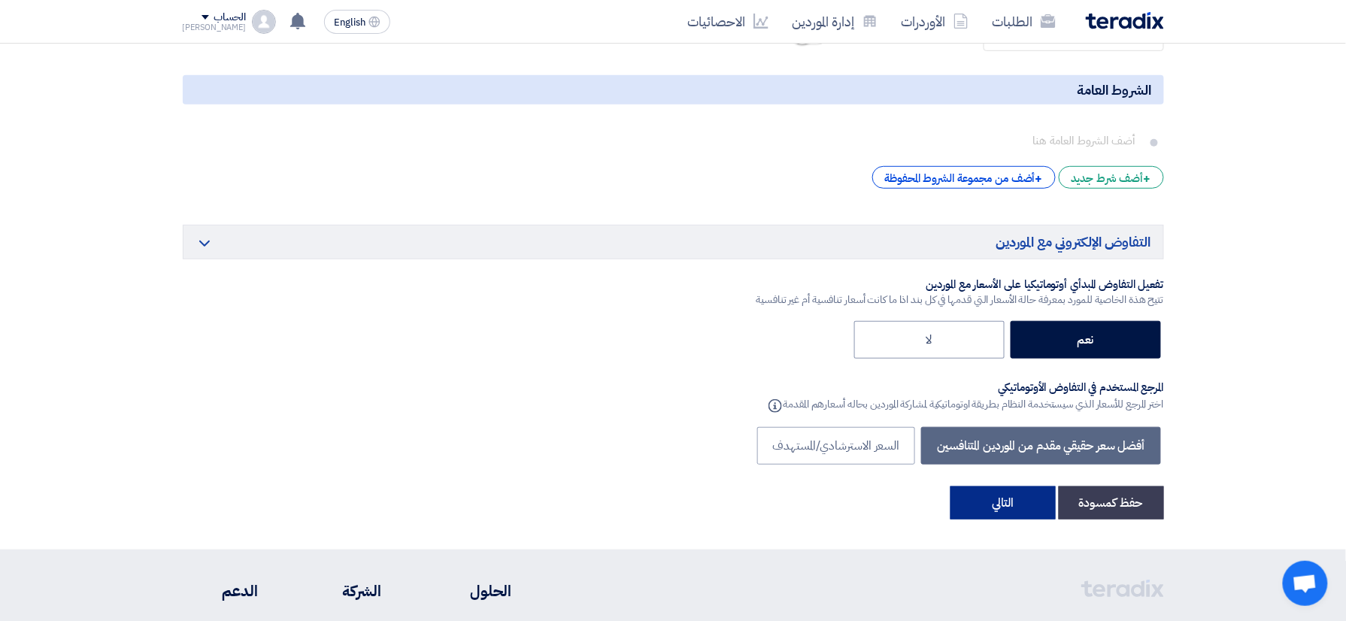
click at [1036, 511] on button "التالي" at bounding box center [1003, 503] width 105 height 33
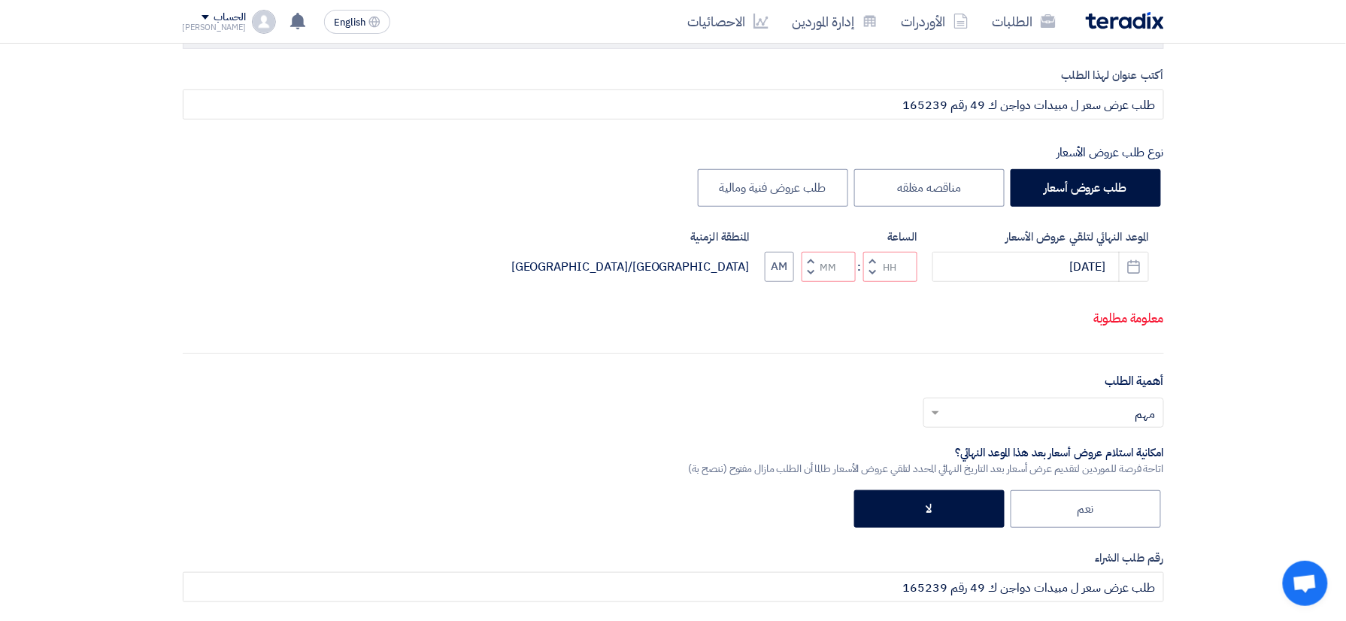
click at [877, 282] on button "Decrement hours" at bounding box center [872, 272] width 18 height 19
click at [871, 271] on button "Increment hours" at bounding box center [872, 261] width 18 height 19
click at [871, 266] on span "button" at bounding box center [871, 260] width 5 height 11
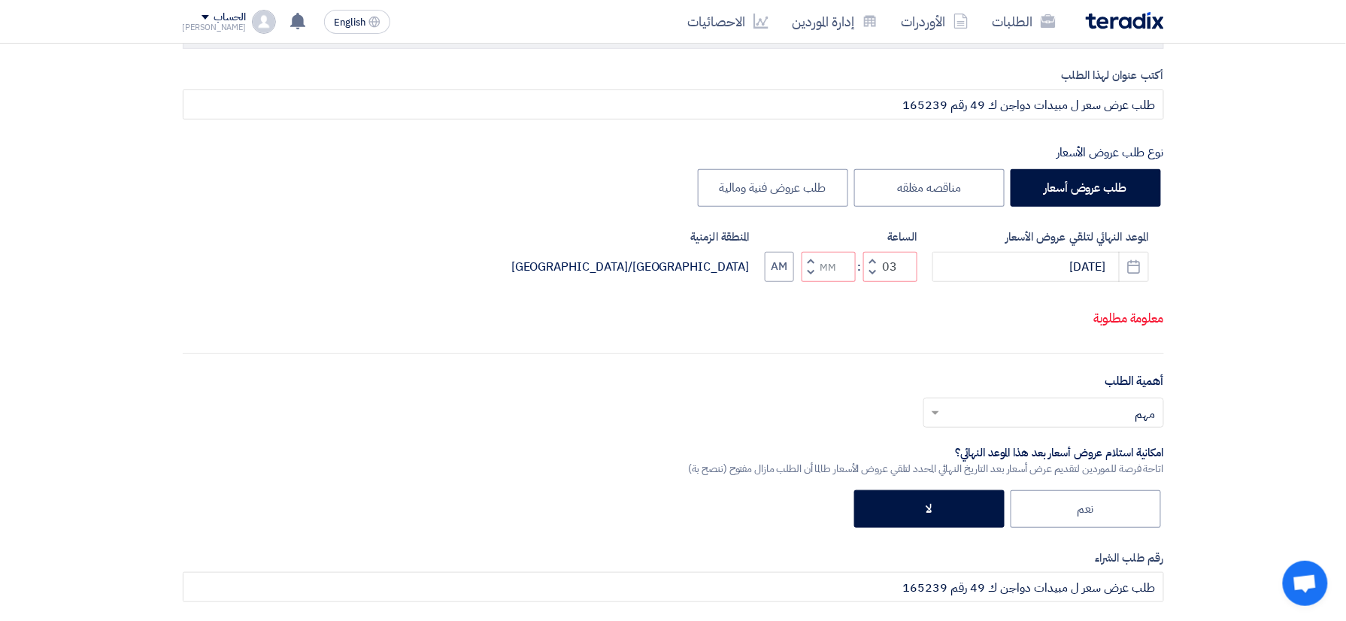
click at [871, 266] on span "button" at bounding box center [871, 260] width 5 height 11
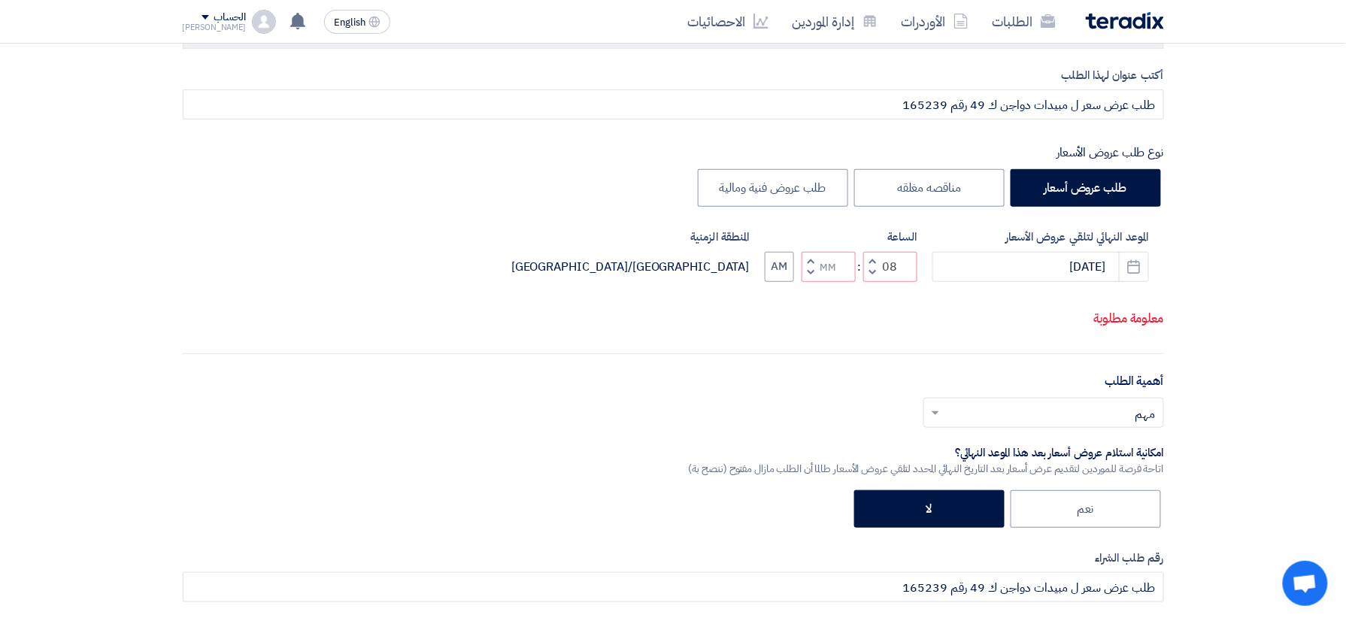
click at [871, 266] on span "button" at bounding box center [871, 260] width 5 height 11
click at [875, 266] on span "button" at bounding box center [871, 260] width 5 height 11
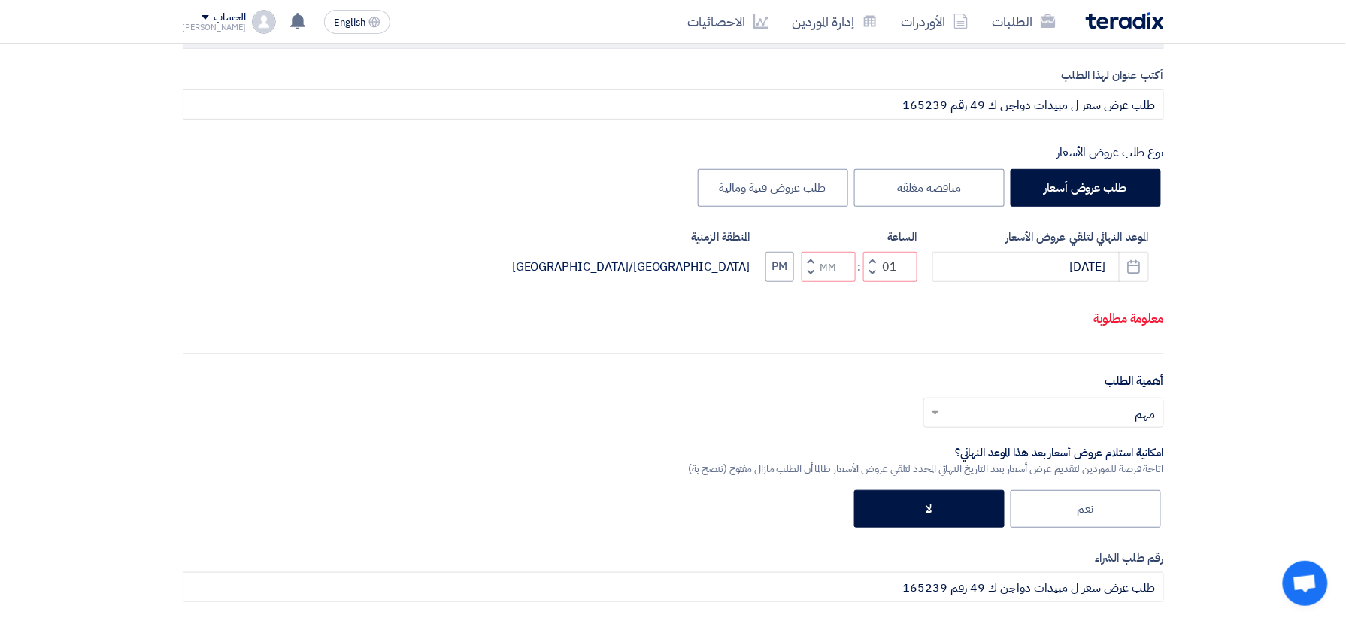
click at [875, 266] on span "button" at bounding box center [871, 260] width 5 height 11
type input "05"
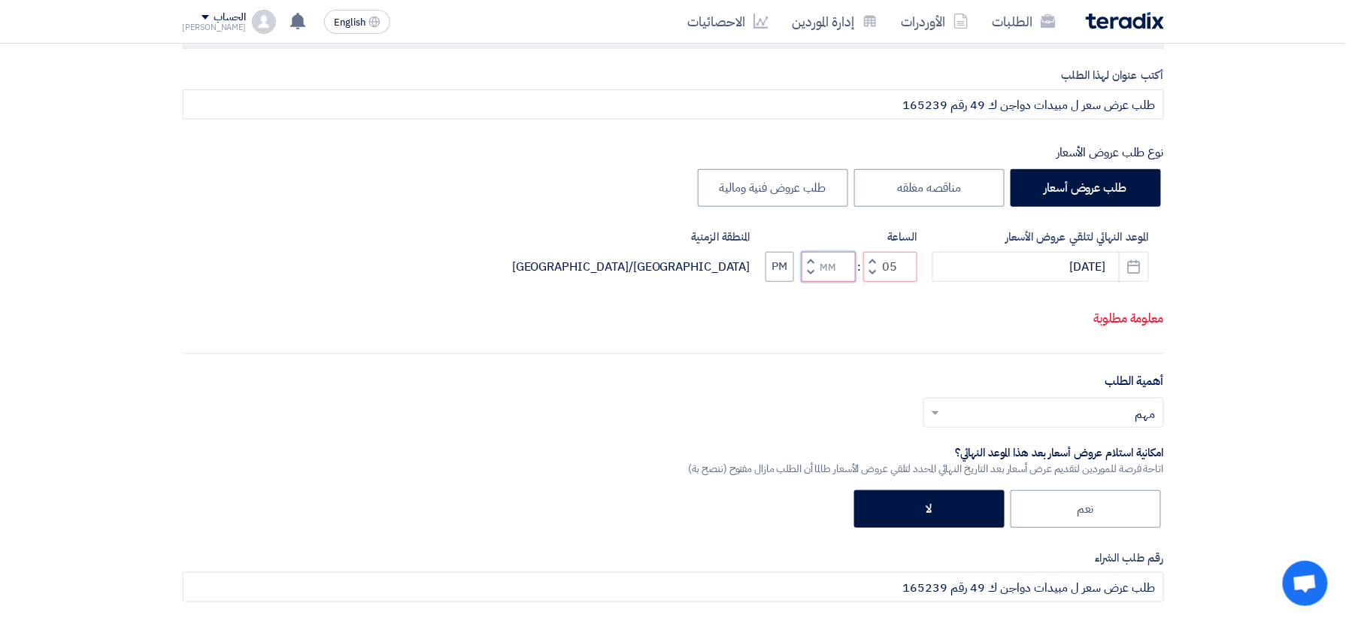
click at [824, 282] on input "Minutes" at bounding box center [829, 267] width 54 height 30
click at [810, 266] on span "button" at bounding box center [810, 260] width 5 height 11
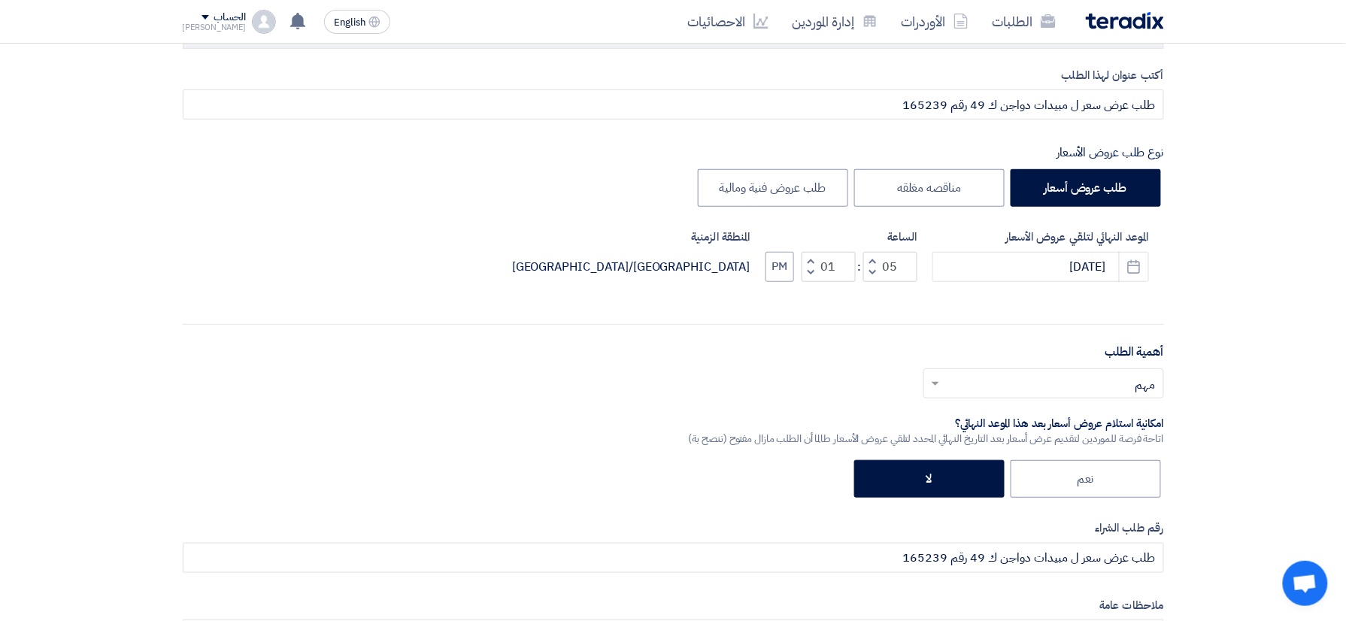
click at [810, 269] on span "button" at bounding box center [810, 272] width 5 height 11
type input "00"
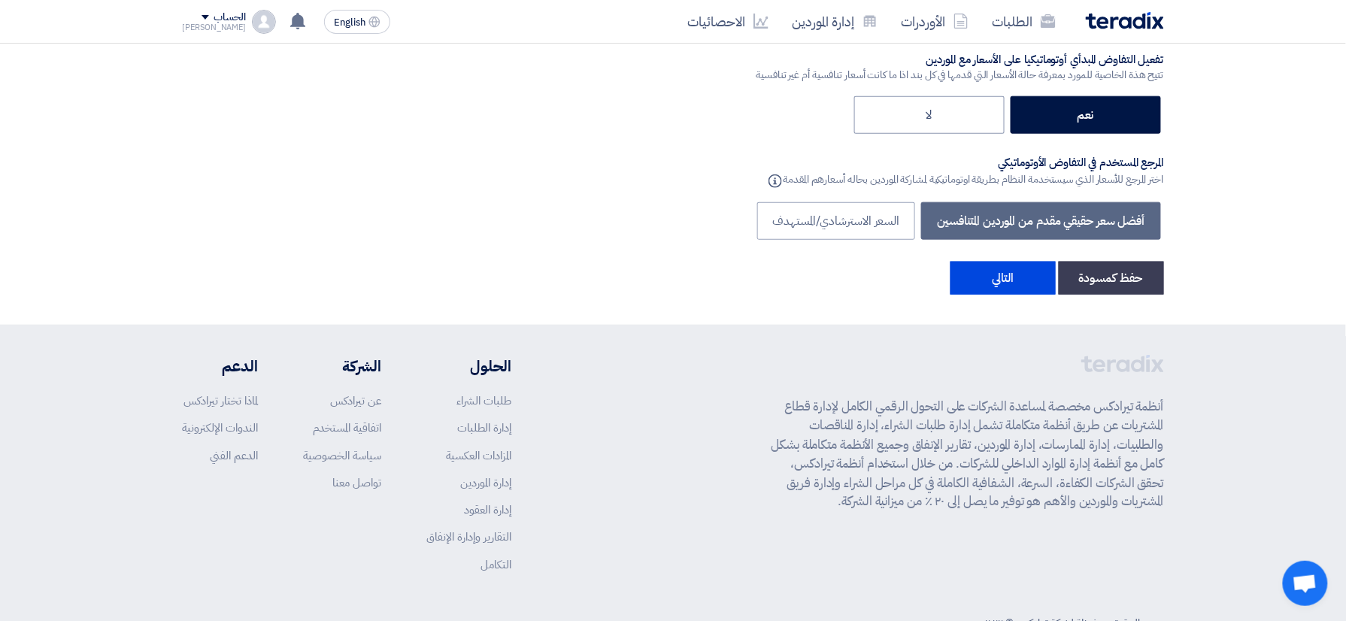
scroll to position [2531, 0]
click at [1015, 294] on button "التالي" at bounding box center [1003, 277] width 105 height 33
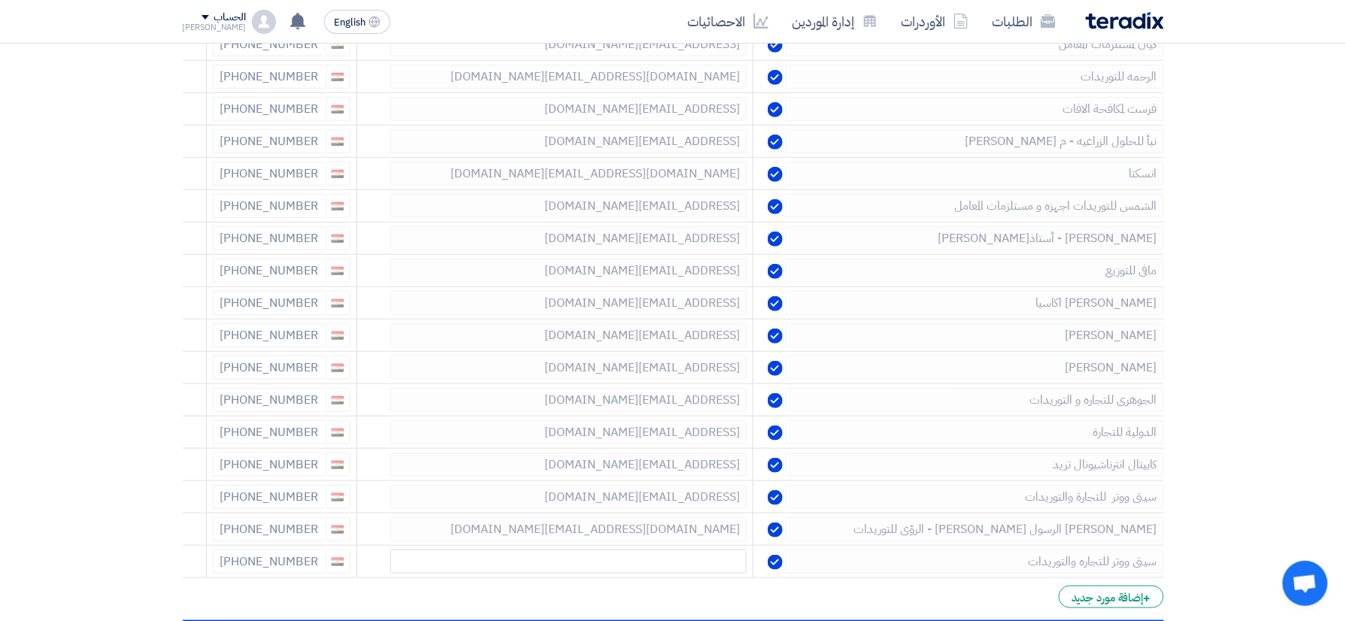
scroll to position [298, 0]
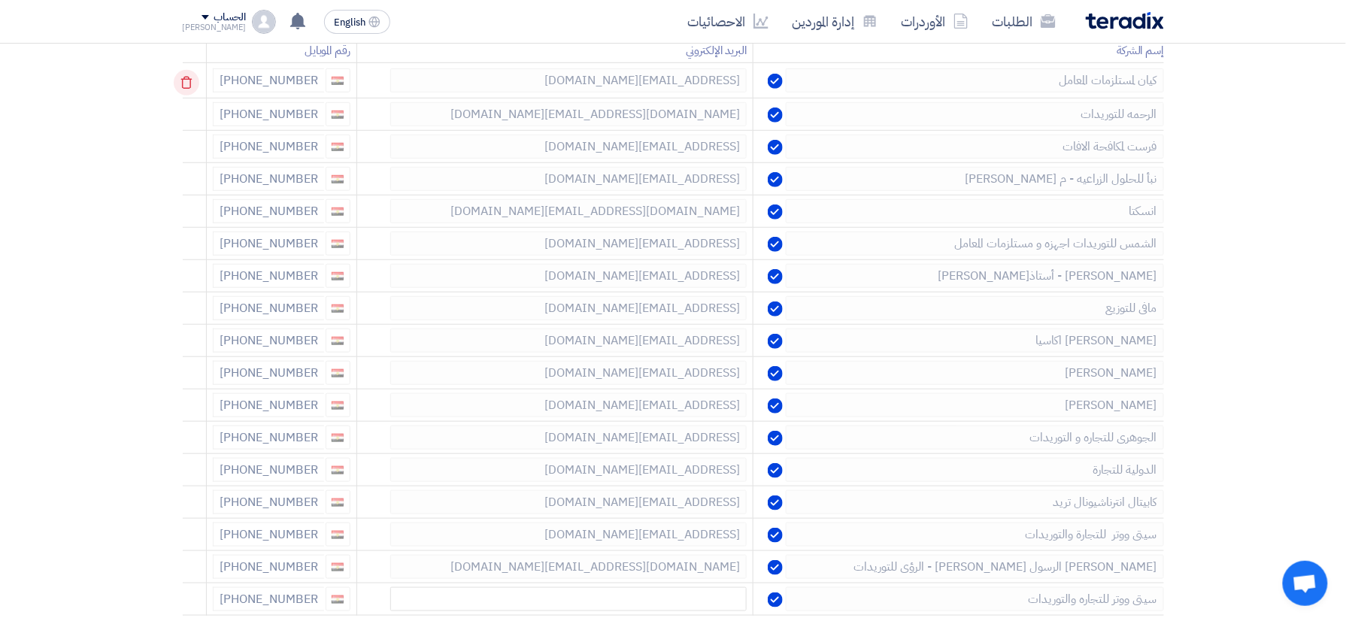
click at [187, 86] on icon at bounding box center [187, 83] width 26 height 26
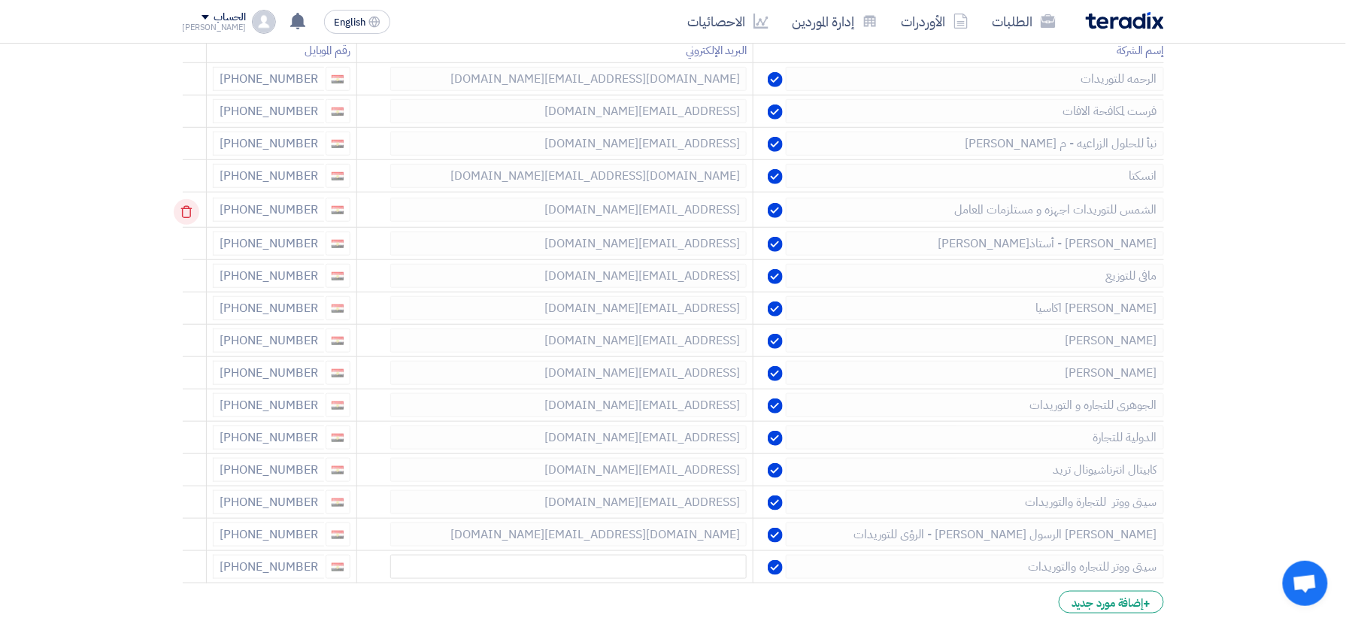
click at [192, 211] on use at bounding box center [185, 212] width 11 height 13
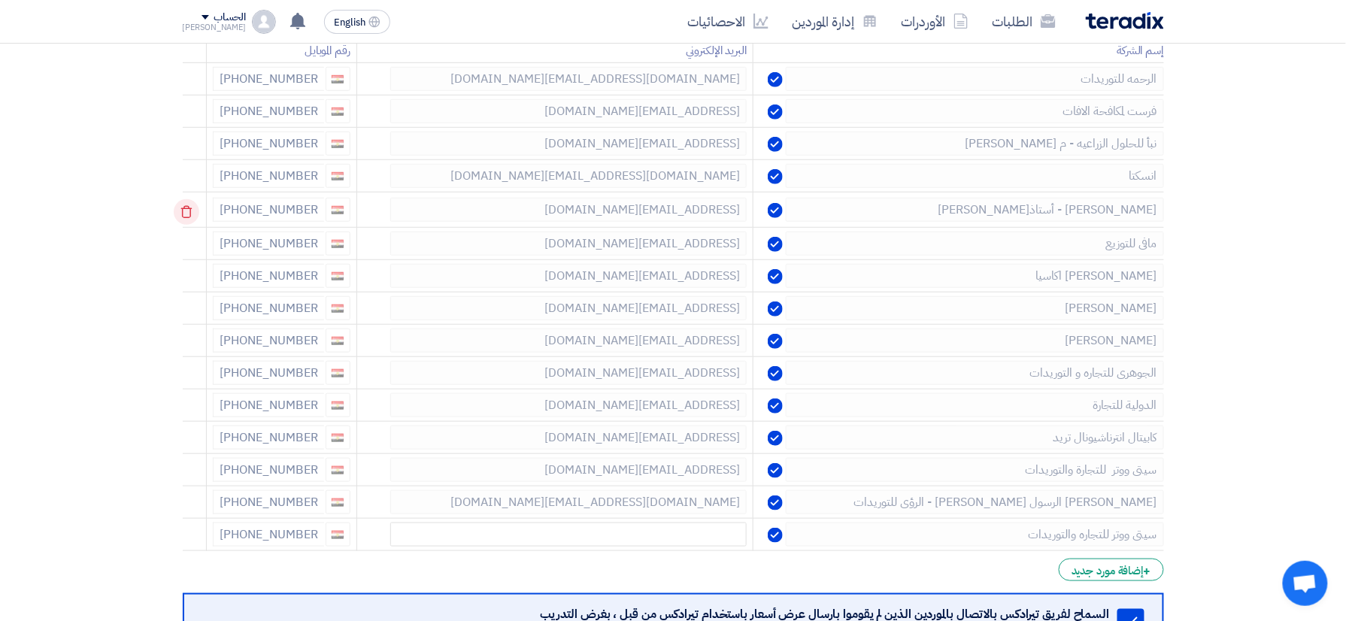
click at [191, 208] on use at bounding box center [185, 212] width 11 height 13
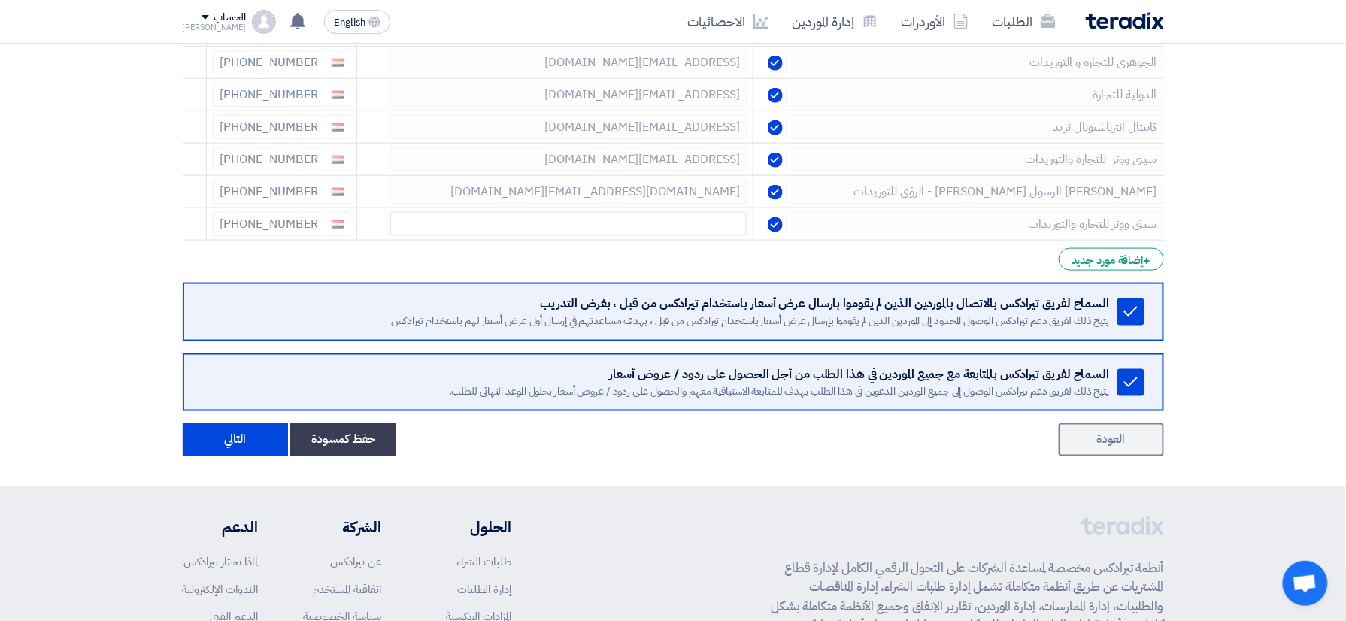
scroll to position [599, 0]
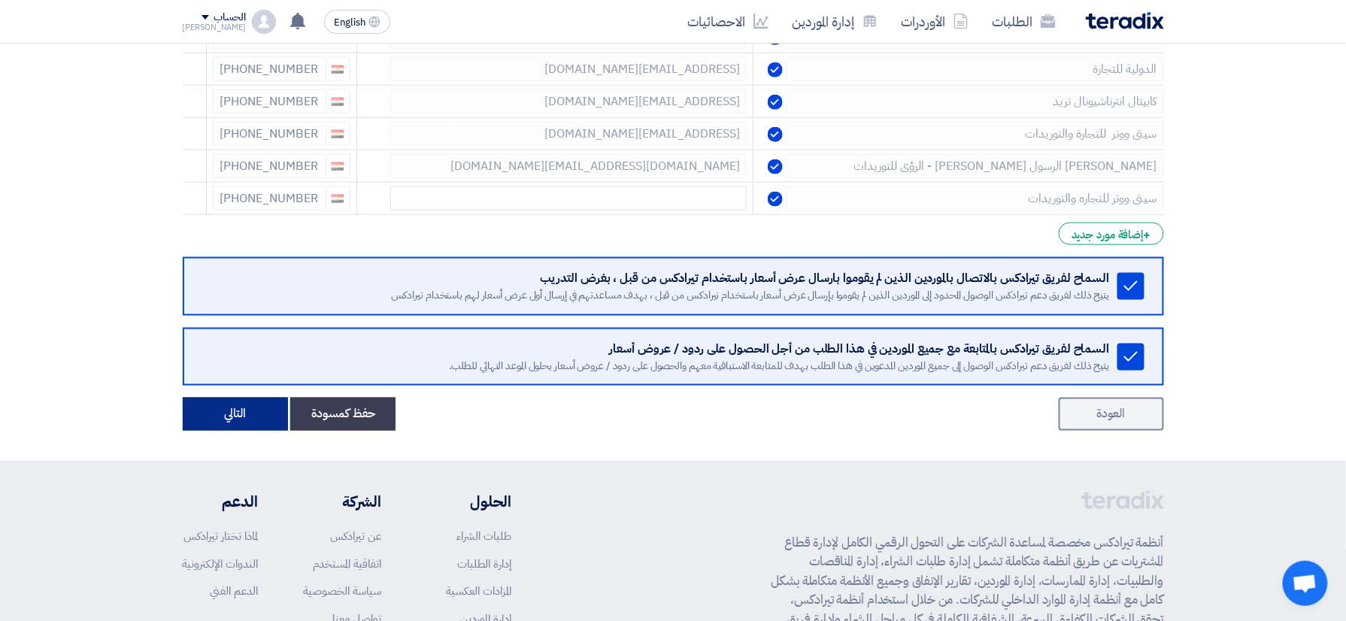
click at [238, 416] on button "التالي" at bounding box center [235, 414] width 105 height 33
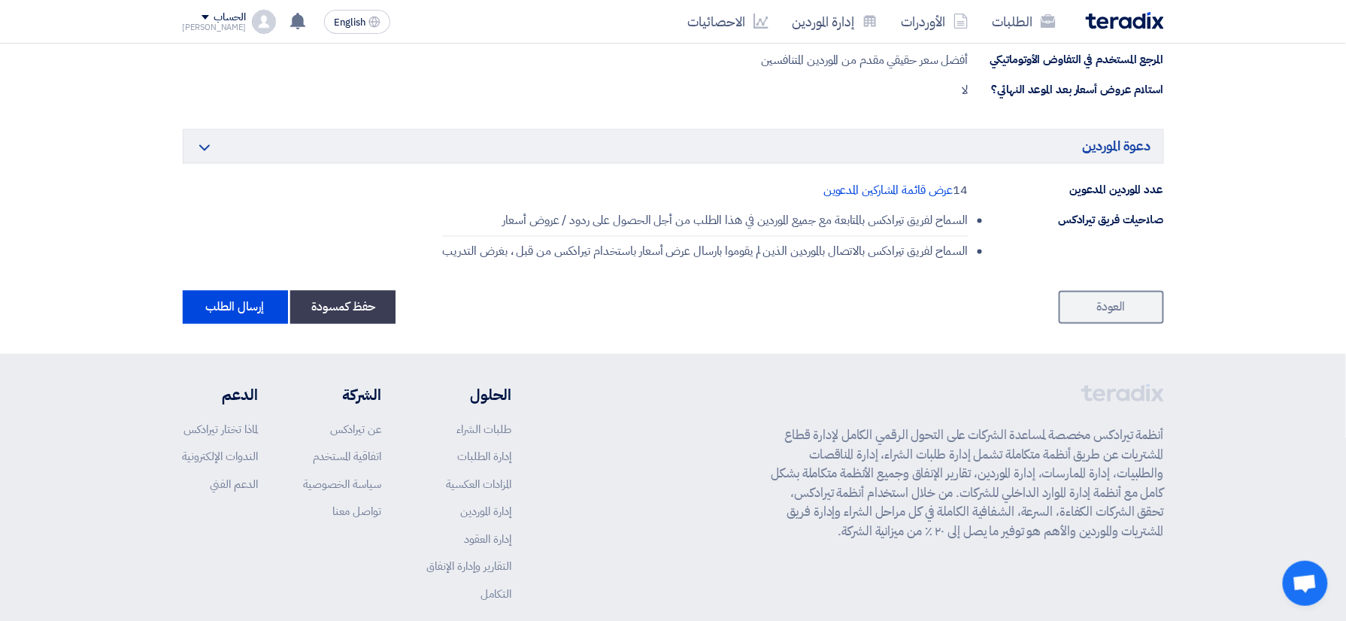
scroll to position [902, 0]
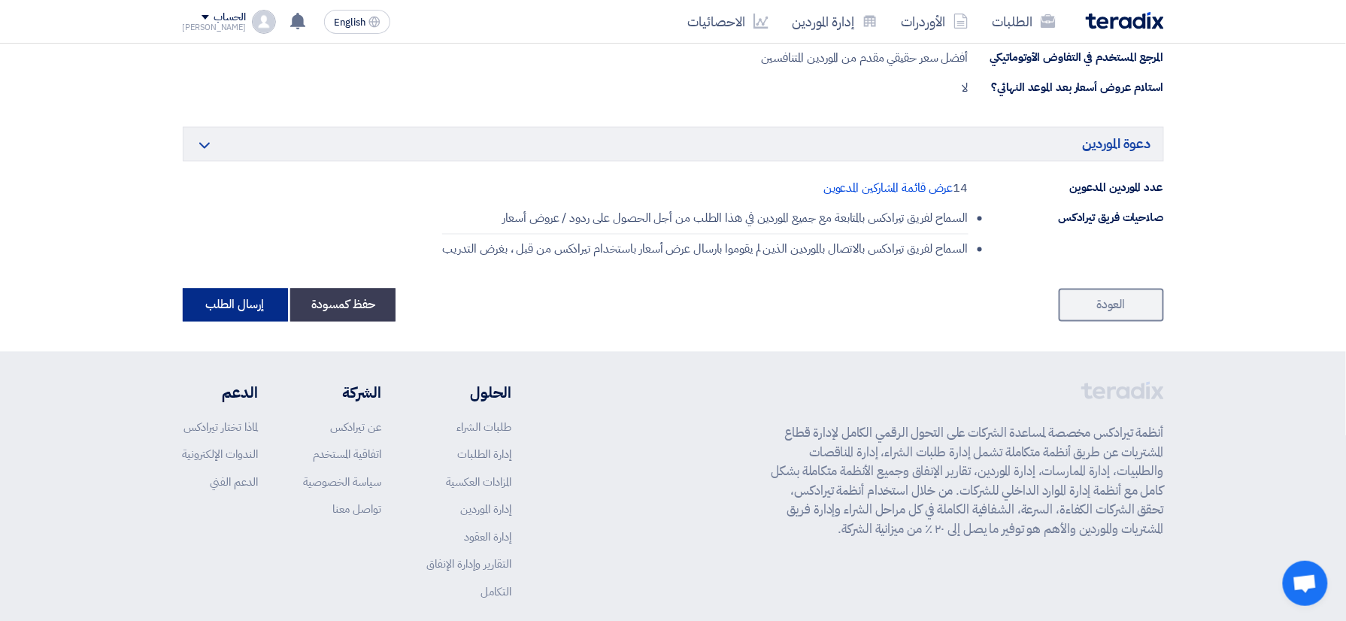
click at [232, 308] on button "إرسال الطلب" at bounding box center [235, 305] width 105 height 33
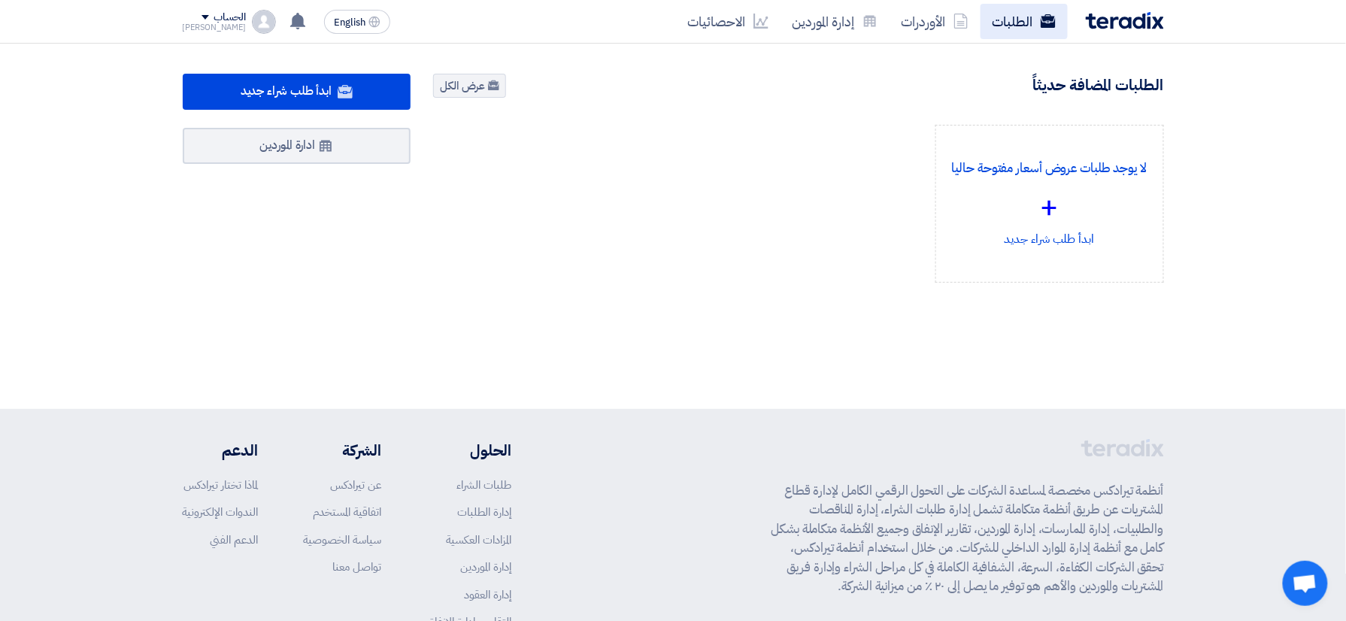
click at [1035, 30] on link "الطلبات" at bounding box center [1024, 21] width 87 height 35
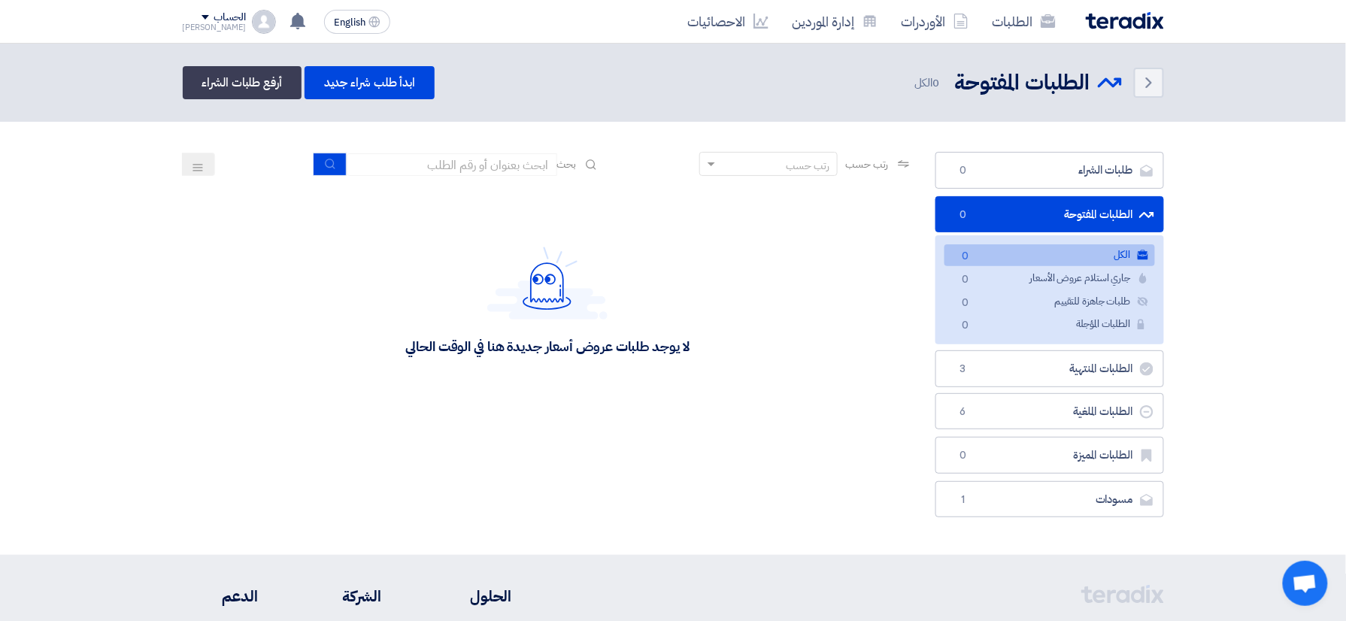
scroll to position [100, 0]
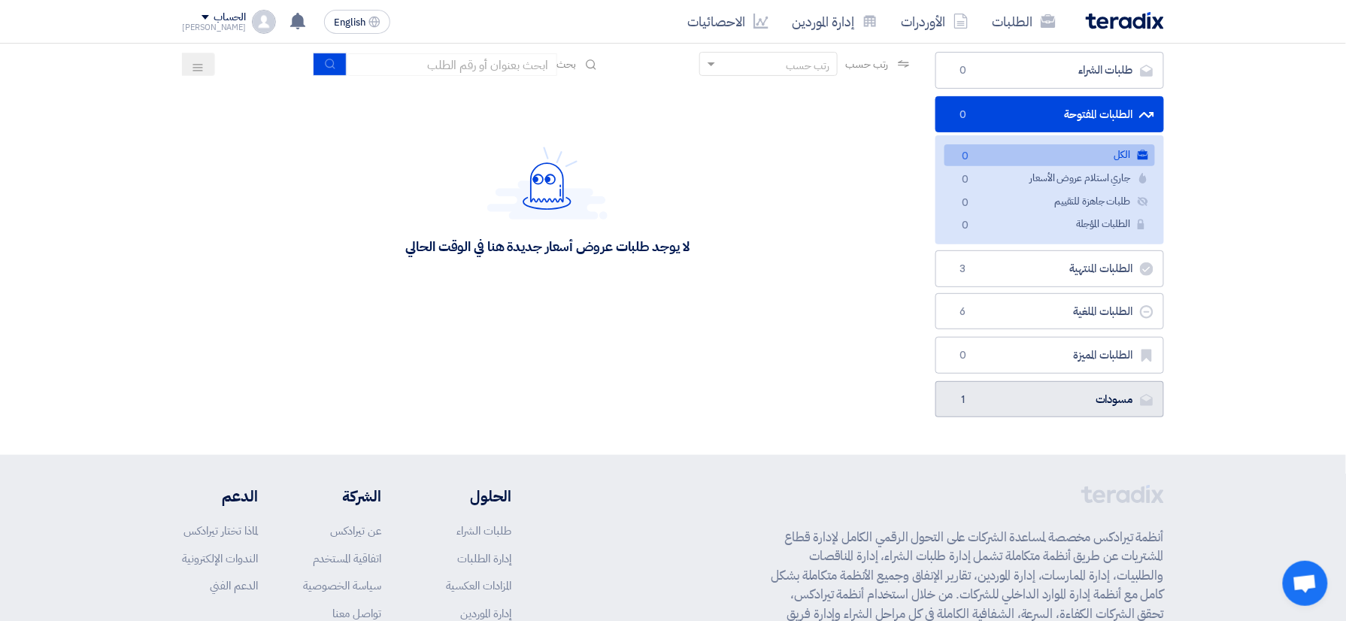
click at [1020, 387] on link "مسودات مسودات 1" at bounding box center [1050, 399] width 229 height 37
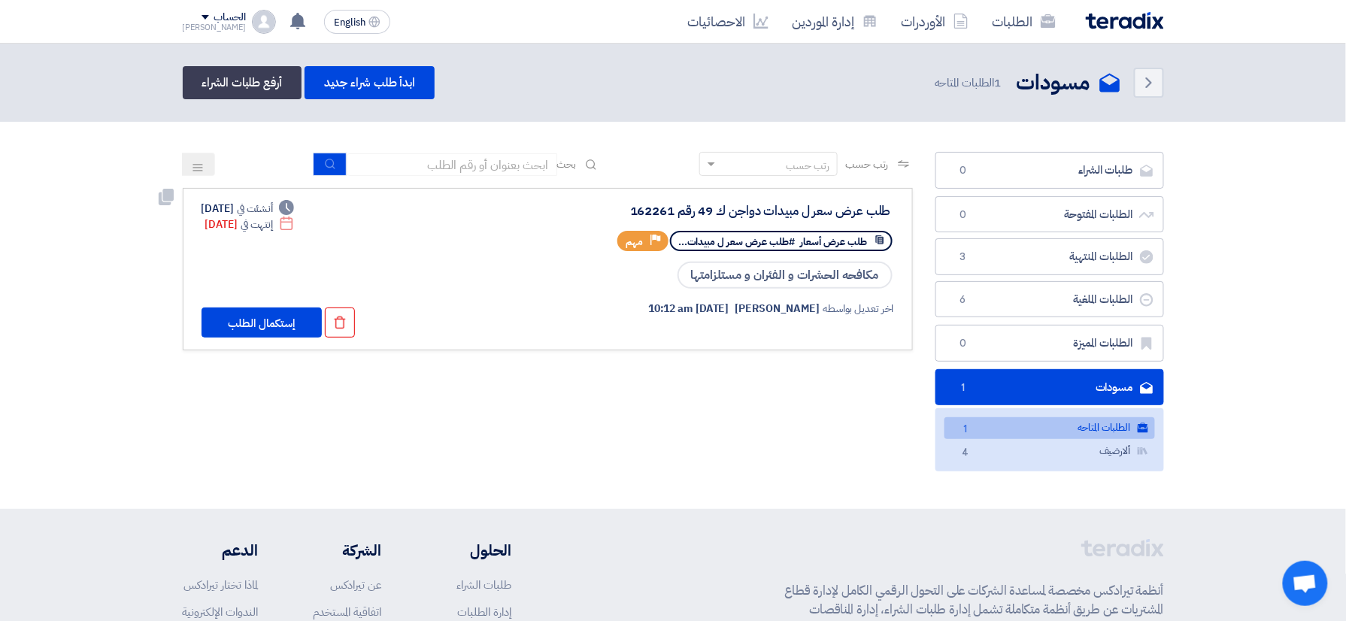
drag, startPoint x: 891, startPoint y: 209, endPoint x: 608, endPoint y: 211, distance: 282.8
click at [608, 211] on div "طلب عرض سعر ل مبيدات دواجن ك 49 رقم 162261" at bounding box center [740, 211] width 307 height 20
copy div "طلب عرض سعر ل مبيدات دواجن ك 49 رقم 162261"
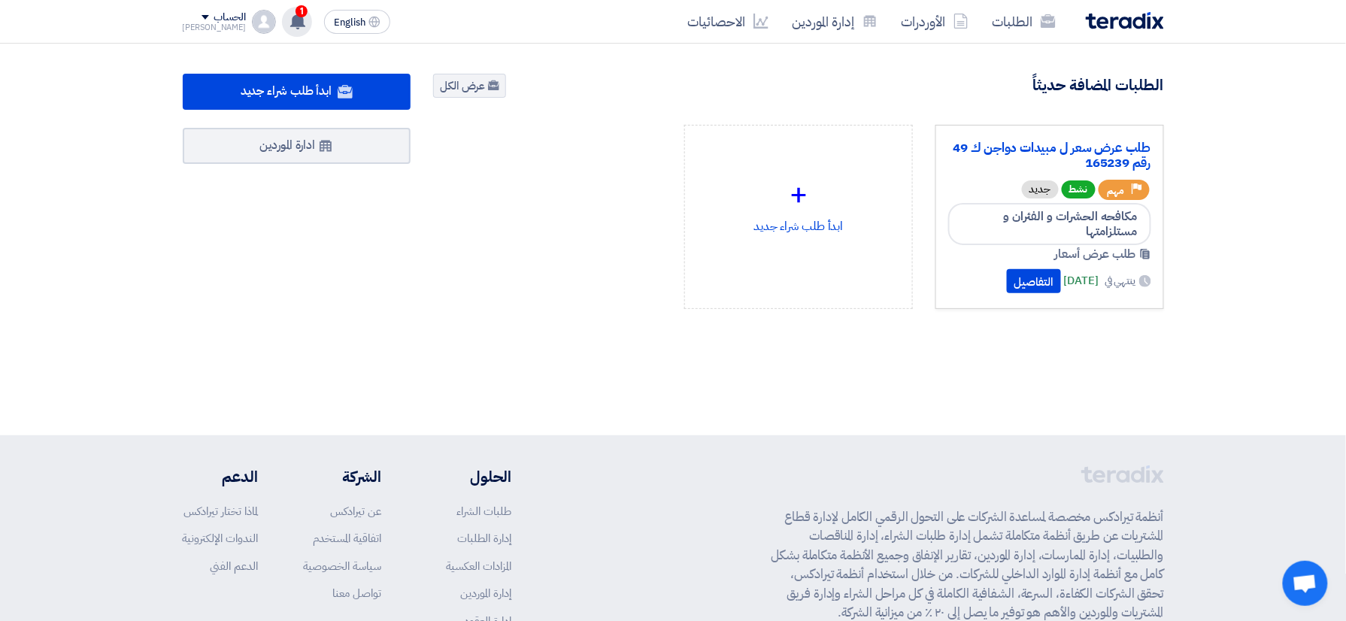
click at [290, 21] on use at bounding box center [297, 21] width 15 height 17
